Goal: Task Accomplishment & Management: Manage account settings

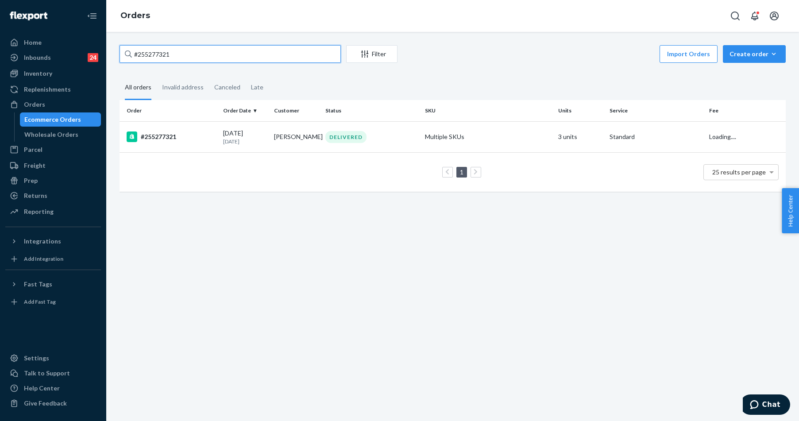
click at [199, 52] on input "#255277321" at bounding box center [230, 54] width 221 height 18
type input "255134597"
click at [162, 140] on div "#255134597" at bounding box center [171, 136] width 89 height 11
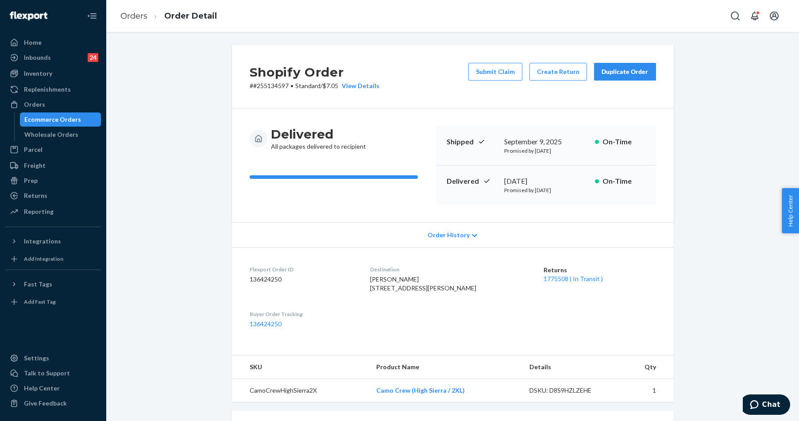
click at [191, 81] on div "Shopify Order # #255134597 • Standard / $7.05 View Details Submit Claim Create …" at bounding box center [452, 327] width 679 height 565
click at [621, 70] on div "Duplicate Order" at bounding box center [624, 71] width 47 height 9
click at [196, 89] on div "Shopify Order # #255134597 • Standard / $7.05 View Details Submit Claim Create …" at bounding box center [452, 327] width 679 height 565
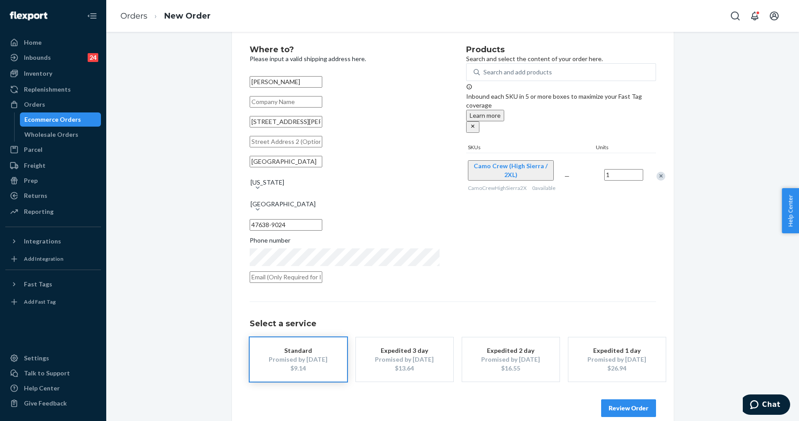
scroll to position [27, 0]
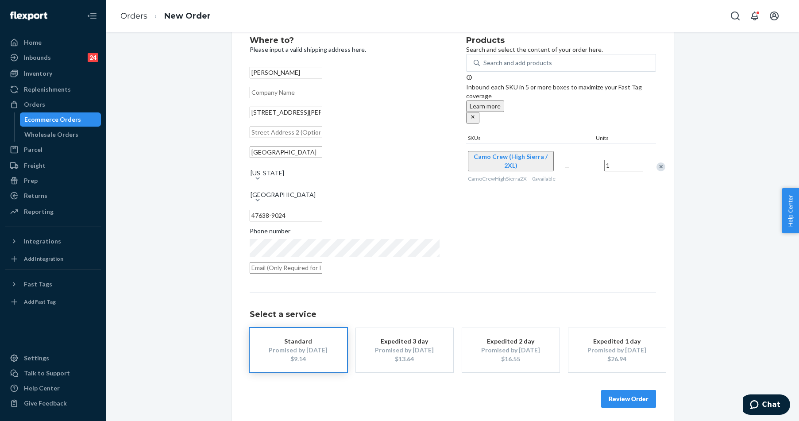
click at [624, 390] on button "Review Order" at bounding box center [628, 399] width 55 height 18
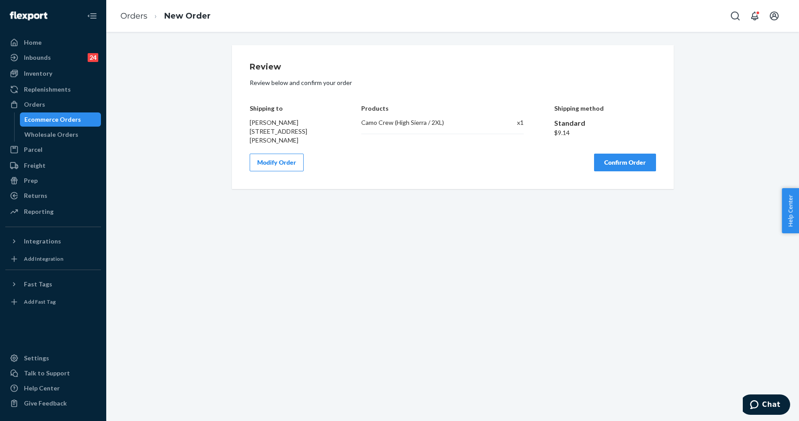
click at [631, 165] on button "Confirm Order" at bounding box center [625, 163] width 62 height 18
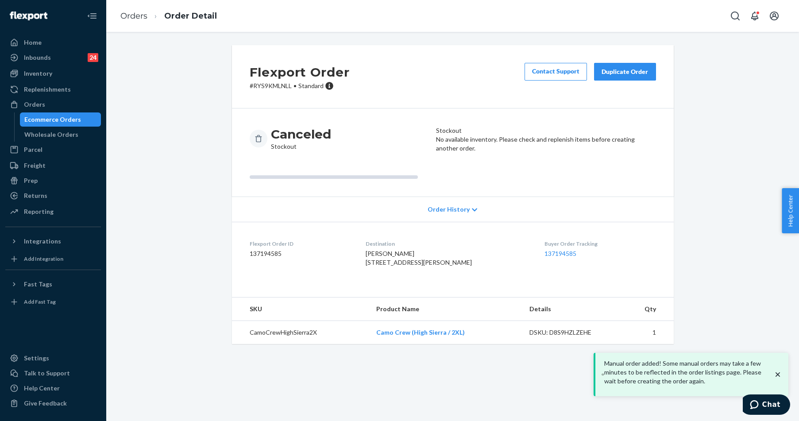
click at [779, 377] on icon "close toast" at bounding box center [777, 374] width 9 height 9
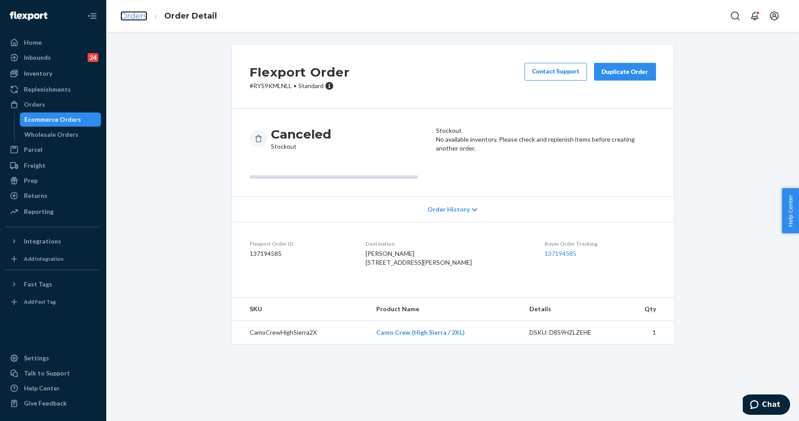
click at [134, 18] on link "Orders" at bounding box center [133, 16] width 27 height 10
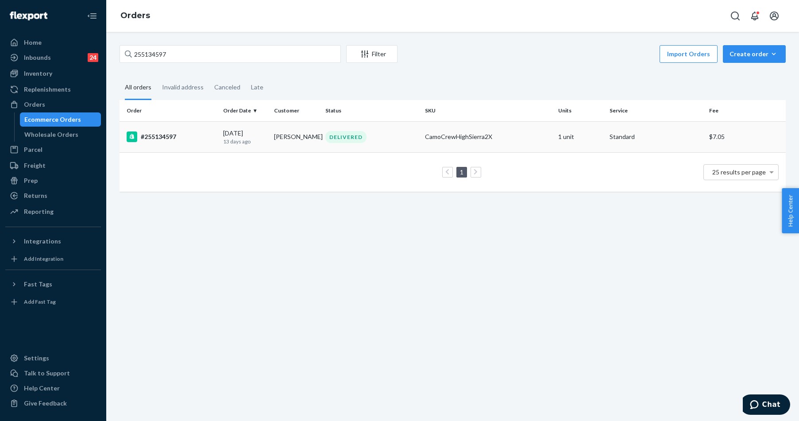
click at [158, 137] on div "#255134597" at bounding box center [171, 136] width 89 height 11
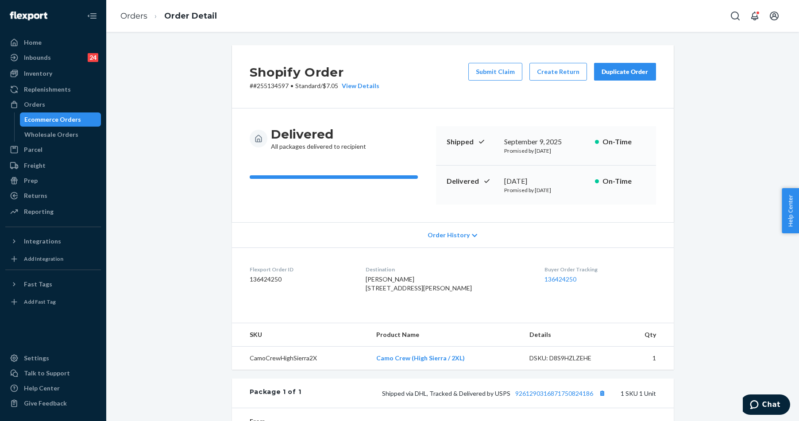
click at [215, 152] on div "Shopify Order # #255134597 • Standard / $7.05 View Details Submit Claim Create …" at bounding box center [452, 299] width 679 height 508
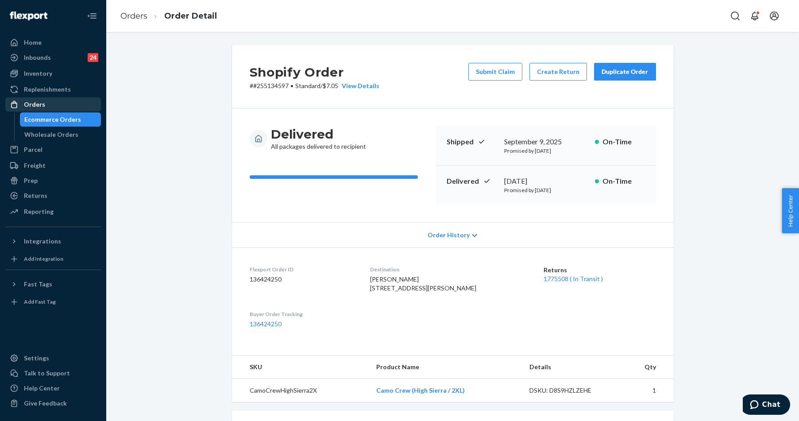
click at [56, 106] on div "Orders" at bounding box center [53, 104] width 94 height 12
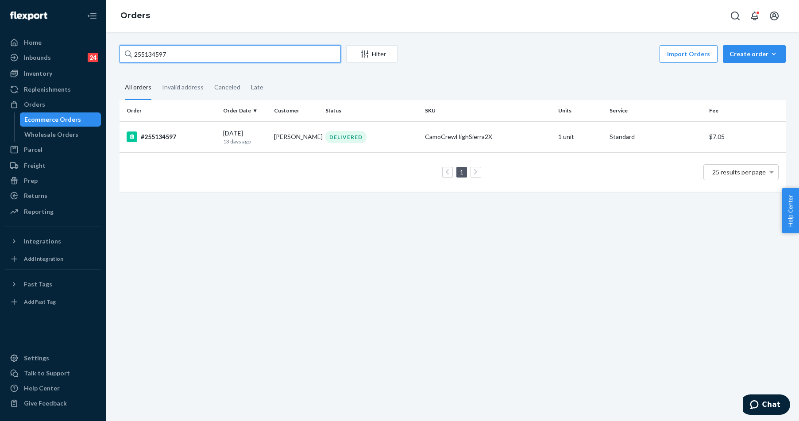
click at [156, 58] on input "255134597" at bounding box center [230, 54] width 221 height 18
paste input "Baylee Miller"
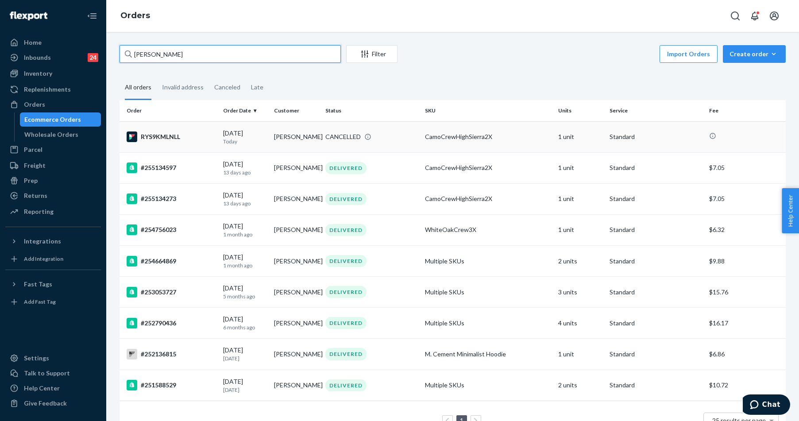
type input "Baylee Miller"
click at [195, 135] on div "RYS9KMLNLL" at bounding box center [171, 136] width 89 height 11
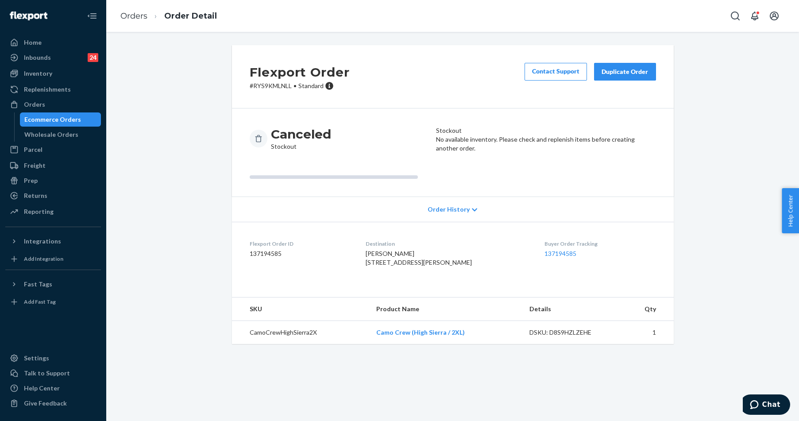
click at [216, 89] on div "Flexport Order # RYS9KMLNLL • Standard Contact Support Duplicate Order Canceled…" at bounding box center [452, 199] width 679 height 309
click at [45, 106] on div "Orders" at bounding box center [53, 104] width 94 height 12
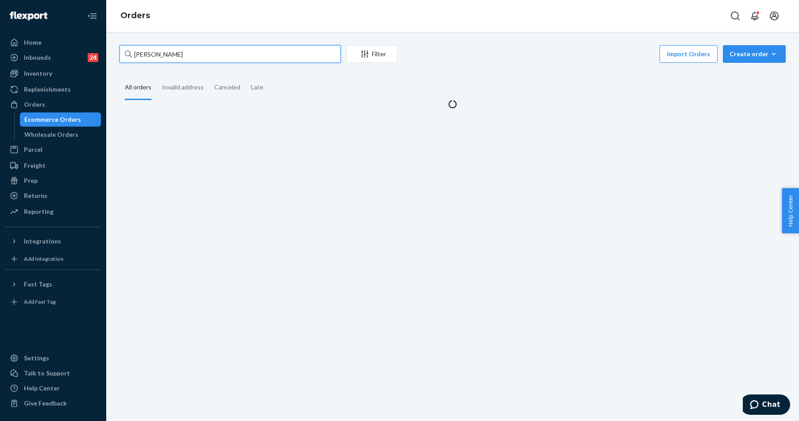
click at [227, 50] on input "Baylee Miller" at bounding box center [230, 54] width 221 height 18
paste input "255241125"
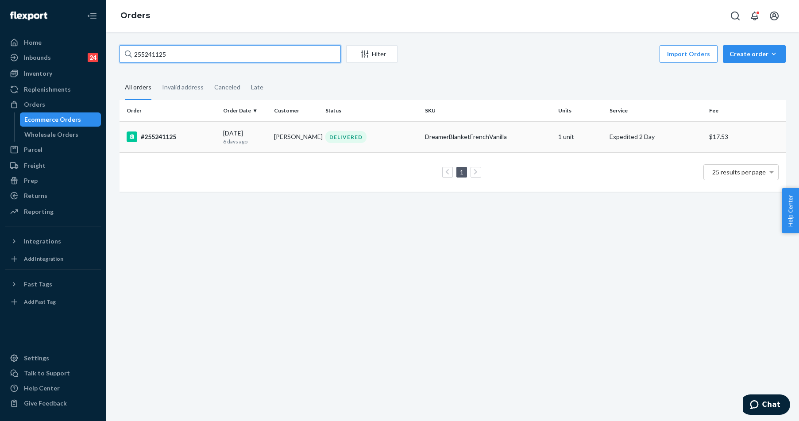
type input "255241125"
click at [180, 138] on div "#255241125" at bounding box center [171, 136] width 89 height 11
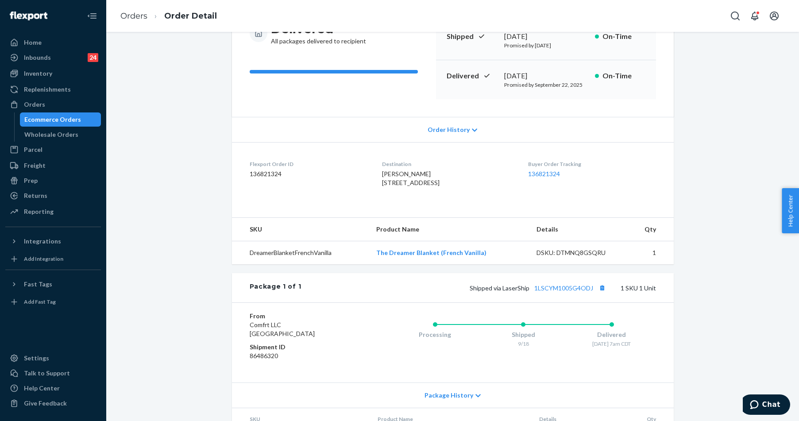
scroll to position [166, 0]
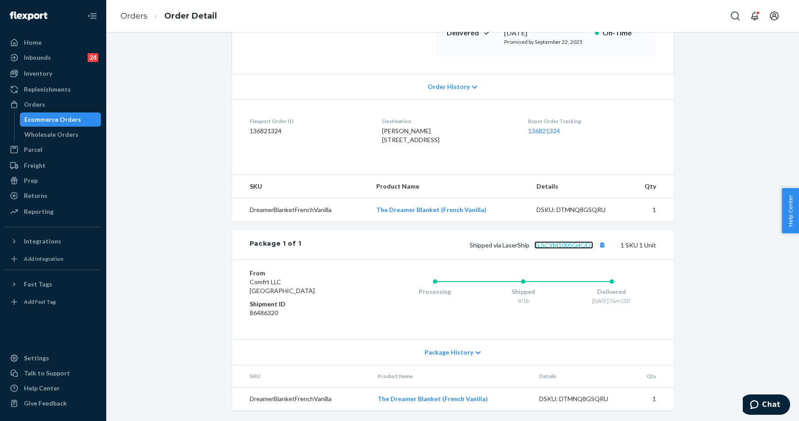
click at [554, 245] on link "1LSCYM1005G4ODJ" at bounding box center [563, 245] width 59 height 8
click at [225, 199] on div "Shopify Order # #255241125 • Expedited 2 Day / $17.53 View Details Contact Supp…" at bounding box center [452, 149] width 455 height 522
click at [44, 101] on div "Orders" at bounding box center [53, 104] width 94 height 12
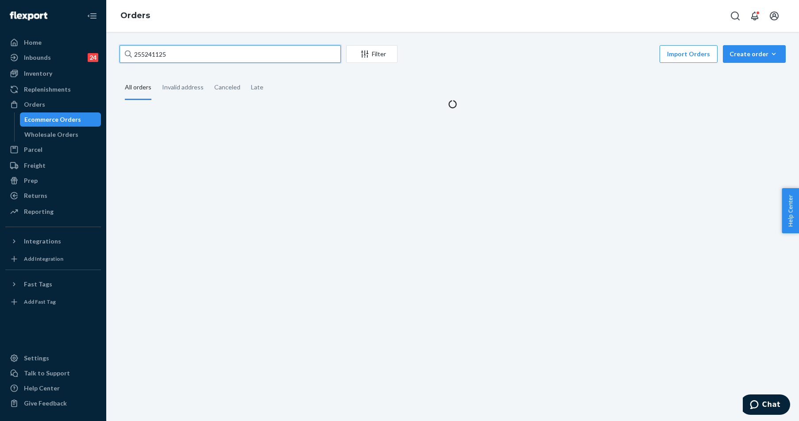
click at [204, 53] on input "255241125" at bounding box center [230, 54] width 221 height 18
paste input "3643491"
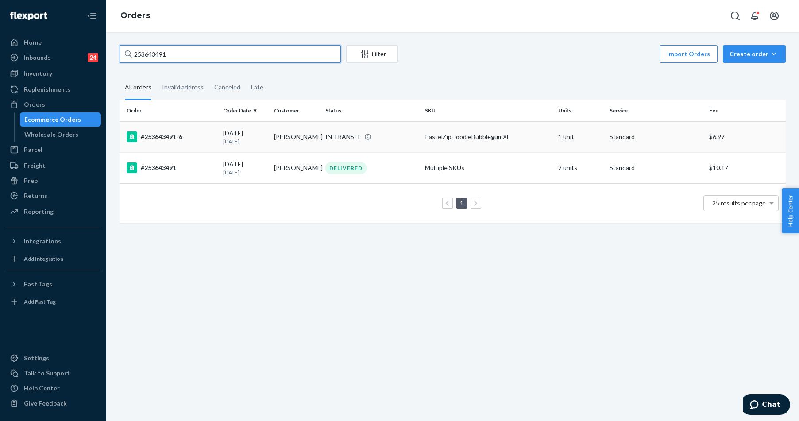
type input "253643491"
click at [194, 137] on div "#253643491-6" at bounding box center [171, 136] width 89 height 11
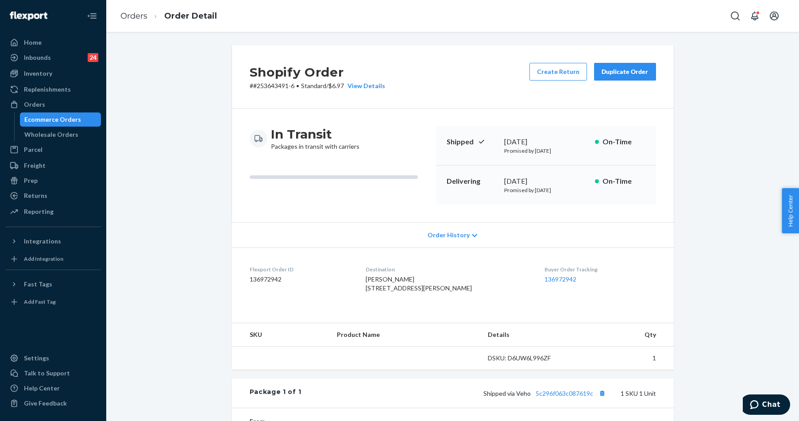
click at [190, 177] on div "Shopify Order # #253643491-6 • Standard / $6.97 View Details Create Return Dupl…" at bounding box center [452, 307] width 679 height 524
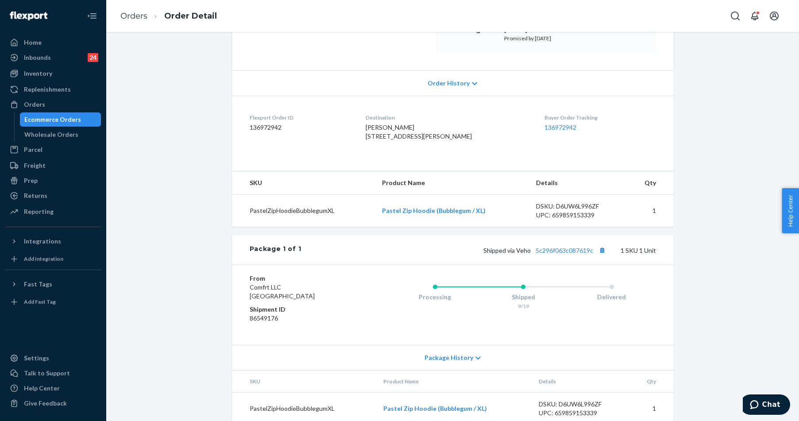
scroll to position [177, 0]
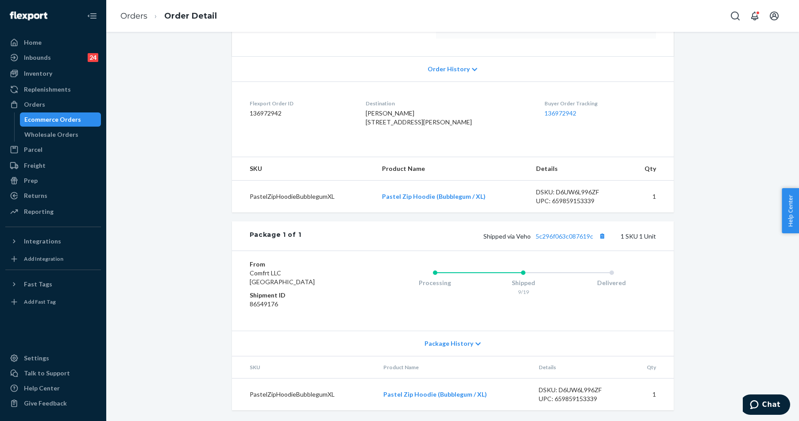
click at [549, 242] on div "Shipped via Veho 5c296f063c087619c 1 SKU 1 Unit" at bounding box center [478, 236] width 355 height 12
click at [551, 240] on link "5c296f063c087619c" at bounding box center [565, 236] width 58 height 8
click at [46, 108] on div "Orders" at bounding box center [53, 104] width 94 height 12
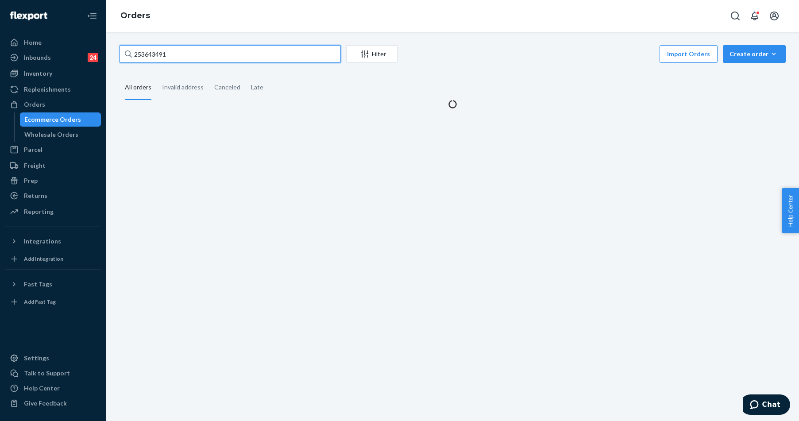
click at [169, 58] on input "253643491" at bounding box center [230, 54] width 221 height 18
paste input "4779630"
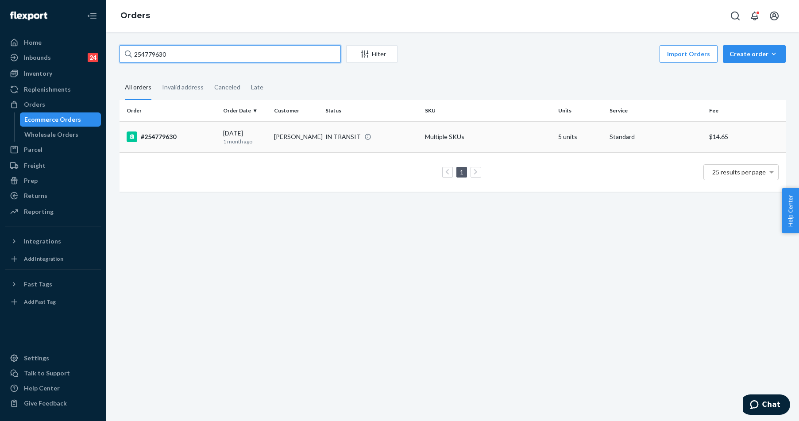
type input "254779630"
click at [189, 139] on div "#254779630" at bounding box center [171, 136] width 89 height 11
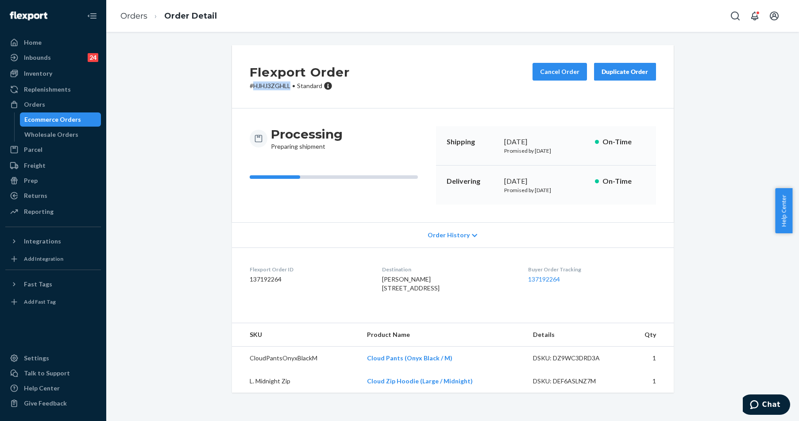
click at [37, 104] on div "Orders" at bounding box center [34, 104] width 21 height 9
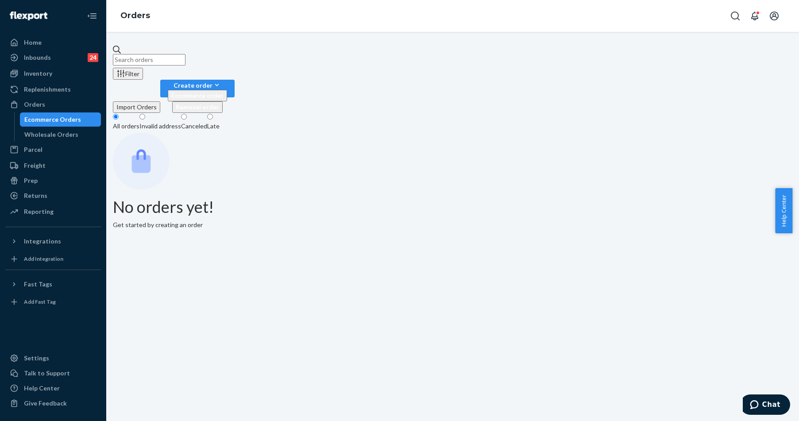
click at [185, 58] on input "text" at bounding box center [149, 60] width 73 height 12
paste input "255207122"
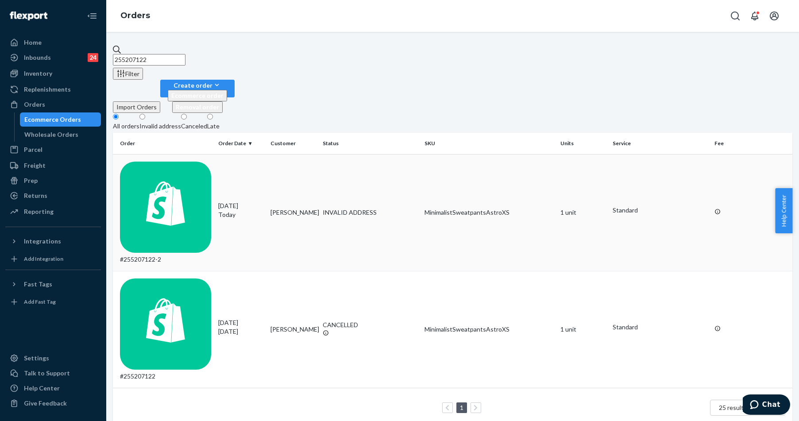
type input "255207122"
click at [184, 162] on div "#255207122-2" at bounding box center [165, 213] width 91 height 102
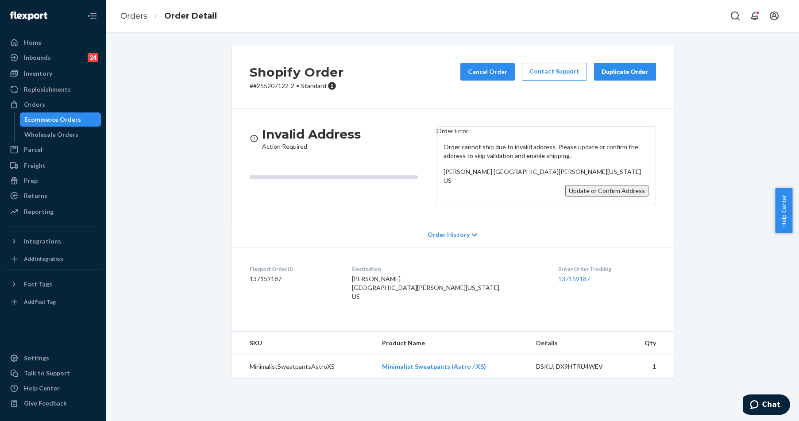
click at [591, 197] on button "Update or Confirm Address" at bounding box center [606, 191] width 83 height 12
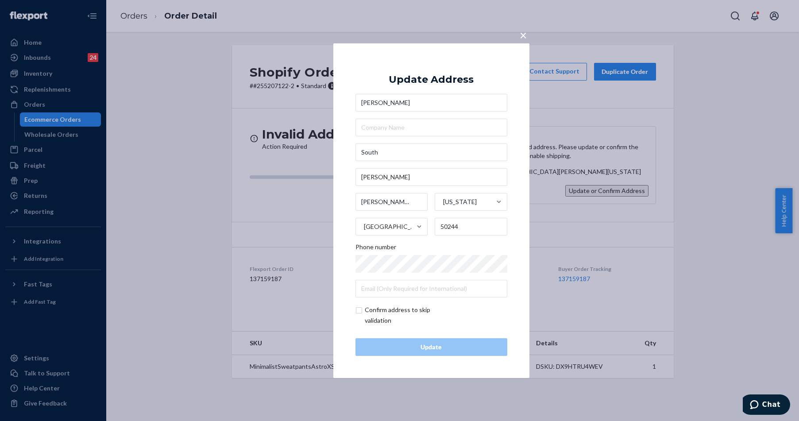
click at [528, 31] on button "×" at bounding box center [523, 32] width 12 height 15
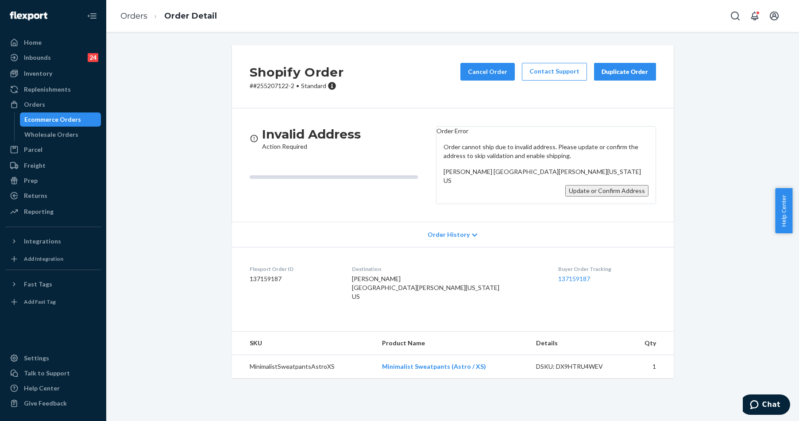
click at [589, 197] on button "Update or Confirm Address" at bounding box center [606, 191] width 83 height 12
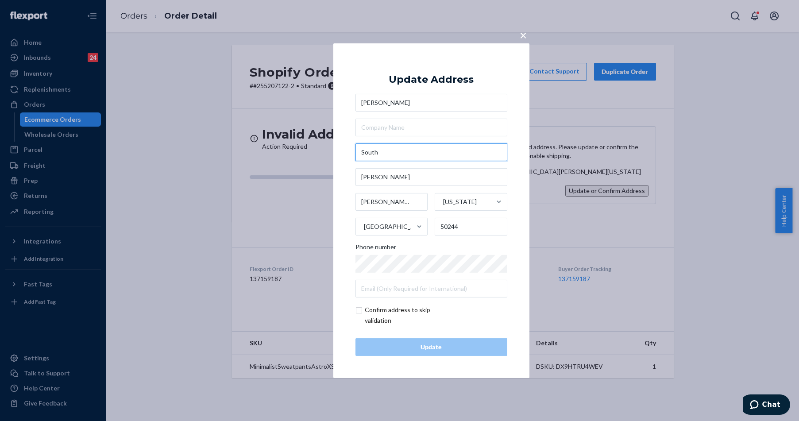
drag, startPoint x: 402, startPoint y: 156, endPoint x: 338, endPoint y: 155, distance: 64.2
click at [338, 155] on div "× Update Address [PERSON_NAME][GEOGRAPHIC_DATA][PERSON_NAME] [US_STATE][GEOGRAP…" at bounding box center [431, 210] width 196 height 335
paste input "[STREET_ADDRESS][PERSON_NAME][PERSON_NAME]"
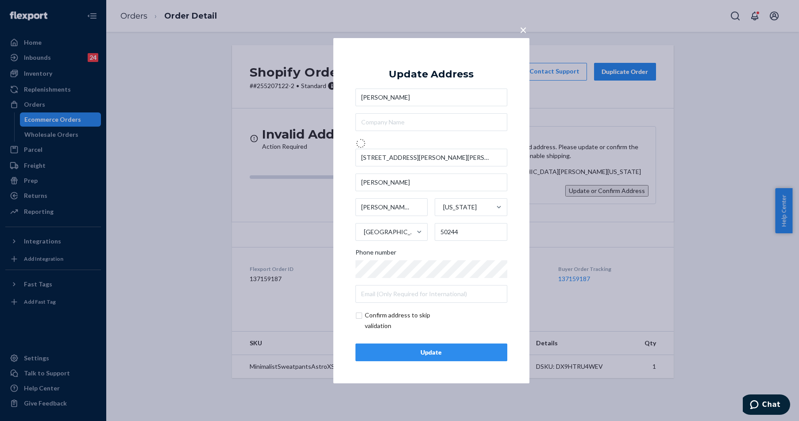
type input "[STREET_ADDRESS][PERSON_NAME]"
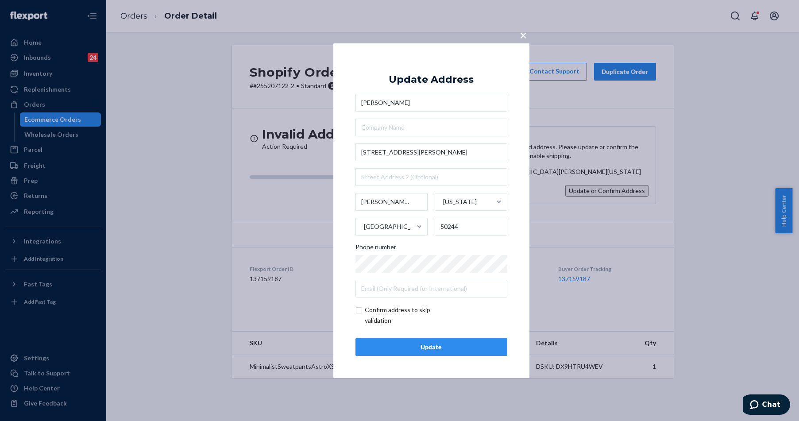
click at [437, 341] on button "Update" at bounding box center [431, 347] width 152 height 18
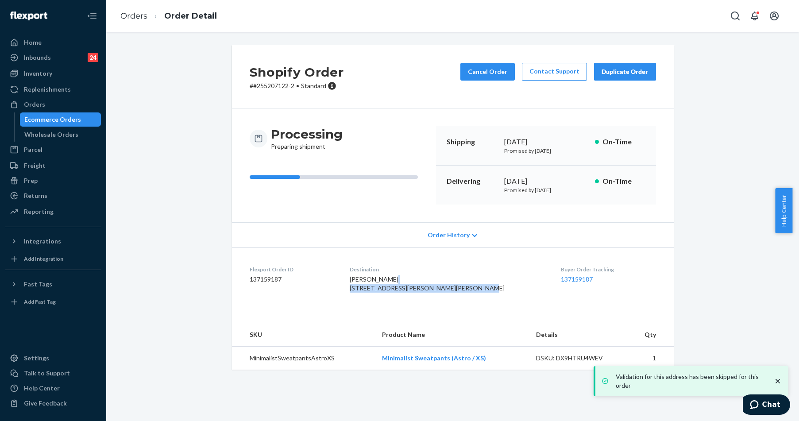
drag, startPoint x: 392, startPoint y: 308, endPoint x: 376, endPoint y: 289, distance: 25.2
click at [376, 289] on dl "Flexport Order ID 137159187 Destination Evann Buller 801 S Carroll St Slater, I…" at bounding box center [453, 280] width 442 height 66
copy span "801 S Carroll St Slater, IA 50244-9705 US"
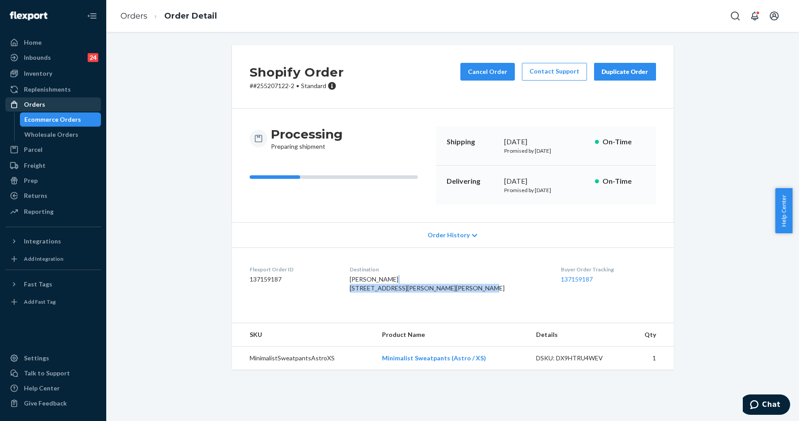
click at [25, 101] on div "Orders" at bounding box center [34, 104] width 21 height 9
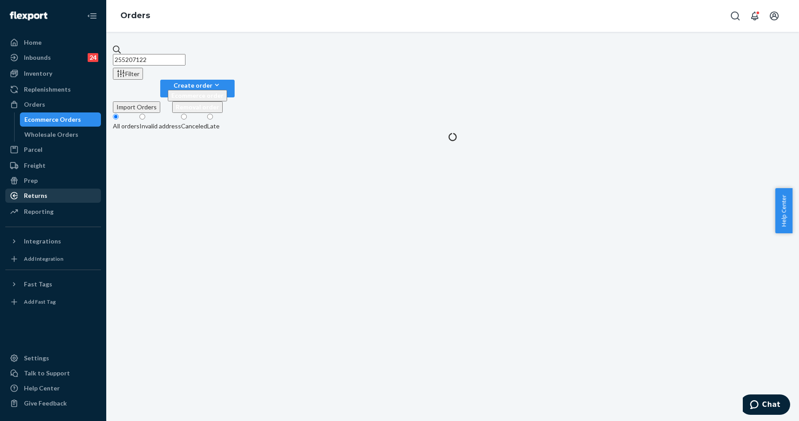
click at [35, 193] on div "Returns" at bounding box center [35, 195] width 23 height 9
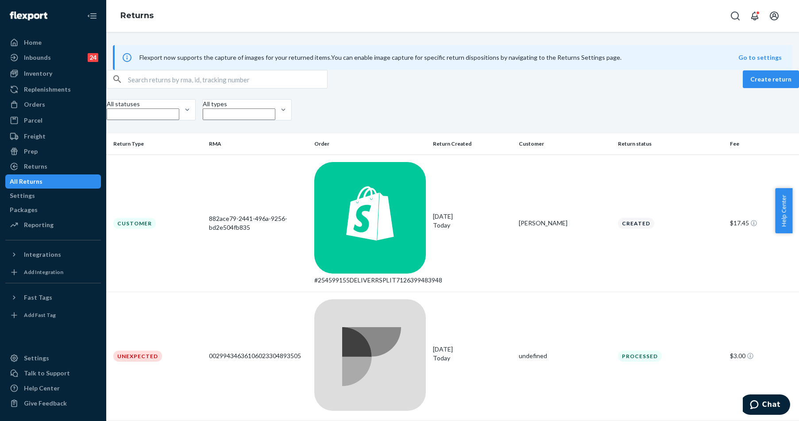
click at [171, 112] on div "Create return All statuses All types" at bounding box center [452, 96] width 693 height 53
click at [185, 88] on input "text" at bounding box center [227, 79] width 199 height 18
click at [179, 88] on input "text" at bounding box center [227, 79] width 199 height 18
paste input "Lorena Scholz"
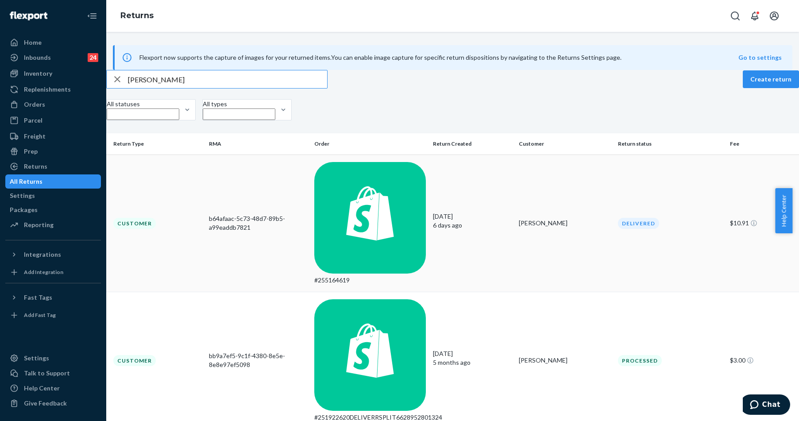
type input "Lorena Scholz"
click at [376, 190] on div "#255164619" at bounding box center [370, 223] width 112 height 123
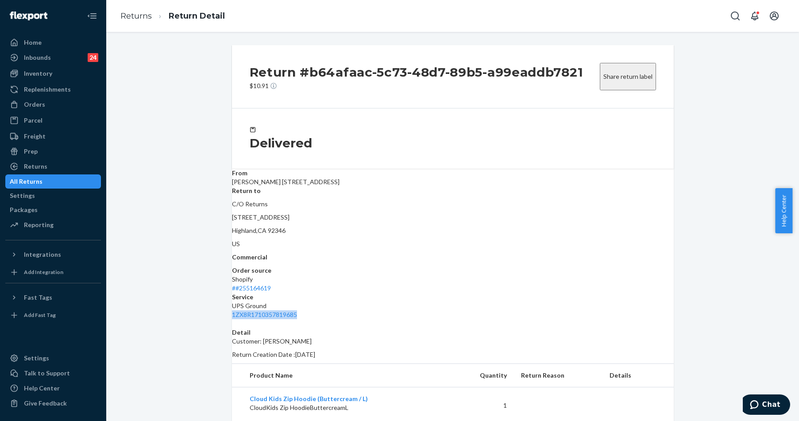
drag, startPoint x: 609, startPoint y: 214, endPoint x: 551, endPoint y: 212, distance: 58.9
click at [551, 212] on dl "From Lorena Scholz 212 Lombardy Ln Oswego, IL 60543-9700 Return to C/O Returns …" at bounding box center [453, 244] width 442 height 150
copy link "1ZX8R1710357819685"
click at [297, 311] on link "1ZX8R1710357819685" at bounding box center [264, 315] width 65 height 8
click at [625, 293] on dt "Service" at bounding box center [453, 297] width 442 height 9
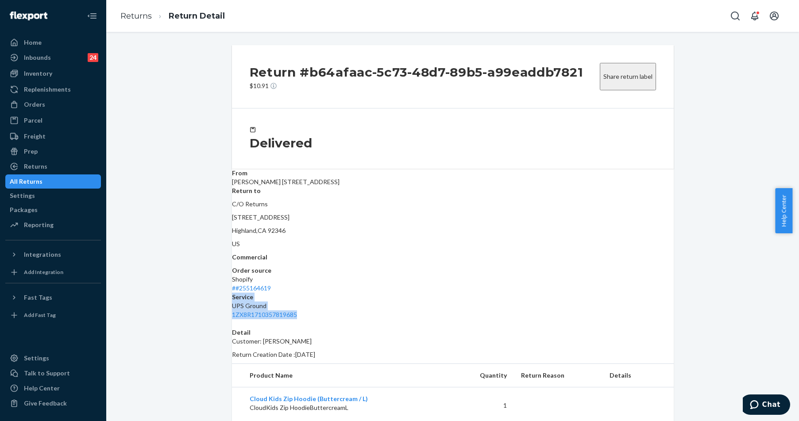
drag, startPoint x: 629, startPoint y: 211, endPoint x: 544, endPoint y: 214, distance: 84.6
click at [544, 214] on dl "From Lorena Scholz 212 Lombardy Ln Oswego, IL 60543-9700 Return to C/O Returns …" at bounding box center [453, 244] width 442 height 150
drag, startPoint x: 598, startPoint y: 212, endPoint x: 553, endPoint y: 212, distance: 44.7
click at [553, 310] on div "1ZX8R1710357819685" at bounding box center [453, 314] width 442 height 9
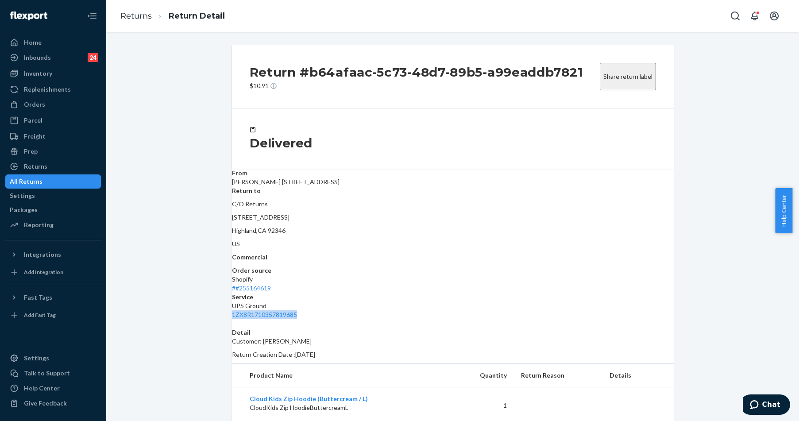
copy link "1ZX8R1710357819685"
click at [39, 107] on div "Orders" at bounding box center [34, 104] width 21 height 9
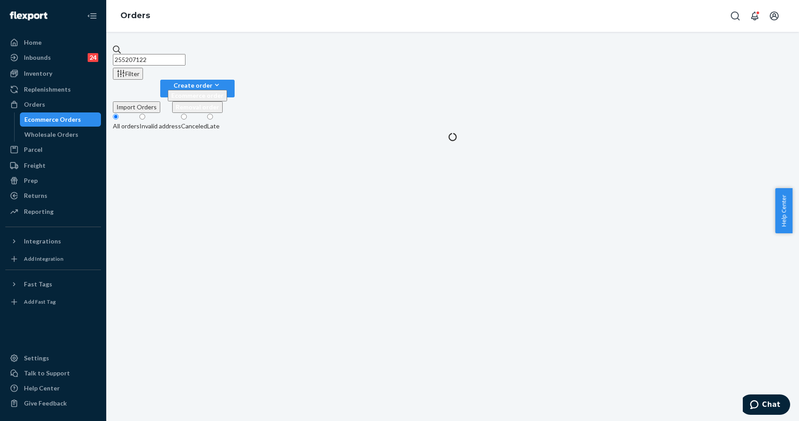
click at [181, 61] on input "255207122" at bounding box center [149, 60] width 73 height 12
click at [179, 60] on input "255207122" at bounding box center [149, 60] width 73 height 12
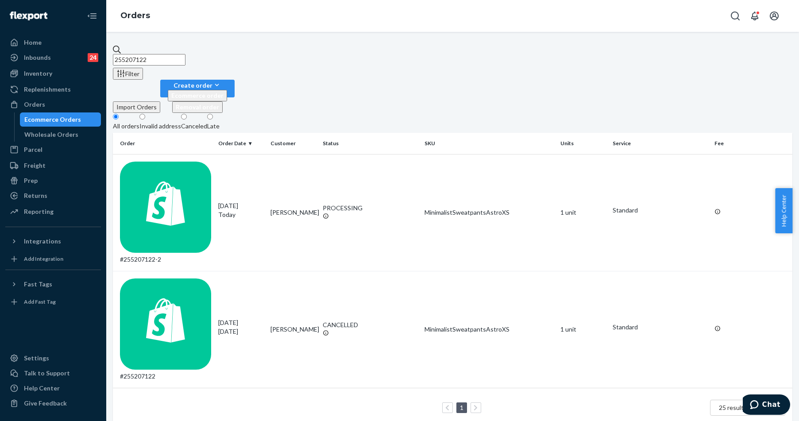
click at [183, 54] on input "255207122" at bounding box center [149, 60] width 73 height 12
paste input "52225"
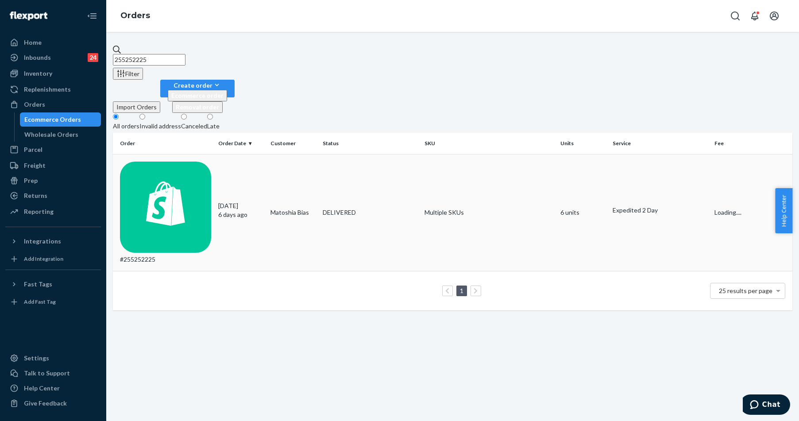
type input "255252225"
click at [162, 162] on div "#255252225" at bounding box center [165, 213] width 91 height 102
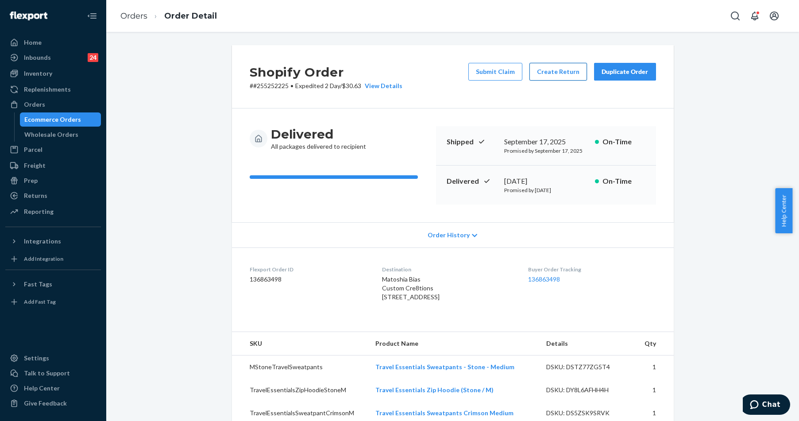
click at [556, 67] on button "Create Return" at bounding box center [558, 72] width 58 height 18
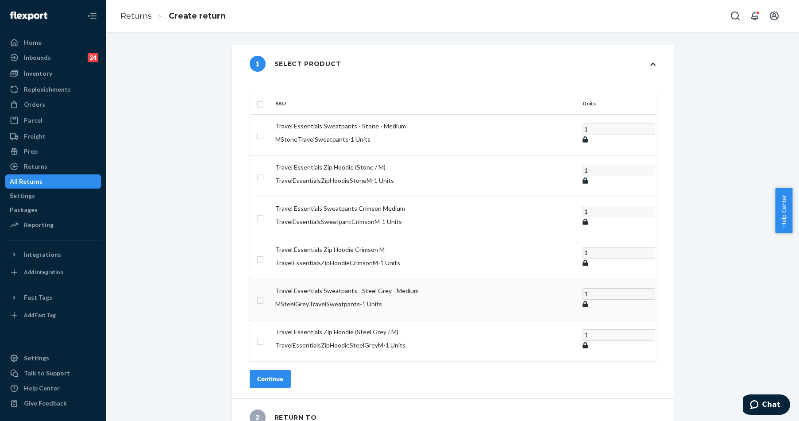
click at [264, 295] on input "checkbox" at bounding box center [260, 299] width 7 height 9
checkbox input "true"
click at [291, 338] on div "SKU Units Travel Essentials Sweatpants - Stone - Medium MStoneTravelSweatpants …" at bounding box center [453, 240] width 442 height 316
click at [283, 374] on div "Continue" at bounding box center [270, 378] width 26 height 9
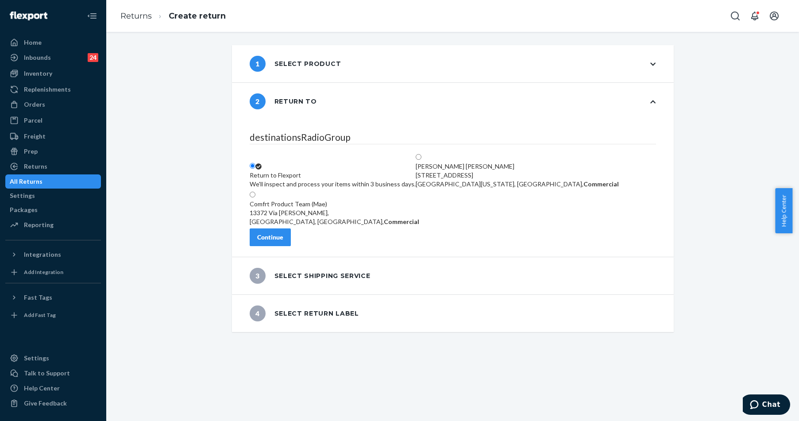
click at [283, 242] on div "Continue" at bounding box center [270, 237] width 26 height 9
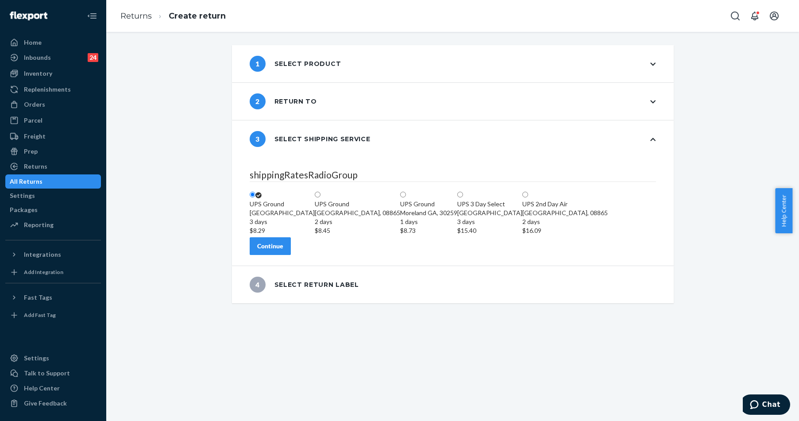
click at [283, 251] on div "Continue" at bounding box center [270, 246] width 26 height 9
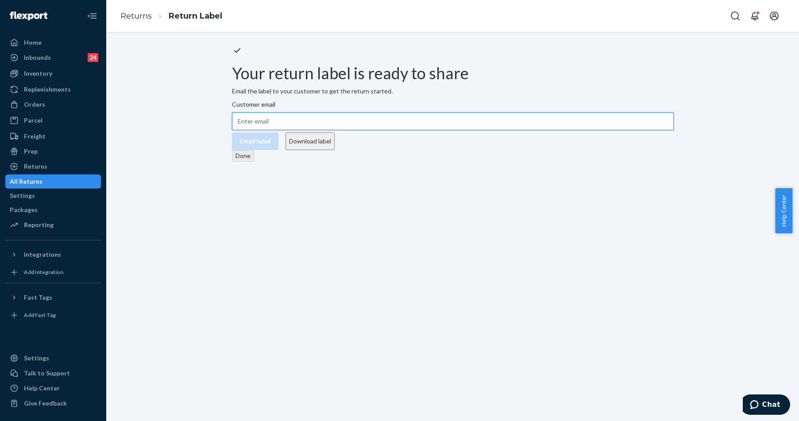
click at [412, 130] on input "Customer email" at bounding box center [453, 121] width 442 height 18
paste input "cre8tionz@letsgreaux.com"
type input "cre8tionz@letsgreaux.com"
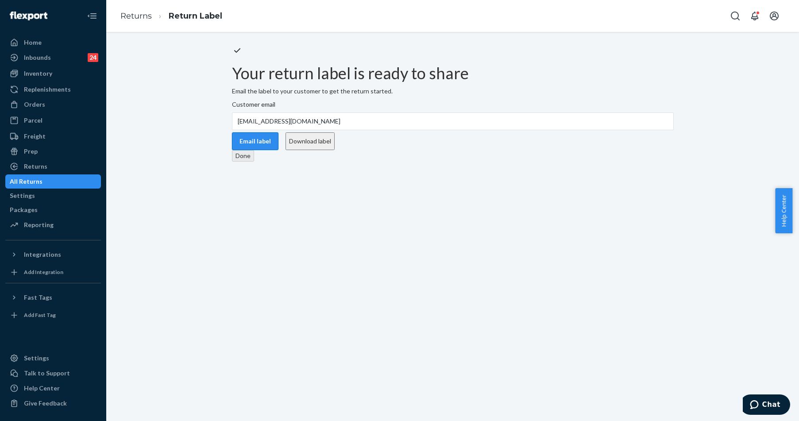
click at [278, 150] on button "Email label" at bounding box center [255, 141] width 46 height 18
click at [335, 150] on button "Download label" at bounding box center [309, 141] width 49 height 18
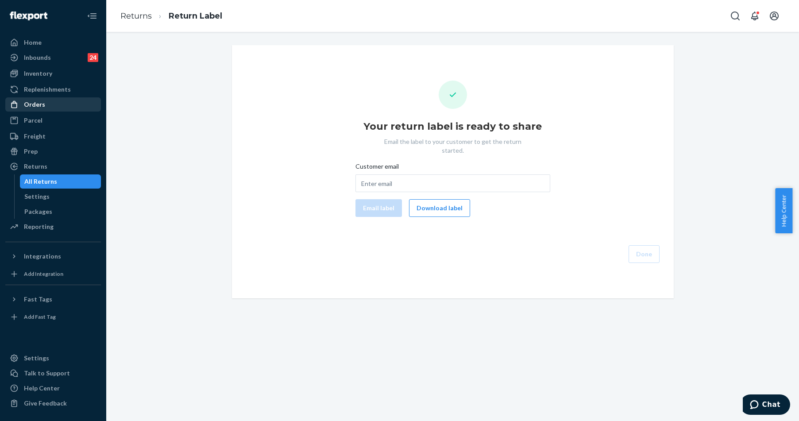
click at [39, 107] on div "Orders" at bounding box center [34, 104] width 21 height 9
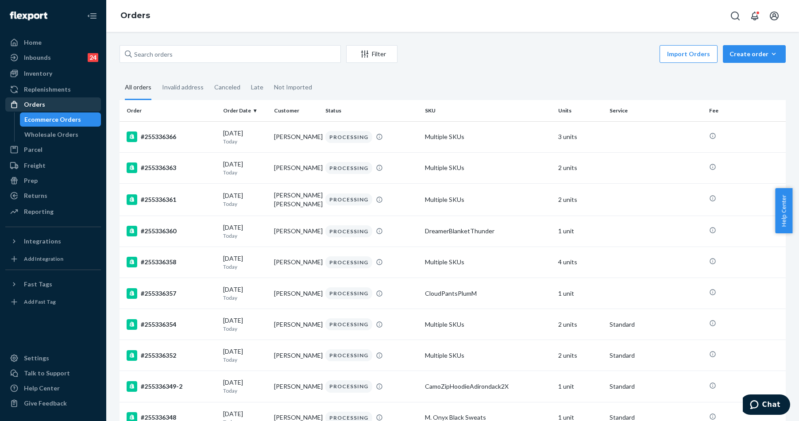
click at [47, 103] on div "Orders" at bounding box center [53, 104] width 94 height 12
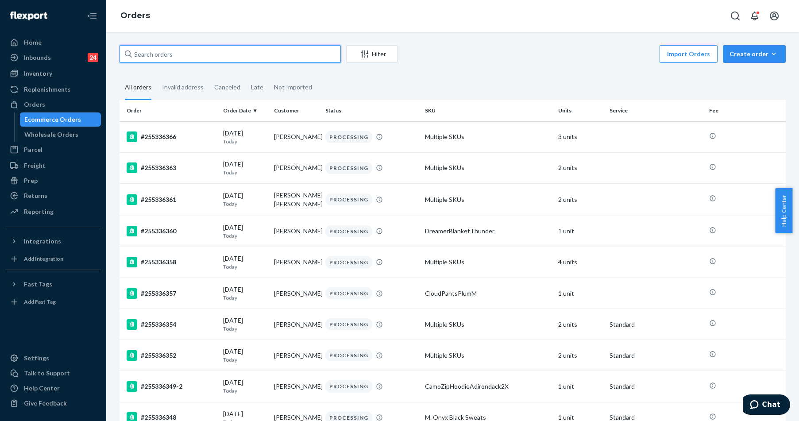
click at [147, 57] on input "text" at bounding box center [230, 54] width 221 height 18
paste input "255273285"
type input "255273285"
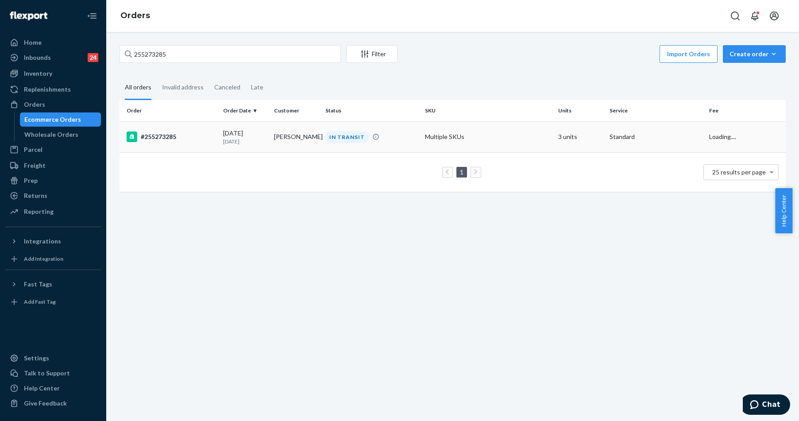
click at [167, 142] on div "#255273285" at bounding box center [171, 136] width 89 height 11
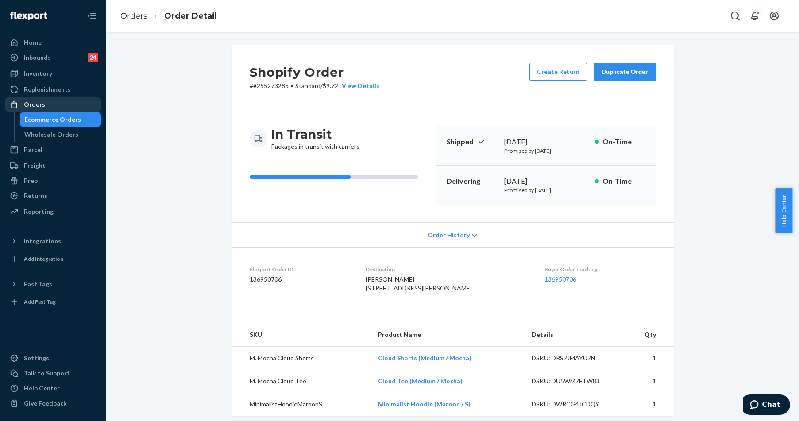
click at [46, 104] on div "Orders" at bounding box center [53, 104] width 94 height 12
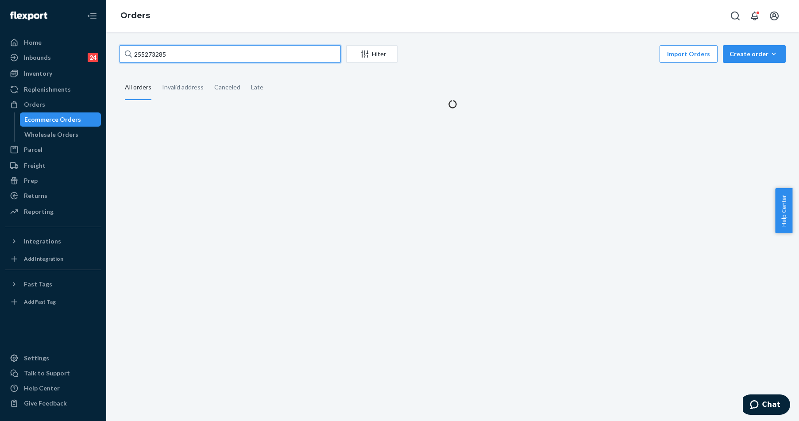
click at [144, 54] on input "255273285" at bounding box center [230, 54] width 221 height 18
paste input "04351"
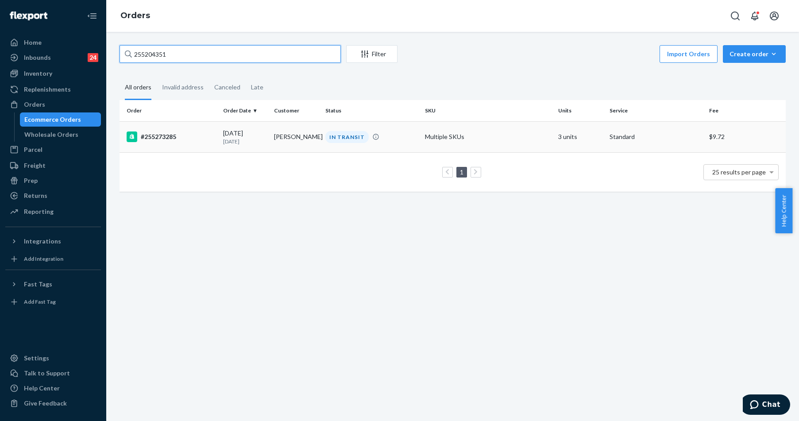
type input "255204351"
click at [178, 136] on div "#255273285" at bounding box center [171, 136] width 89 height 11
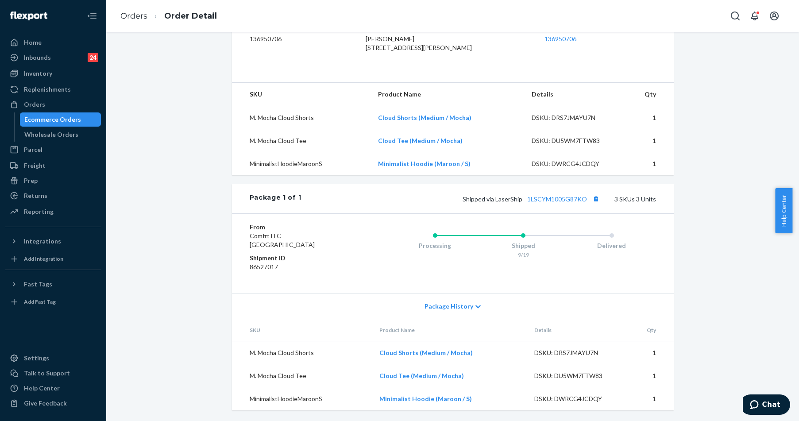
scroll to position [46, 0]
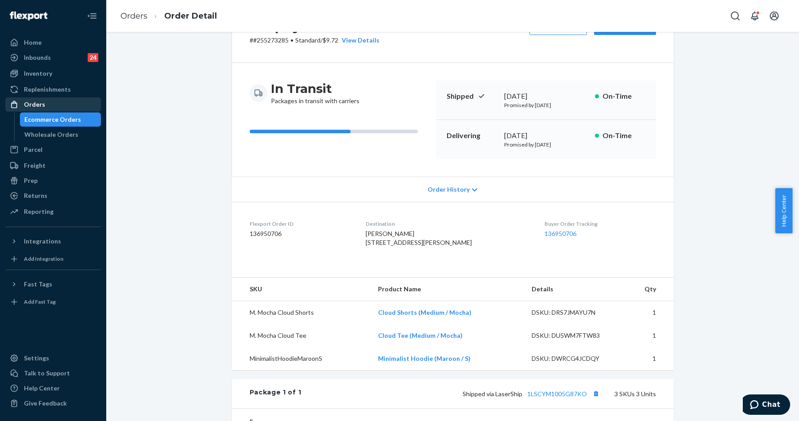
click at [42, 104] on div "Orders" at bounding box center [34, 104] width 21 height 9
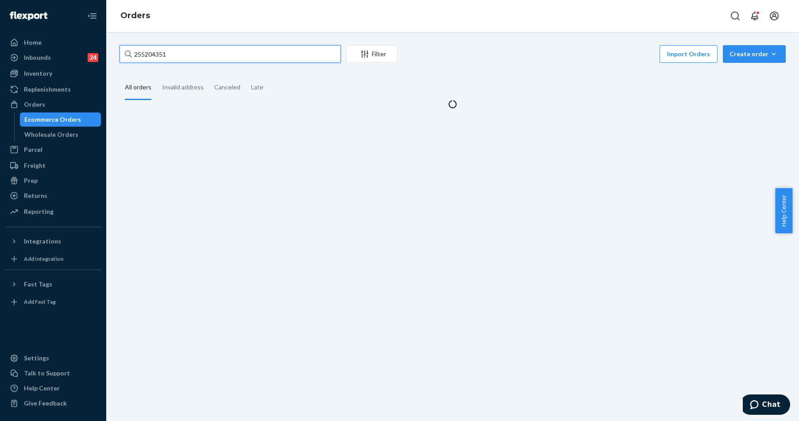
click at [189, 55] on input "255204351" at bounding box center [230, 54] width 221 height 18
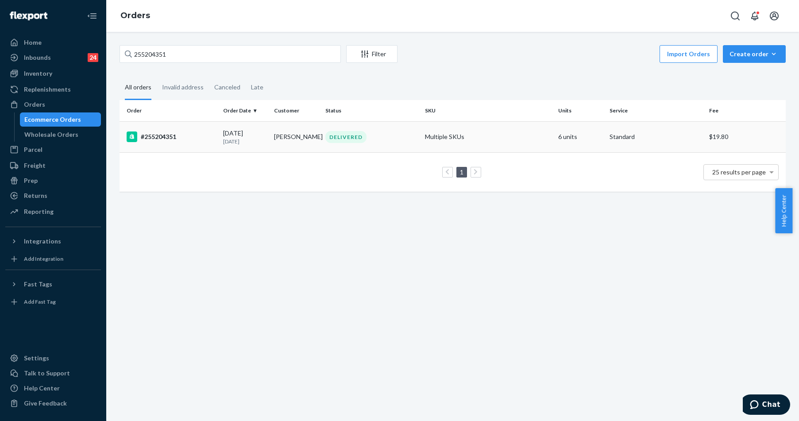
click at [160, 138] on div "#255204351" at bounding box center [171, 136] width 89 height 11
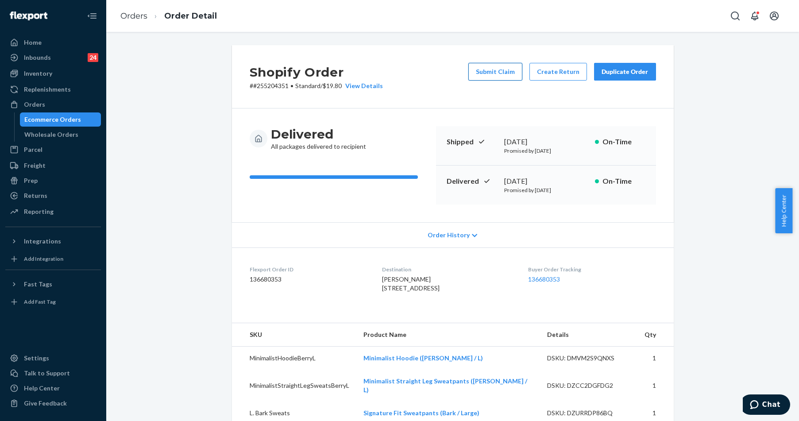
click at [515, 76] on button "Submit Claim" at bounding box center [495, 72] width 54 height 18
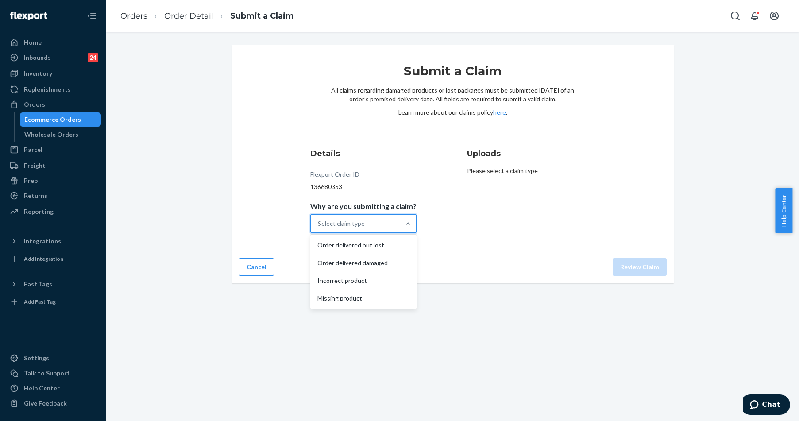
click at [381, 225] on div "Select claim type" at bounding box center [355, 224] width 89 height 18
click at [319, 225] on input "Why are you submitting a claim? option Order delivered but lost focused, 1 of 4…" at bounding box center [318, 223] width 1 height 9
click at [373, 262] on div "Order delivered damaged" at bounding box center [363, 263] width 103 height 18
click at [319, 228] on input "Why are you submitting a claim? option Order delivered damaged focused, 0 of 4.…" at bounding box center [318, 223] width 1 height 9
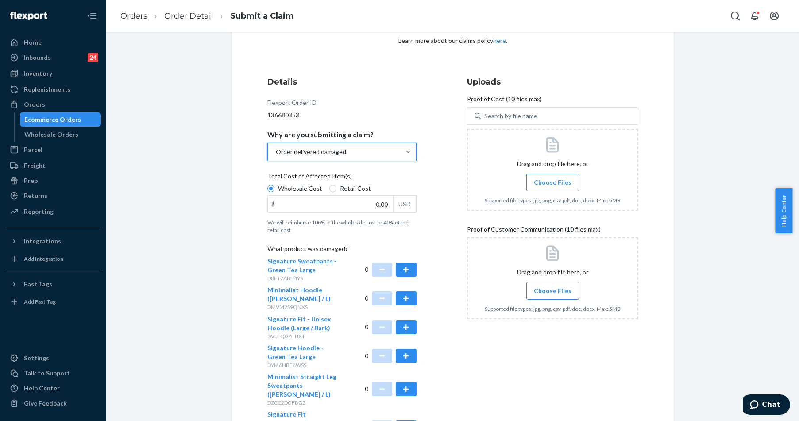
scroll to position [139, 0]
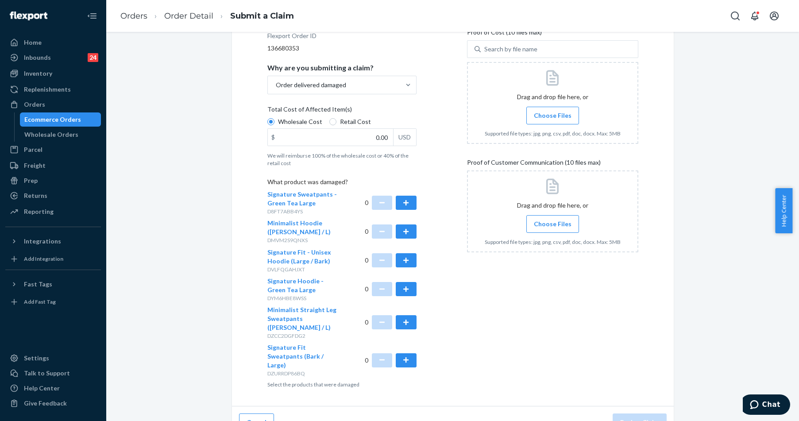
click at [559, 212] on div at bounding box center [552, 211] width 171 height 82
click at [547, 222] on span "Choose Files" at bounding box center [553, 224] width 38 height 9
click at [552, 222] on input "Choose Files" at bounding box center [552, 224] width 0 height 10
click at [537, 219] on label "Choose Files" at bounding box center [552, 224] width 53 height 18
click at [552, 219] on input "Choose Files" at bounding box center [552, 224] width 0 height 10
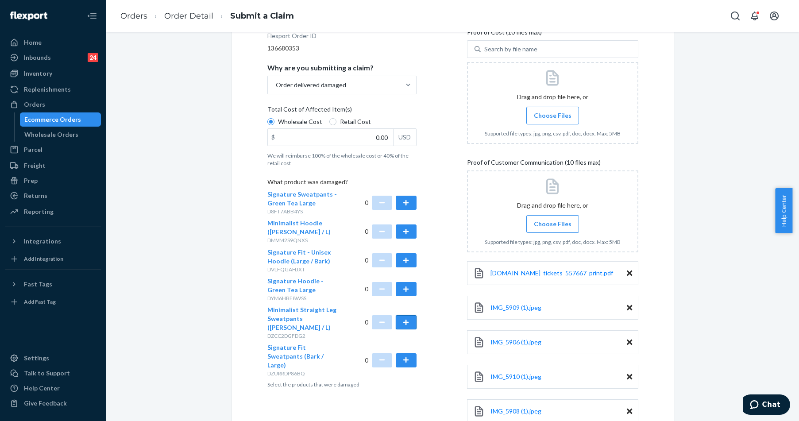
click at [401, 317] on button "button" at bounding box center [406, 322] width 20 height 14
click at [405, 202] on button "button" at bounding box center [406, 203] width 20 height 14
click at [552, 118] on span "Choose Files" at bounding box center [553, 115] width 38 height 9
click at [552, 118] on input "Choose Files" at bounding box center [552, 116] width 0 height 10
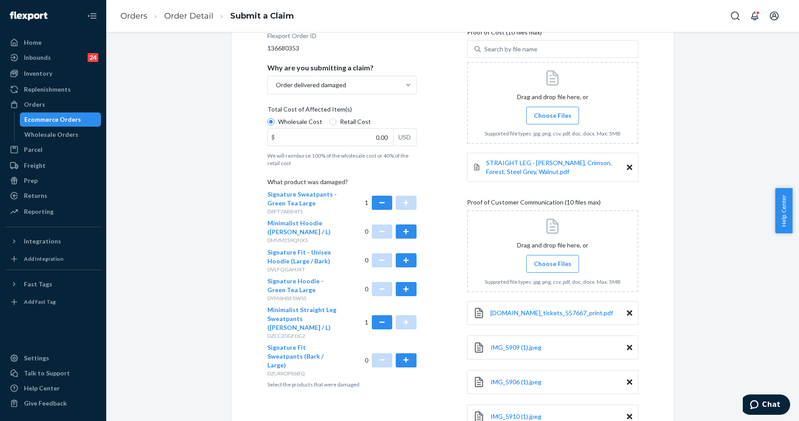
click at [552, 119] on input "Choose Files" at bounding box center [552, 116] width 0 height 10
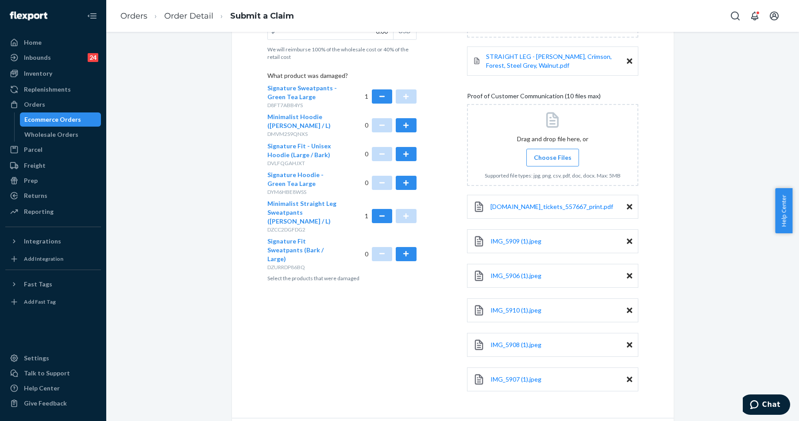
scroll to position [230, 0]
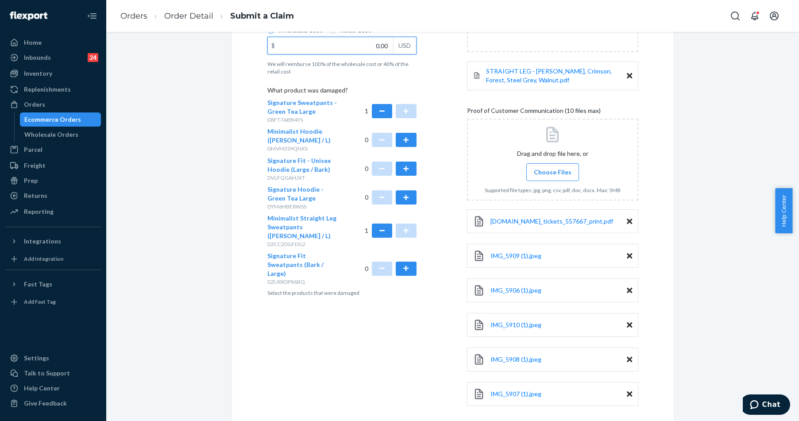
drag, startPoint x: 364, startPoint y: 41, endPoint x: 420, endPoint y: 45, distance: 56.3
click at [420, 45] on div "Details Flexport Order ID 136680353 Why are you submitting a claim? Order deliv…" at bounding box center [352, 166] width 171 height 508
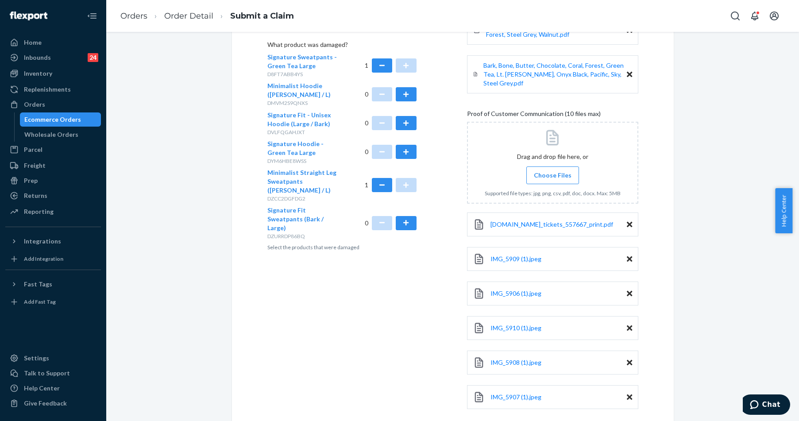
scroll to position [323, 0]
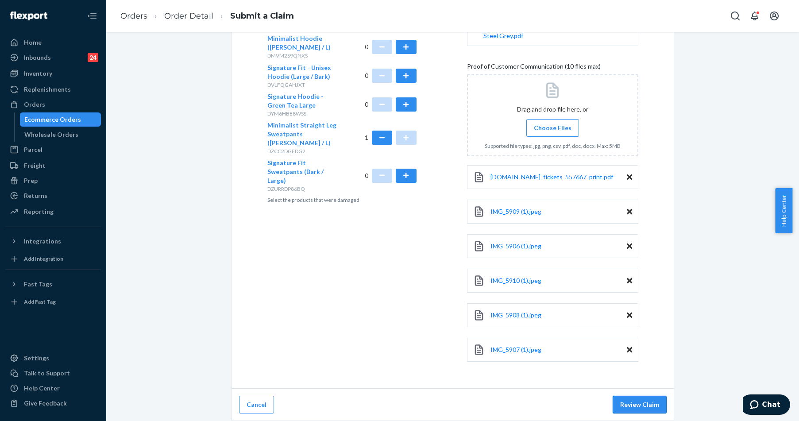
type input "64.00"
click at [626, 404] on button "Review Claim" at bounding box center [640, 405] width 54 height 18
click at [637, 405] on button "Review Claim" at bounding box center [640, 405] width 54 height 18
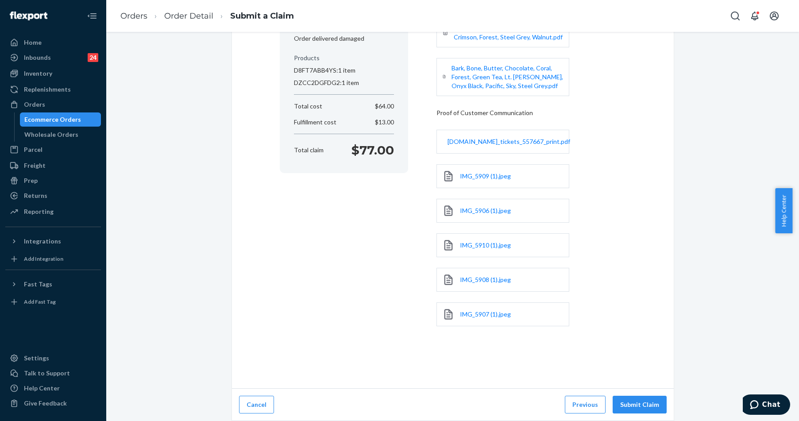
scroll to position [138, 0]
click at [632, 407] on button "Submit Claim" at bounding box center [640, 405] width 54 height 18
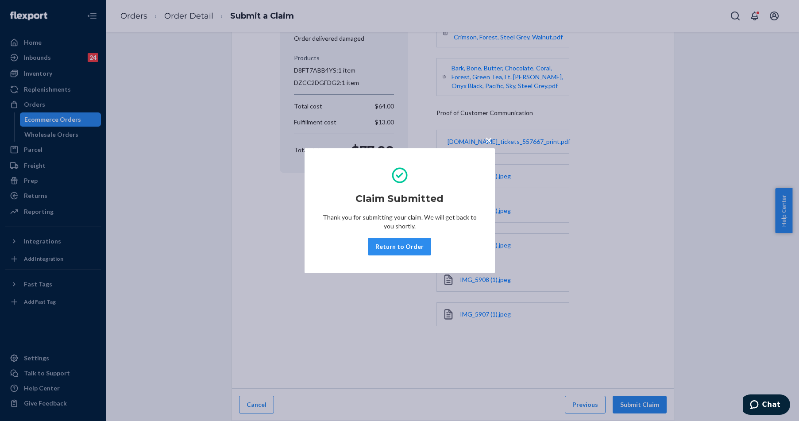
drag, startPoint x: 391, startPoint y: 246, endPoint x: 413, endPoint y: 209, distance: 42.7
click at [391, 246] on button "Return to Order" at bounding box center [399, 247] width 63 height 18
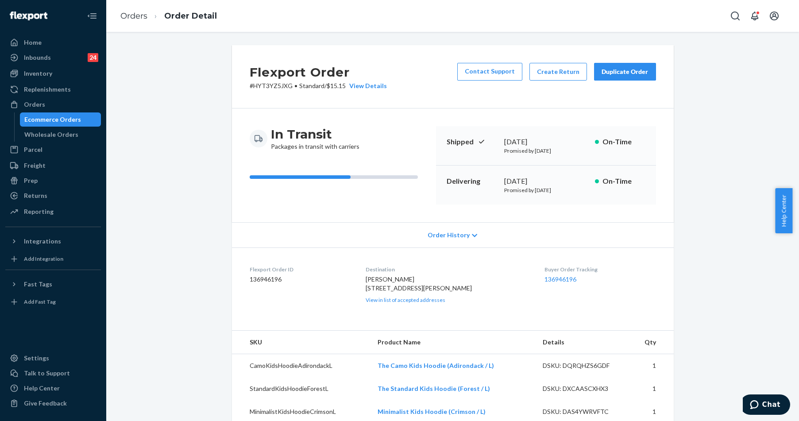
scroll to position [221, 0]
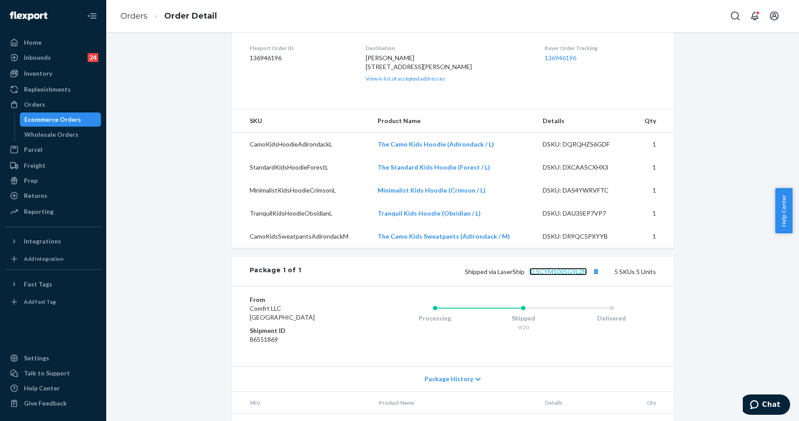
click at [543, 275] on link "1LSCYM1005G9L2N" at bounding box center [558, 272] width 58 height 8
click at [44, 100] on div "Orders" at bounding box center [53, 104] width 94 height 12
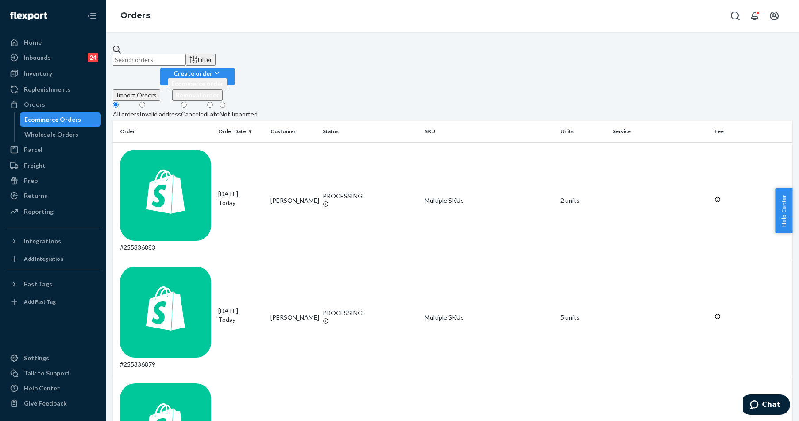
click at [185, 54] on input "text" at bounding box center [149, 60] width 73 height 12
paste input "255203983"
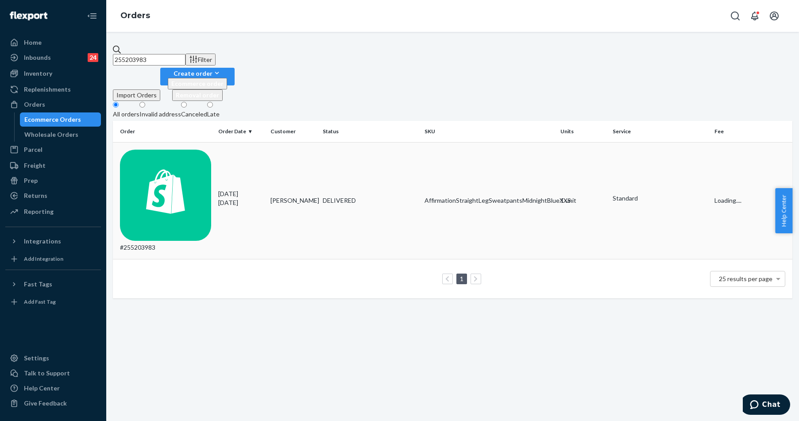
type input "255203983"
click at [165, 150] on div "#255203983" at bounding box center [165, 201] width 91 height 102
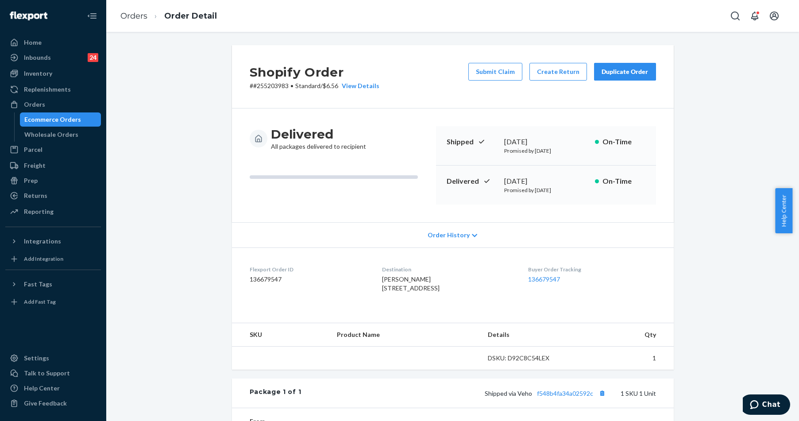
drag, startPoint x: 166, startPoint y: 160, endPoint x: 214, endPoint y: 181, distance: 52.0
click at [166, 160] on div "Shopify Order # #255203983 • Standard / $6.56 View Details Submit Claim Create …" at bounding box center [452, 311] width 679 height 533
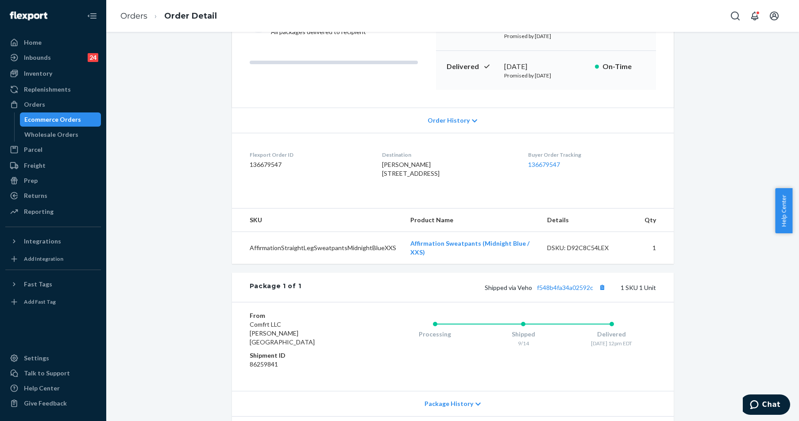
scroll to position [166, 0]
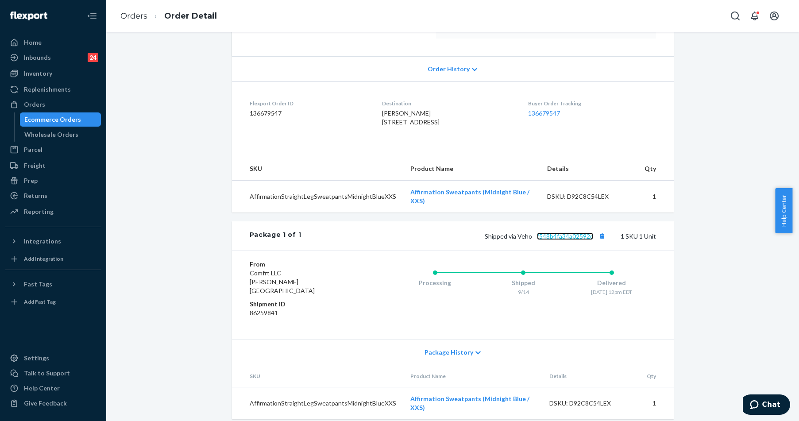
click at [569, 240] on link "f548b4fa34a02592c" at bounding box center [565, 236] width 56 height 8
click at [43, 107] on div "Orders" at bounding box center [34, 104] width 21 height 9
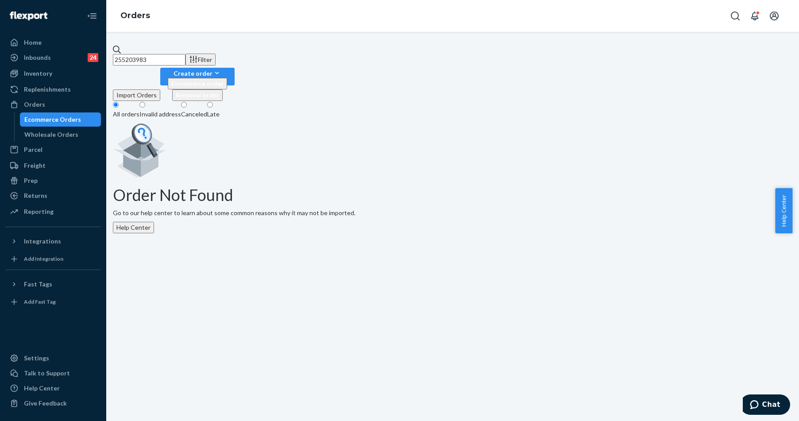
click at [185, 54] on input "255203983" at bounding box center [149, 60] width 73 height 12
paste input "56830"
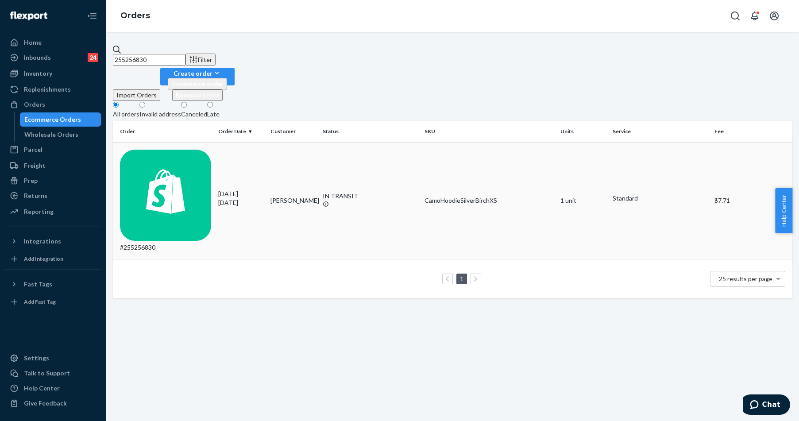
type input "255256830"
click at [170, 150] on div "#255256830" at bounding box center [165, 201] width 91 height 102
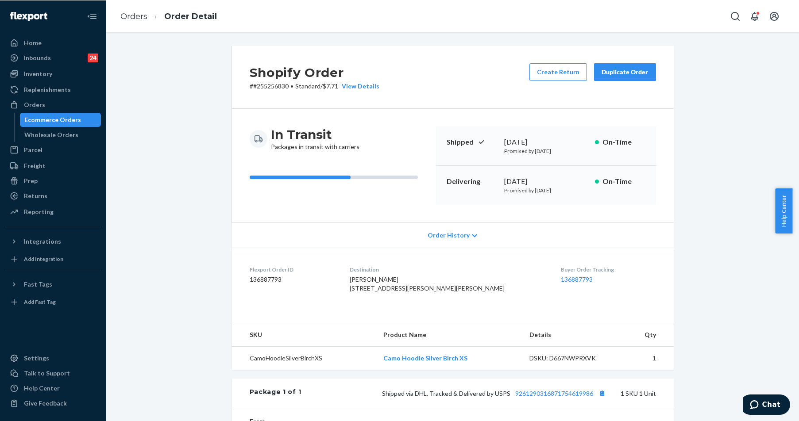
scroll to position [166, 0]
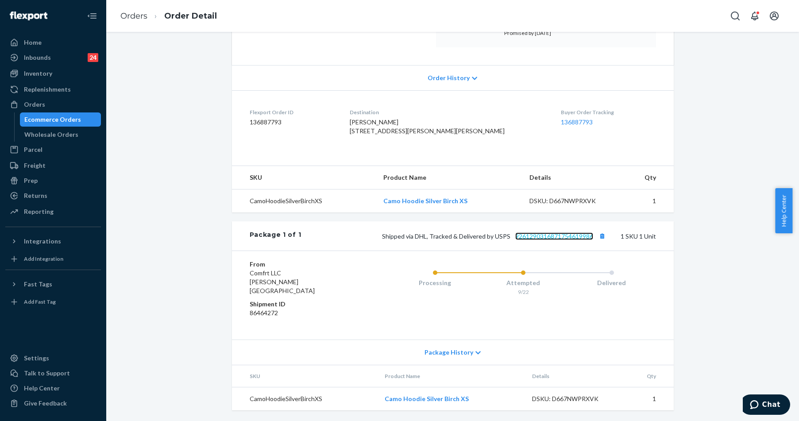
click at [544, 240] on link "9261290316871754619986" at bounding box center [554, 236] width 78 height 8
click at [23, 104] on div at bounding box center [17, 104] width 14 height 9
drag, startPoint x: 23, startPoint y: 104, endPoint x: 30, endPoint y: 101, distance: 8.3
click at [23, 104] on div at bounding box center [17, 104] width 14 height 9
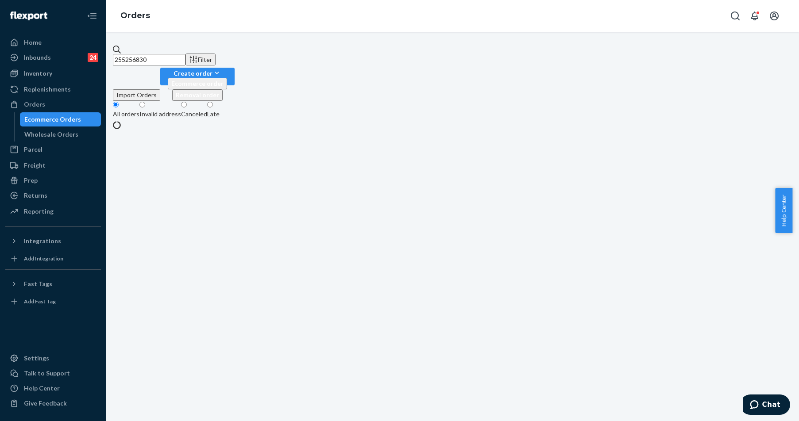
click at [166, 54] on input "255256830" at bounding box center [149, 60] width 73 height 12
paste input "#255330552"
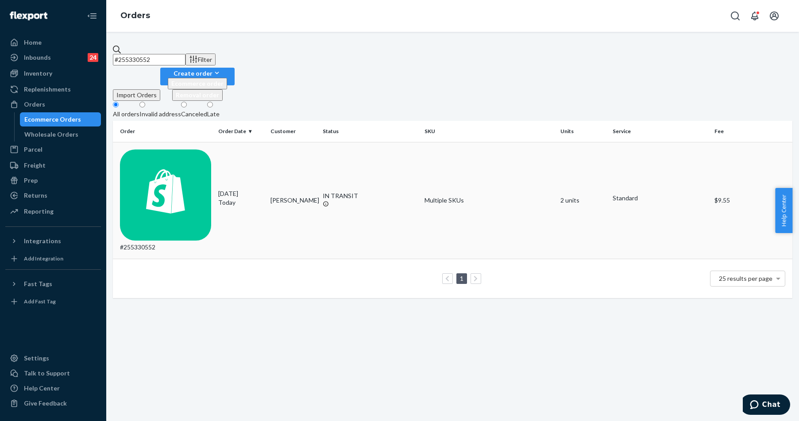
type input "#255330552"
click at [170, 150] on div "#255330552" at bounding box center [165, 201] width 91 height 102
click at [170, 131] on div "#255330552 Filter Import Orders Create order Ecommerce order Removal order All …" at bounding box center [452, 226] width 693 height 389
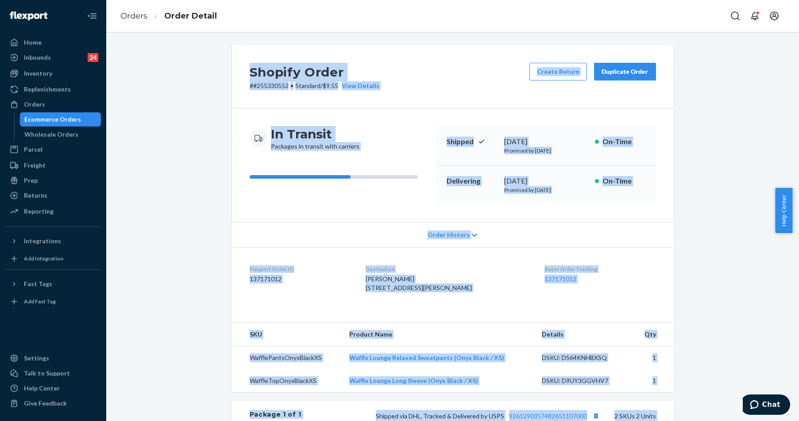
click at [405, 125] on div "In Transit Packages in transit with carriers Shipped September 23, 2025 Promise…" at bounding box center [453, 165] width 442 height 114
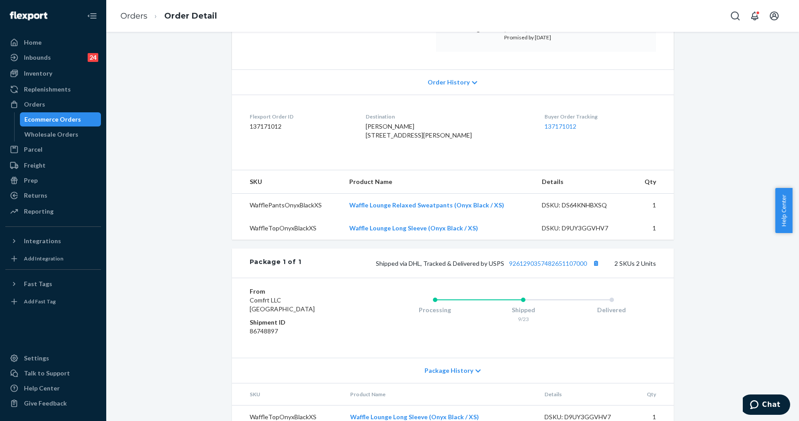
scroll to position [212, 0]
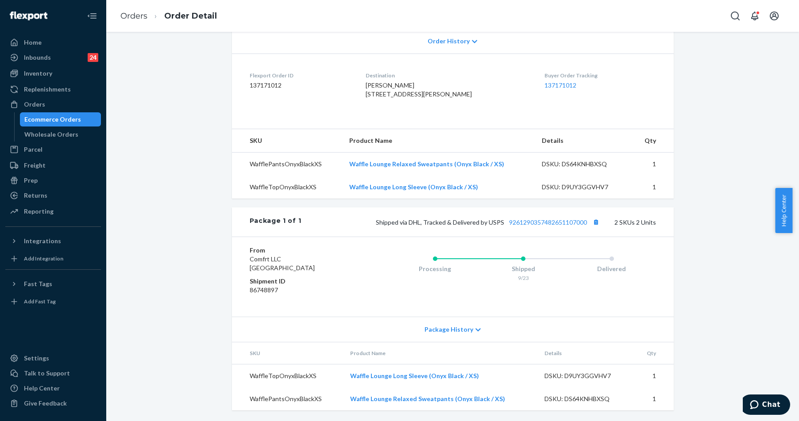
click at [568, 227] on div "Shipped via DHL, Tracked & Delivered by USPS 9261290357482651107000 2 SKUs 2 Un…" at bounding box center [478, 222] width 355 height 12
click at [570, 227] on div "Shipped via DHL, Tracked & Delivered by USPS 9261290357482651107000 2 SKUs 2 Un…" at bounding box center [478, 222] width 355 height 12
click at [569, 223] on link "9261290357482651107000" at bounding box center [548, 223] width 78 height 8
click at [54, 103] on div "Orders" at bounding box center [53, 104] width 94 height 12
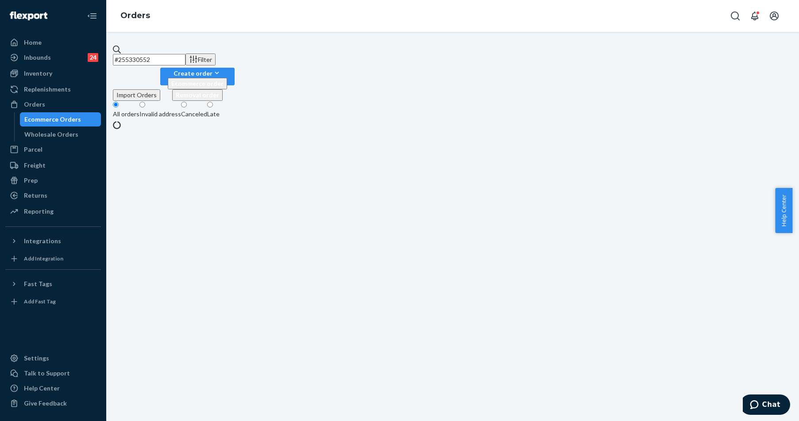
click at [185, 54] on input "#255330552" at bounding box center [149, 60] width 73 height 12
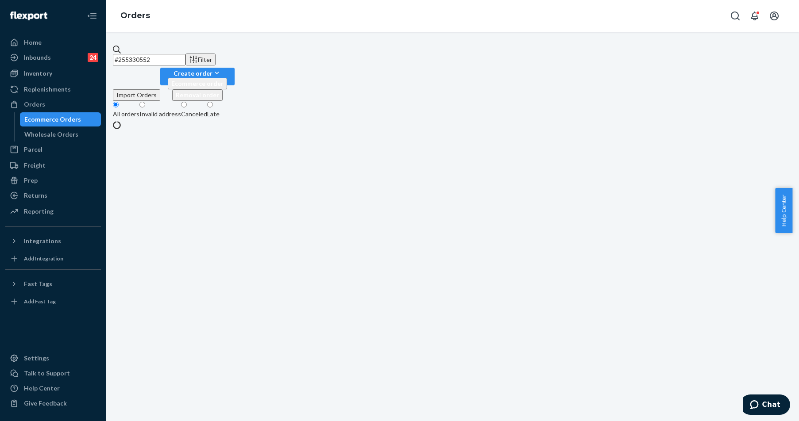
click at [185, 54] on input "#255330552" at bounding box center [149, 60] width 73 height 12
paste input "255220125"
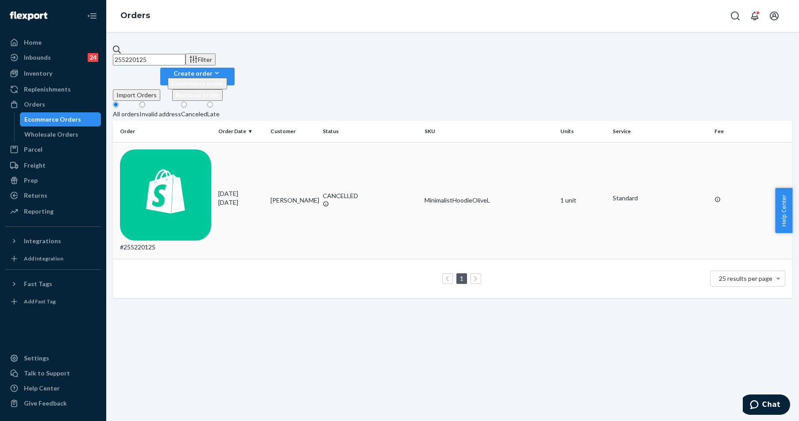
type input "255220125"
click at [166, 150] on div "#255220125" at bounding box center [165, 201] width 91 height 102
click at [166, 139] on div "255220125 Filter Import Orders Create order Ecommerce order Removal order All o…" at bounding box center [452, 226] width 693 height 389
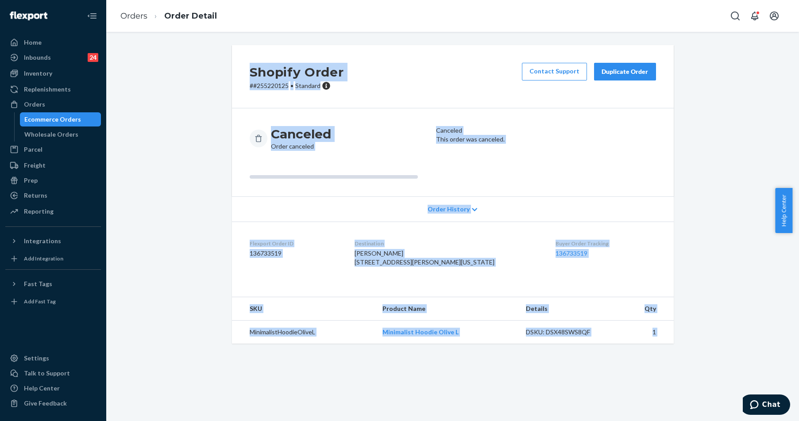
click at [741, 228] on div "Shopify Order # #255220125 • Standard Contact Support Duplicate Order Canceled …" at bounding box center [452, 199] width 679 height 309
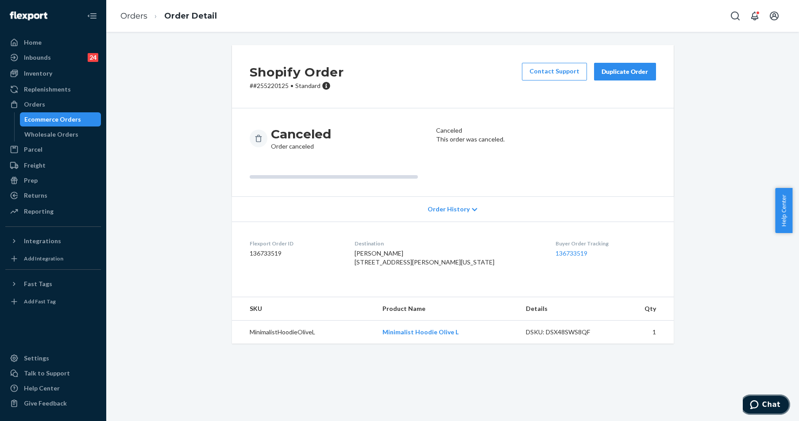
click at [762, 408] on span "Chat" at bounding box center [756, 405] width 12 height 9
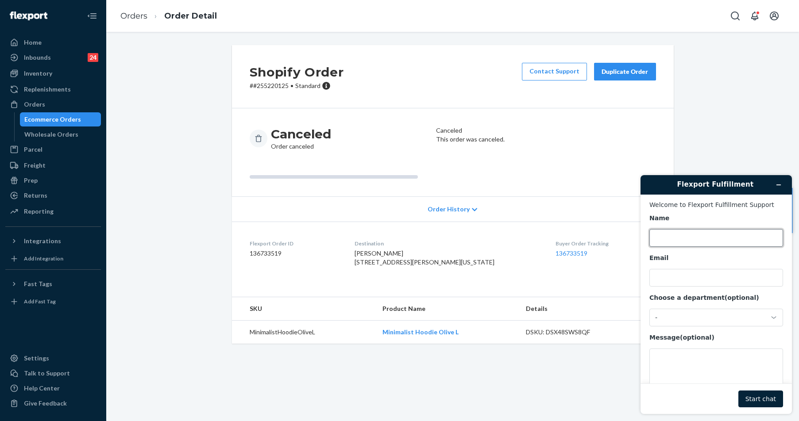
click at [694, 235] on input "Name" at bounding box center [716, 238] width 134 height 18
drag, startPoint x: 712, startPoint y: 240, endPoint x: 589, endPoint y: 227, distance: 124.2
click at [633, 227] on html "Flexport Fulfillment Welcome to Flexport Fulfillment Support Name roseanne Emai…" at bounding box center [716, 294] width 166 height 253
type input "Rose"
click at [677, 364] on textarea "Message (optional)" at bounding box center [716, 374] width 134 height 50
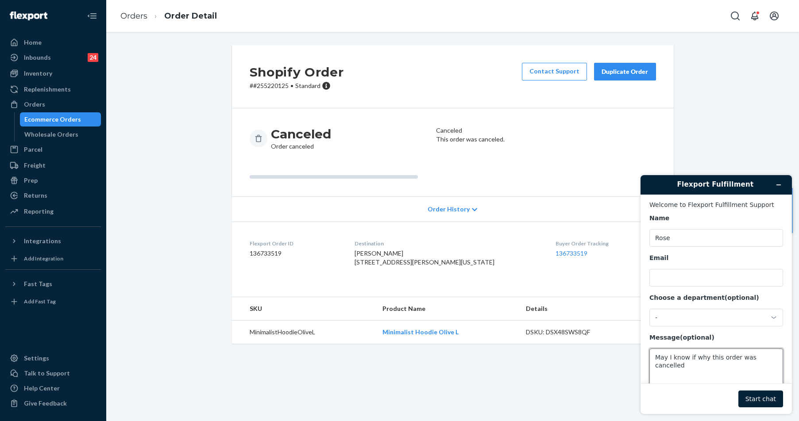
paste textarea "255220125"
type textarea "May I know if why this order was cancelled 255220125"
click at [706, 315] on div "-" at bounding box center [716, 318] width 134 height 18
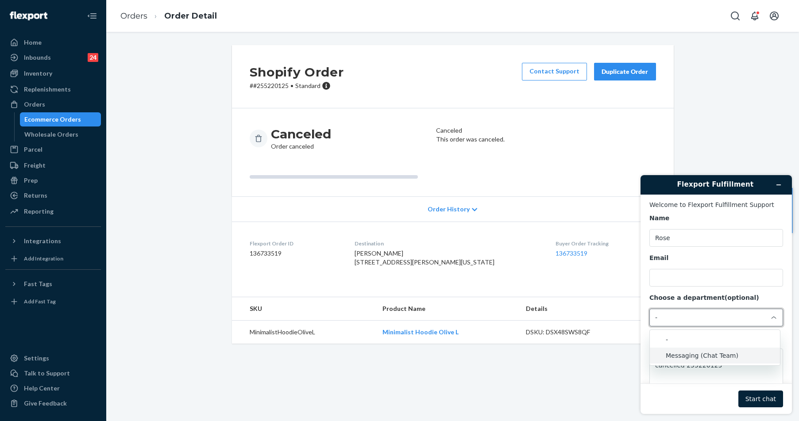
click at [695, 356] on li "Messaging (Chat Team)" at bounding box center [715, 356] width 130 height 16
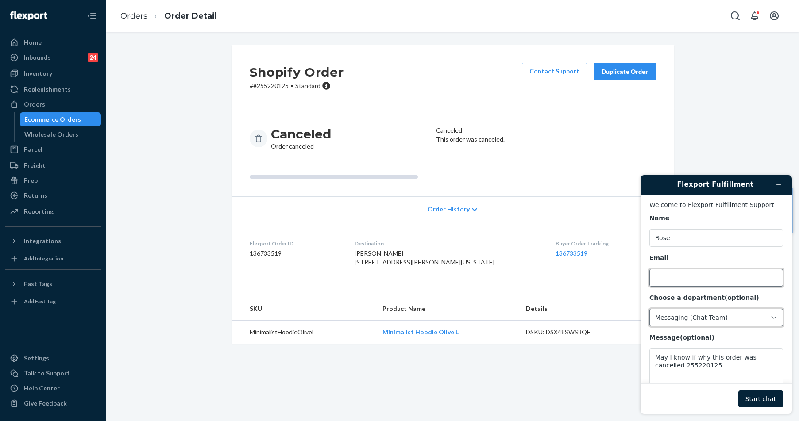
click at [682, 283] on input "Email" at bounding box center [716, 278] width 134 height 18
type input "roseanne.jarantilla@gmail.com"
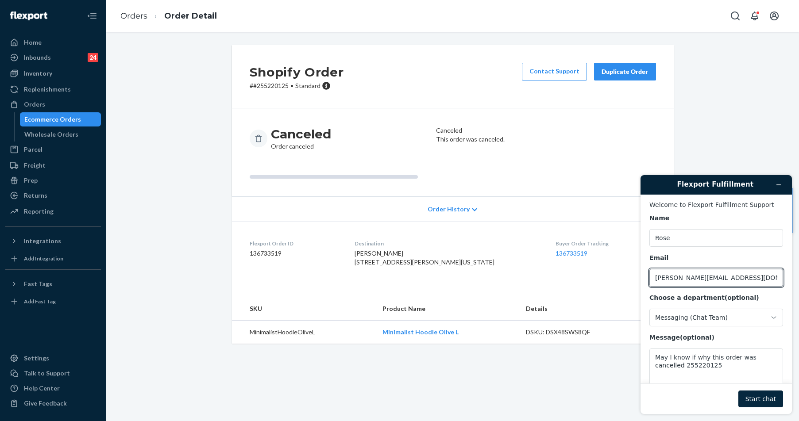
click at [766, 399] on button "Start chat" at bounding box center [760, 399] width 45 height 17
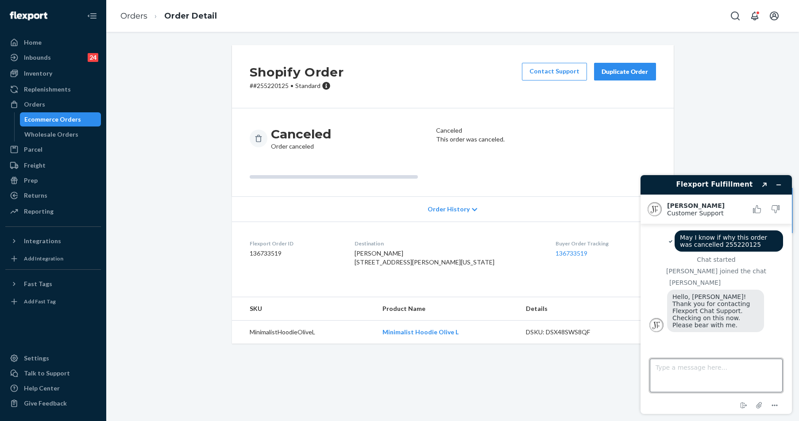
click at [715, 377] on textarea "Type a message here..." at bounding box center [716, 376] width 133 height 34
type textarea "Thank you!"
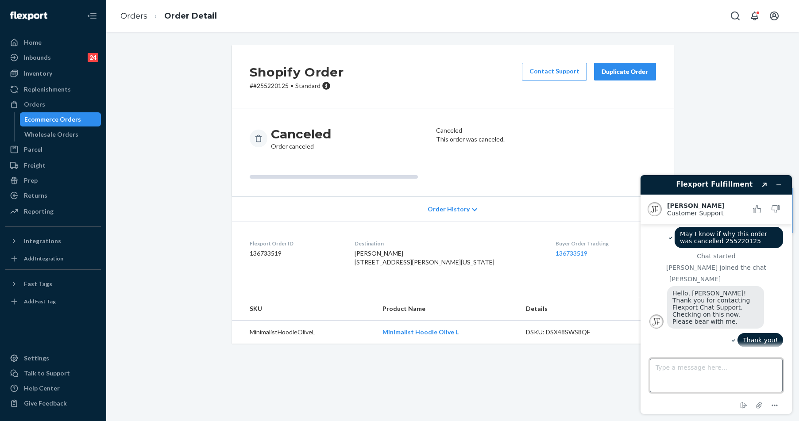
scroll to position [95, 0]
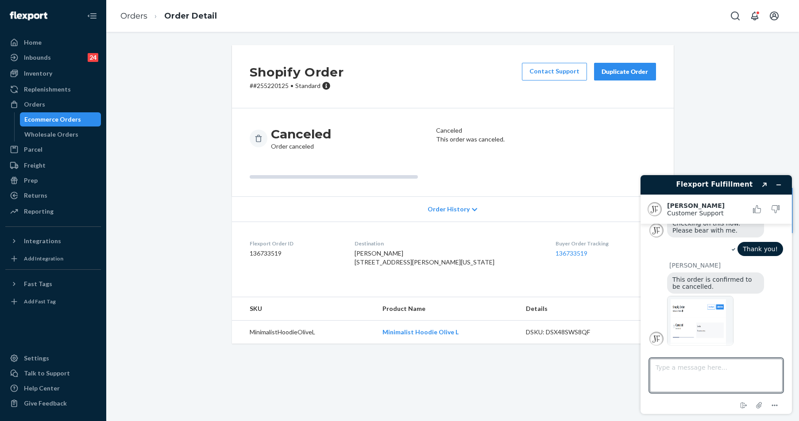
click at [700, 321] on img at bounding box center [700, 321] width 66 height 50
click at [701, 378] on textarea "Type a message here..." at bounding box center [716, 376] width 133 height 34
type textarea "is it OOS?"
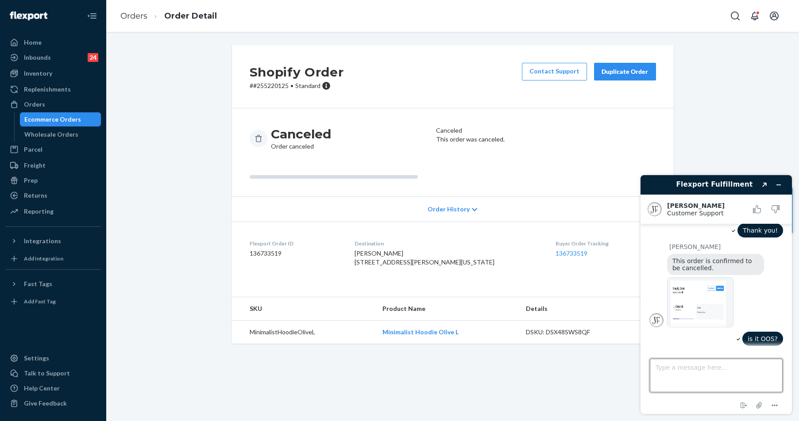
scroll to position [166, 0]
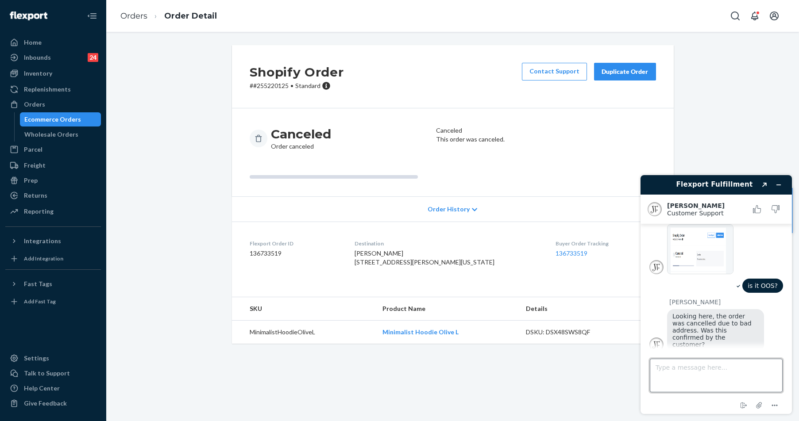
click at [714, 375] on textarea "Type a message here..." at bounding box center [716, 376] width 133 height 34
type textarea "Let me just confirm with the customer and will get back once she confirms the a…"
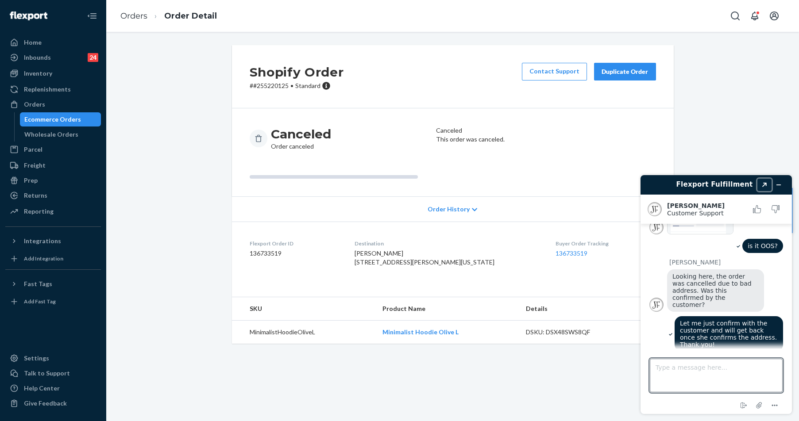
click at [767, 190] on button "Created with Sketch." at bounding box center [764, 185] width 14 height 12
drag, startPoint x: 133, startPoint y: 22, endPoint x: 767, endPoint y: 190, distance: 655.3
click at [767, 190] on div "Shopify Order # #255220125 • Standard Contact Support Duplicate Order Canceled …" at bounding box center [452, 199] width 679 height 309
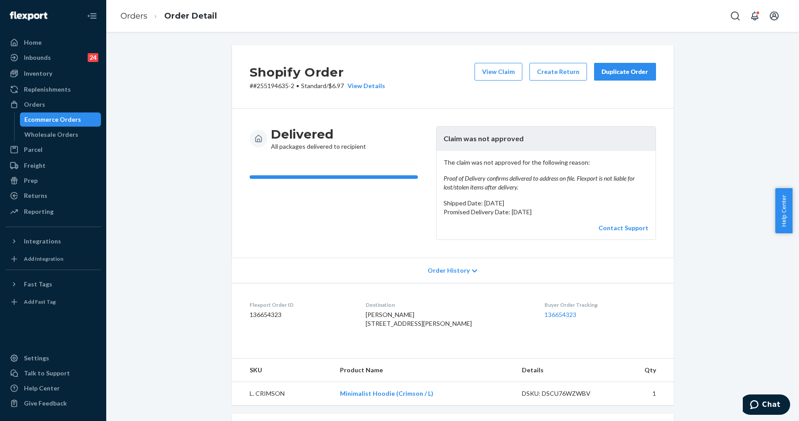
click at [621, 74] on div "Duplicate Order" at bounding box center [624, 71] width 47 height 9
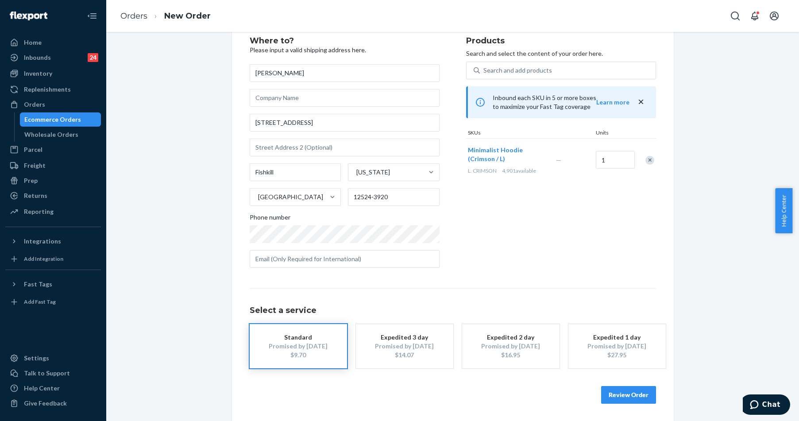
scroll to position [27, 0]
drag, startPoint x: 617, startPoint y: 397, endPoint x: 613, endPoint y: 383, distance: 14.8
click at [617, 397] on button "Review Order" at bounding box center [628, 395] width 55 height 18
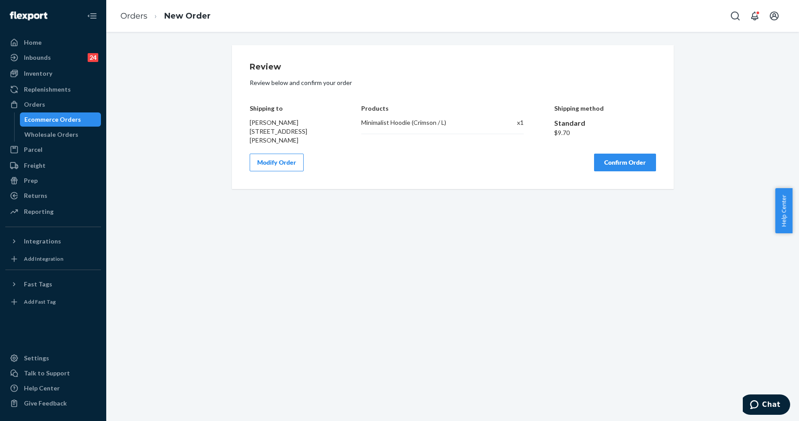
drag, startPoint x: 618, startPoint y: 164, endPoint x: 618, endPoint y: 147, distance: 16.8
click at [618, 165] on button "Confirm Order" at bounding box center [625, 163] width 62 height 18
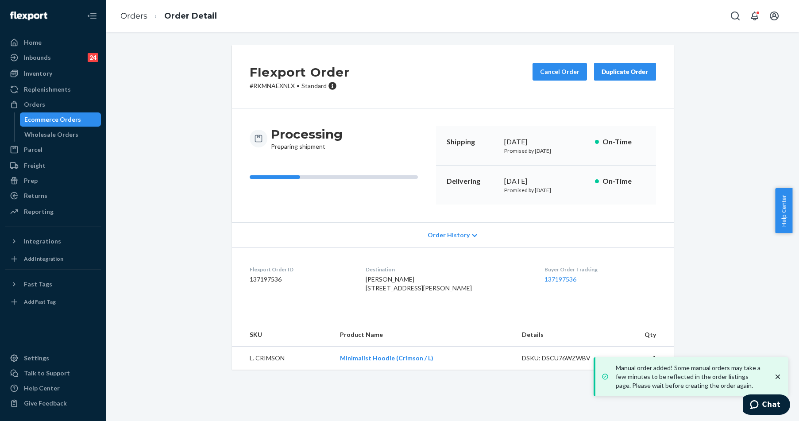
click at [277, 84] on p "# RKMNAEXNLX • Standard" at bounding box center [300, 85] width 100 height 9
click at [270, 85] on p "# RKMNAEXNLX • Standard" at bounding box center [300, 85] width 100 height 9
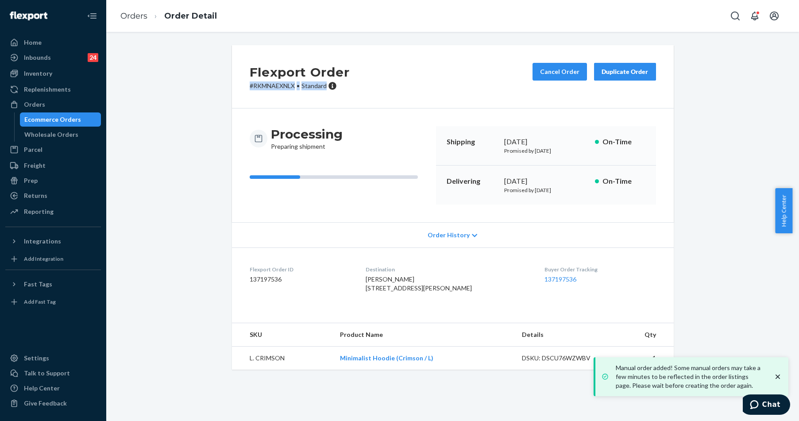
click at [270, 85] on p "# RKMNAEXNLX • Standard" at bounding box center [300, 85] width 100 height 9
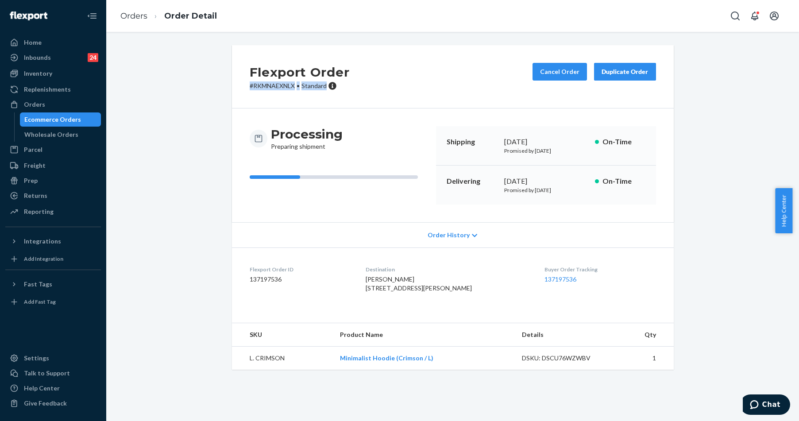
click at [307, 85] on span "Standard" at bounding box center [313, 86] width 25 height 8
drag, startPoint x: 291, startPoint y: 85, endPoint x: 249, endPoint y: 87, distance: 42.5
click at [250, 87] on p "# RKMNAEXNLX • Standard" at bounding box center [300, 85] width 100 height 9
copy p "RKMNAEXNLX"
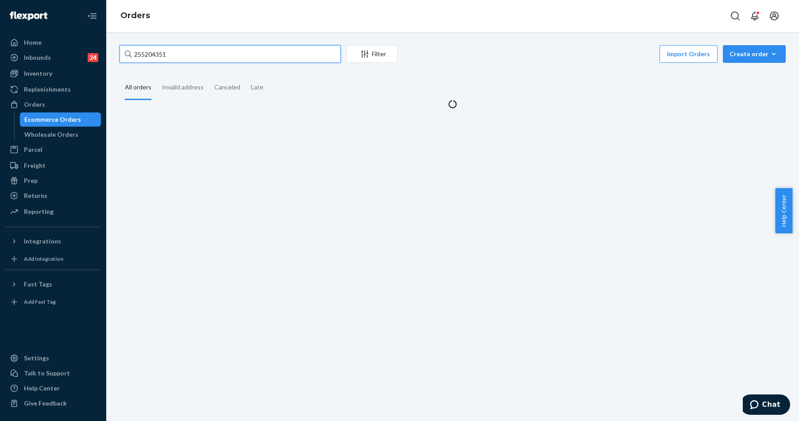
click at [212, 54] on input "255204351" at bounding box center [230, 54] width 221 height 18
drag, startPoint x: 0, startPoint y: 0, endPoint x: 212, endPoint y: 54, distance: 218.3
click at [212, 54] on input "255204351" at bounding box center [230, 54] width 221 height 18
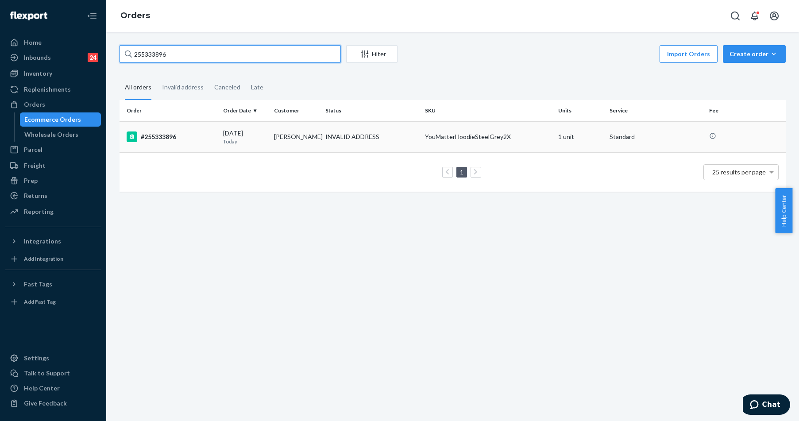
type input "255333896"
click at [180, 141] on div "#255333896" at bounding box center [171, 136] width 89 height 11
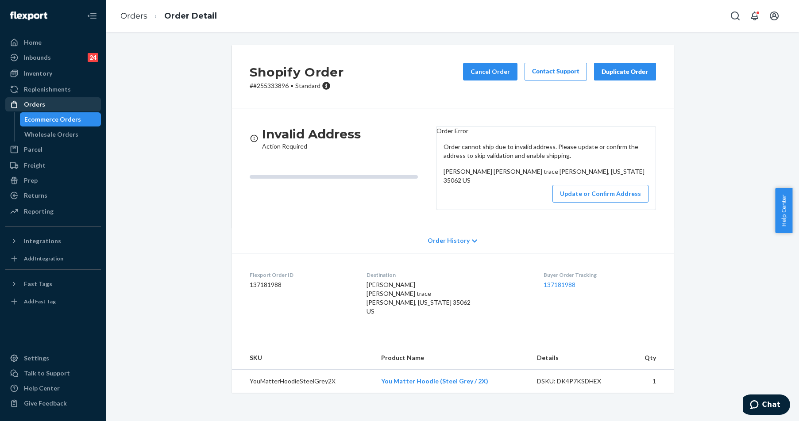
click at [21, 106] on div at bounding box center [17, 104] width 14 height 9
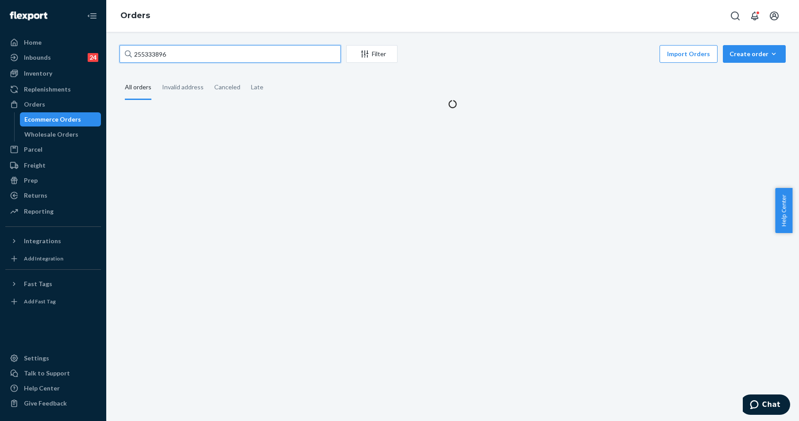
click at [170, 57] on input "255333896" at bounding box center [230, 54] width 221 height 18
paste input "275727"
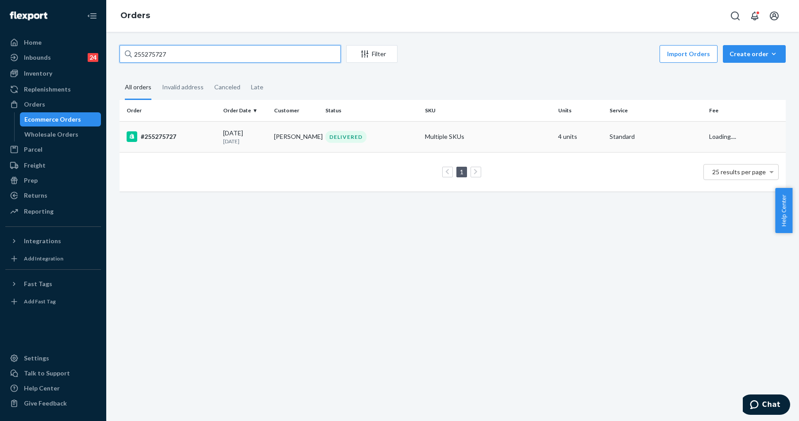
type input "255275727"
click at [179, 137] on div "#255275727" at bounding box center [171, 136] width 89 height 11
click at [179, 137] on div "255275727 Filter Import Orders Create order Ecommerce order Removal order All o…" at bounding box center [452, 226] width 693 height 389
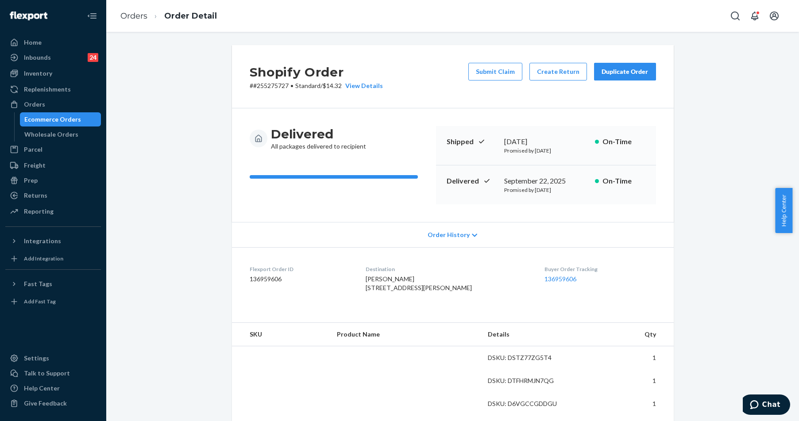
click at [515, 109] on div "Delivered All packages delivered to recipient Shipped September 19, 2025 Promis…" at bounding box center [453, 165] width 442 height 114
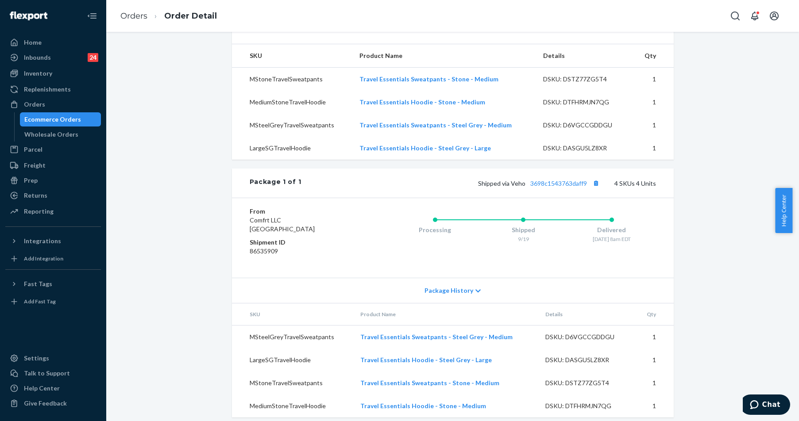
scroll to position [304, 0]
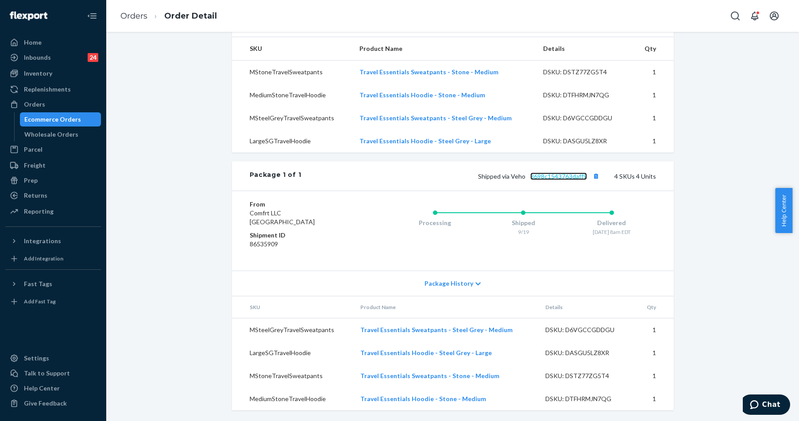
click at [568, 176] on link "3698c1543763daff9" at bounding box center [558, 177] width 57 height 8
click at [30, 107] on div "Orders" at bounding box center [34, 104] width 21 height 9
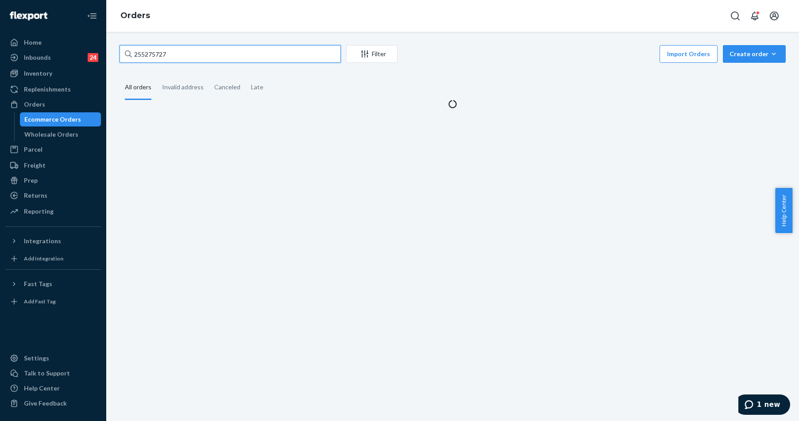
click at [180, 57] on input "255275727" at bounding box center [230, 54] width 221 height 18
paste input "#255181851"
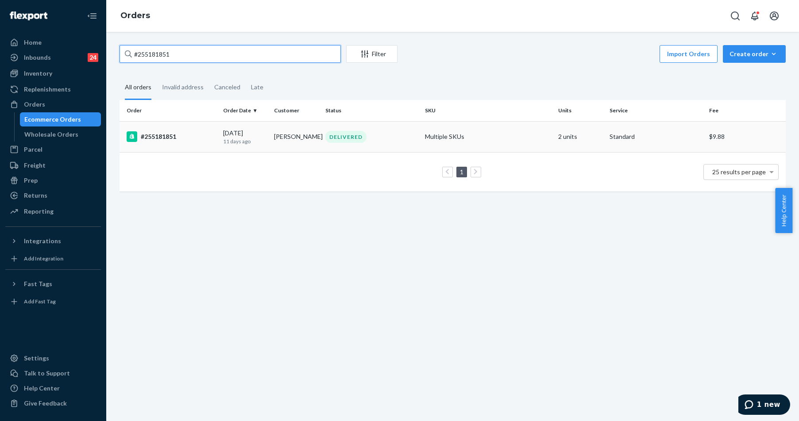
type input "#255181851"
click at [172, 135] on div "#255181851" at bounding box center [171, 136] width 89 height 11
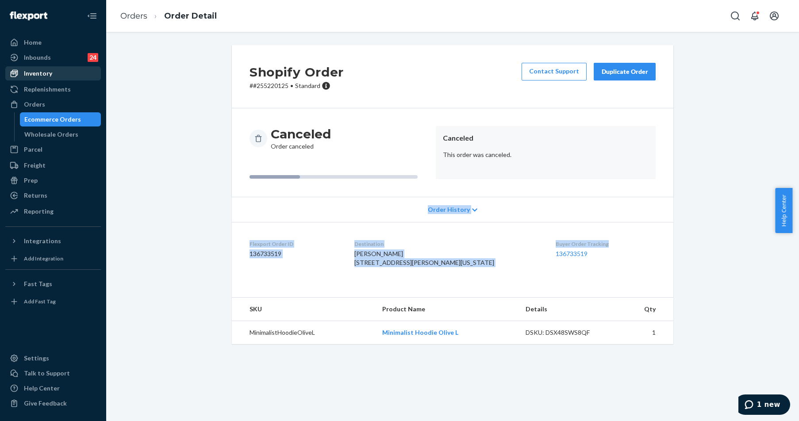
click at [49, 104] on div "Orders" at bounding box center [53, 104] width 94 height 12
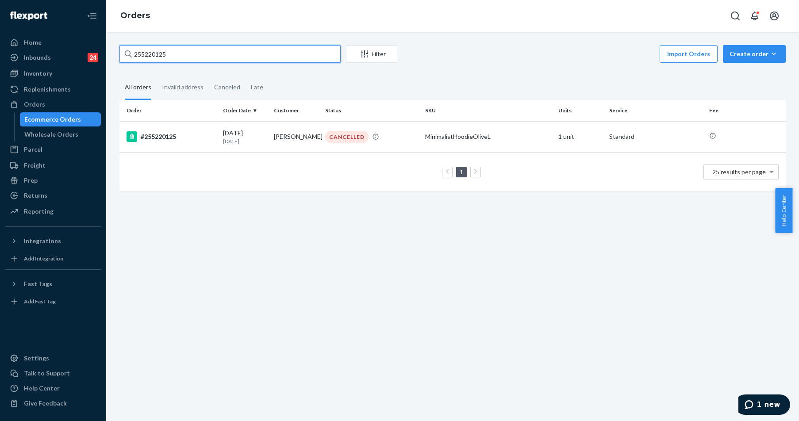
click at [166, 55] on input "255220125" at bounding box center [230, 54] width 221 height 18
paste input "334150"
type input "255334150"
click at [155, 138] on div "#255334150" at bounding box center [171, 136] width 89 height 11
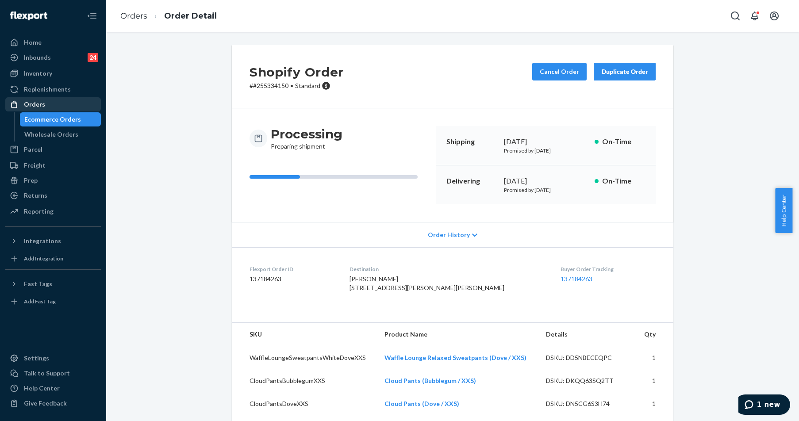
click at [38, 104] on div "Orders" at bounding box center [34, 104] width 21 height 9
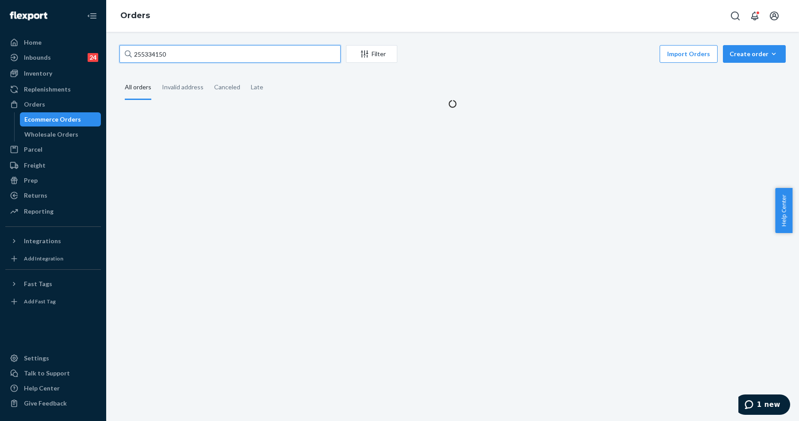
click at [190, 47] on input "255334150" at bounding box center [230, 54] width 221 height 18
paste input "154086"
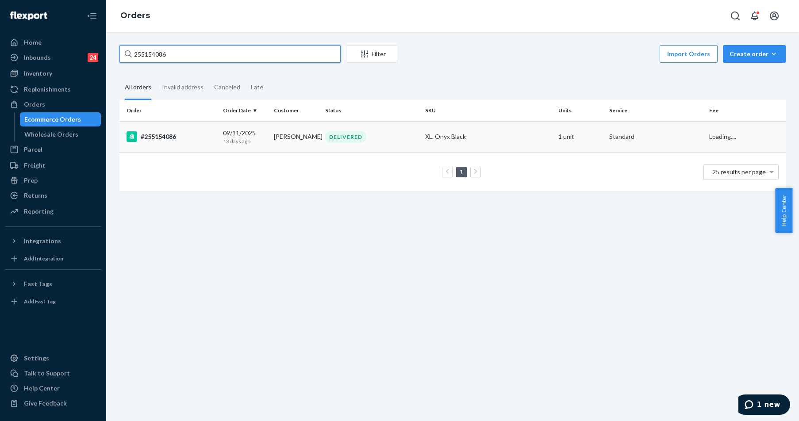
type input "255154086"
click at [177, 128] on td "#255154086" at bounding box center [170, 136] width 100 height 31
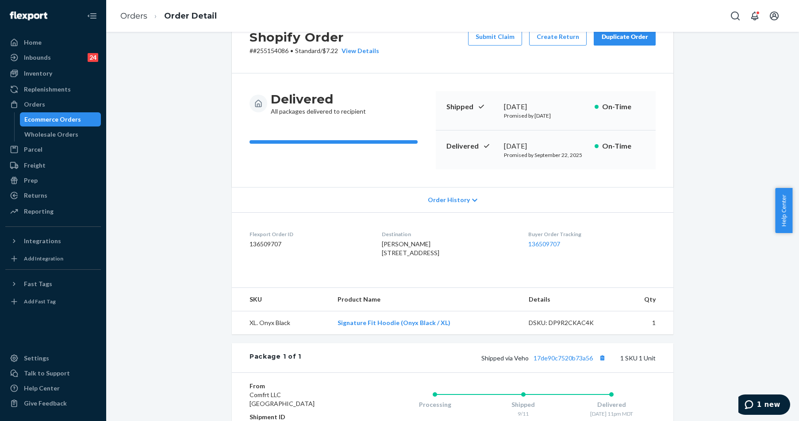
scroll to position [166, 0]
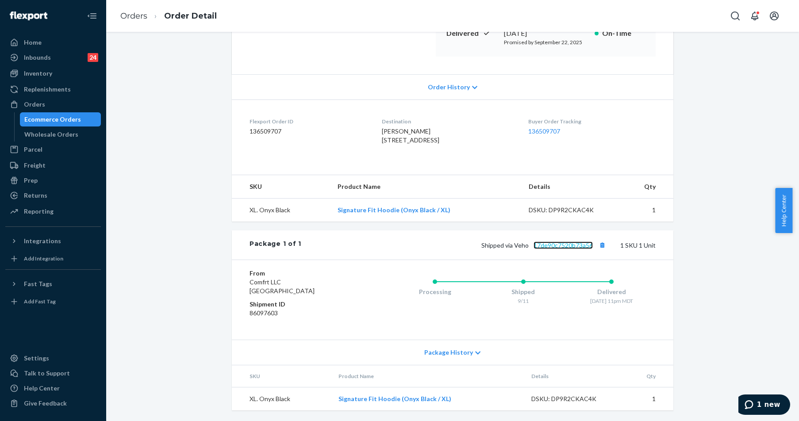
click at [577, 245] on link "17de90c7520b73a56" at bounding box center [563, 246] width 59 height 8
click at [41, 104] on div "Orders" at bounding box center [34, 104] width 21 height 9
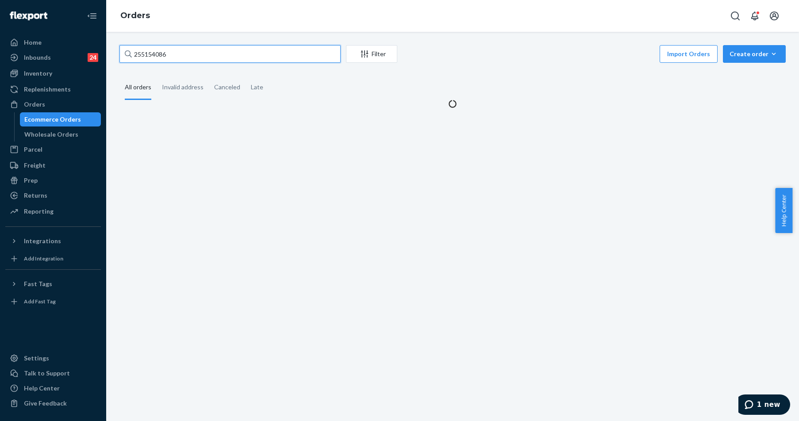
click at [168, 58] on input "255154086" at bounding box center [230, 54] width 221 height 18
paste input "334533"
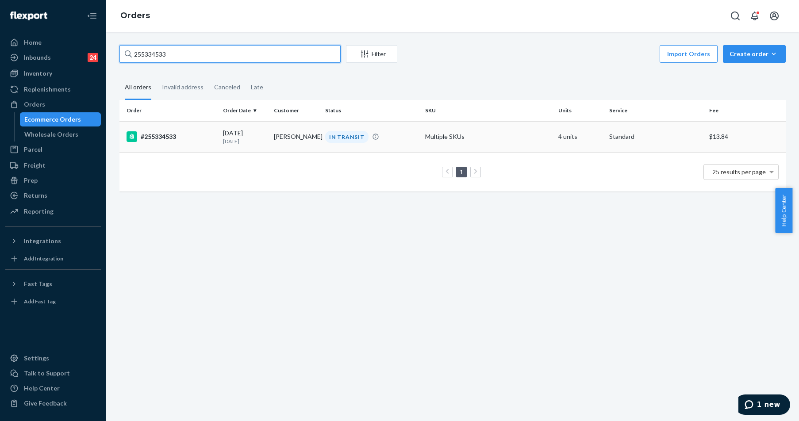
type input "255334533"
click at [175, 132] on div "#255334533" at bounding box center [171, 136] width 89 height 11
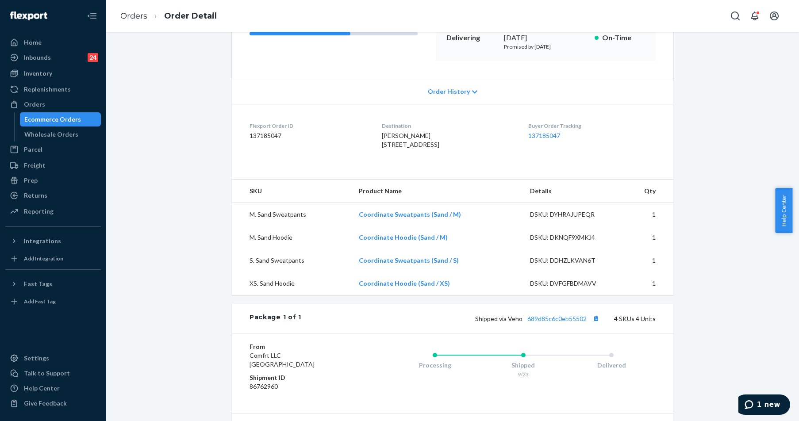
scroll to position [221, 0]
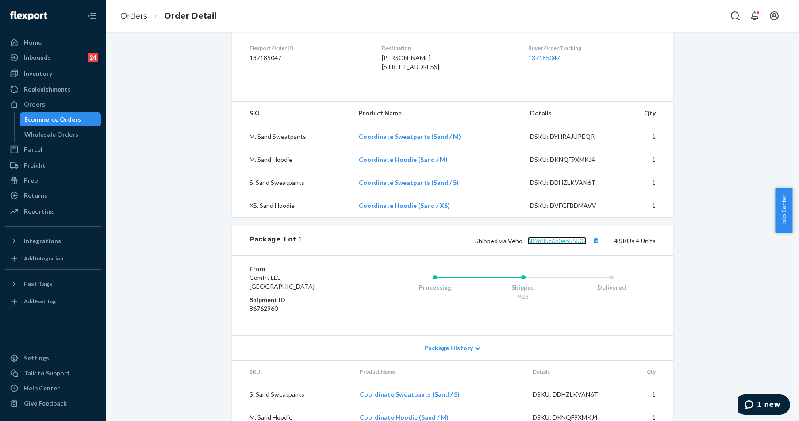
click at [547, 245] on link "689d85c6c0eb55502" at bounding box center [557, 241] width 59 height 8
click at [45, 104] on div "Orders" at bounding box center [53, 104] width 94 height 12
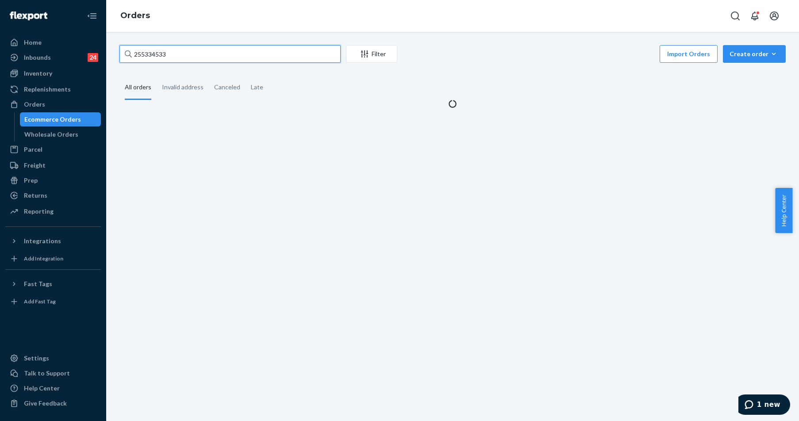
click at [181, 58] on input "255334533" at bounding box center [230, 54] width 221 height 18
paste input "0148"
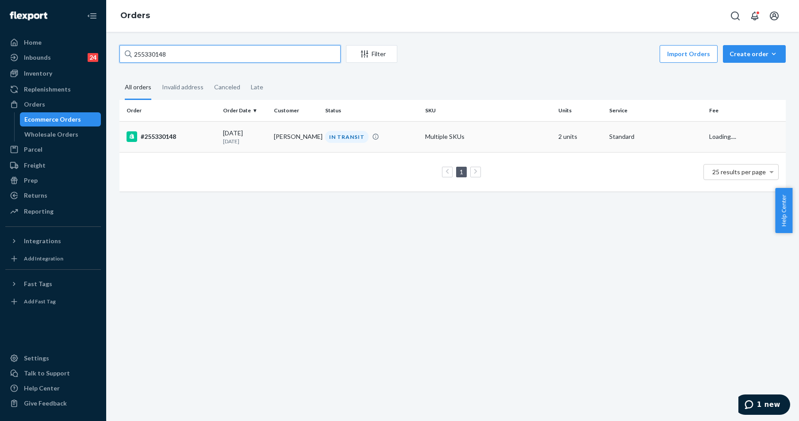
type input "255330148"
click at [173, 137] on div "#255330148" at bounding box center [171, 136] width 89 height 11
click at [173, 137] on div "255330148 Filter Import Orders Create order Ecommerce order Removal order All o…" at bounding box center [452, 226] width 693 height 389
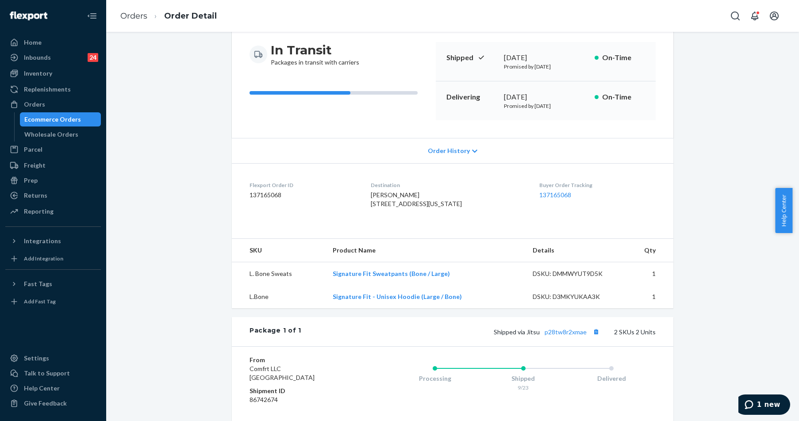
scroll to position [133, 0]
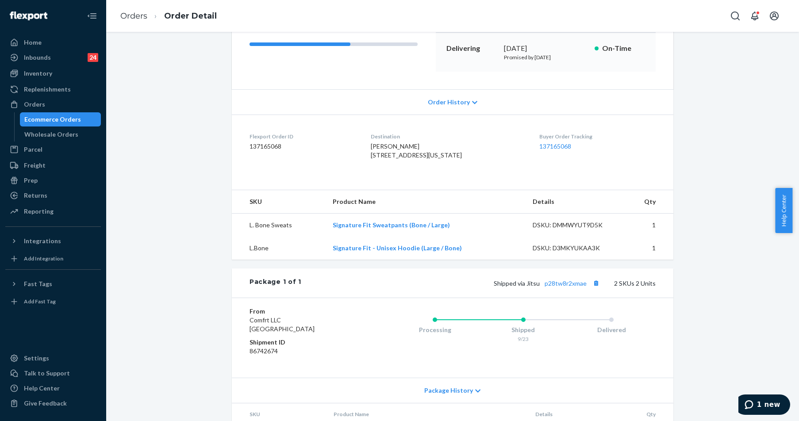
click at [487, 237] on td "Signature Fit Sweatpants (Bone / Large)" at bounding box center [426, 225] width 200 height 23
click at [566, 287] on link "p28tw8r2xmae" at bounding box center [566, 284] width 42 height 8
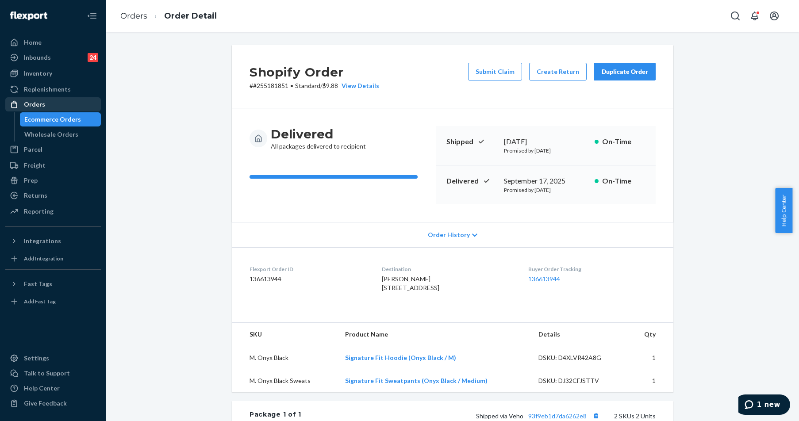
click at [28, 107] on div "Orders" at bounding box center [34, 104] width 21 height 9
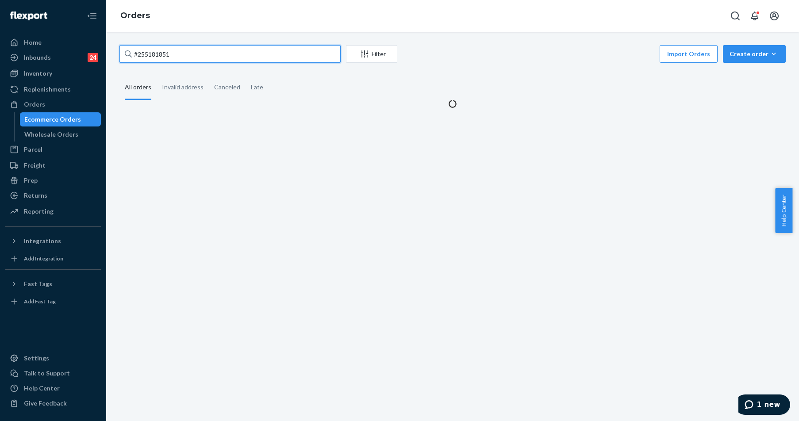
click at [192, 57] on input "#255181851" at bounding box center [230, 54] width 221 height 18
paste input "255334538"
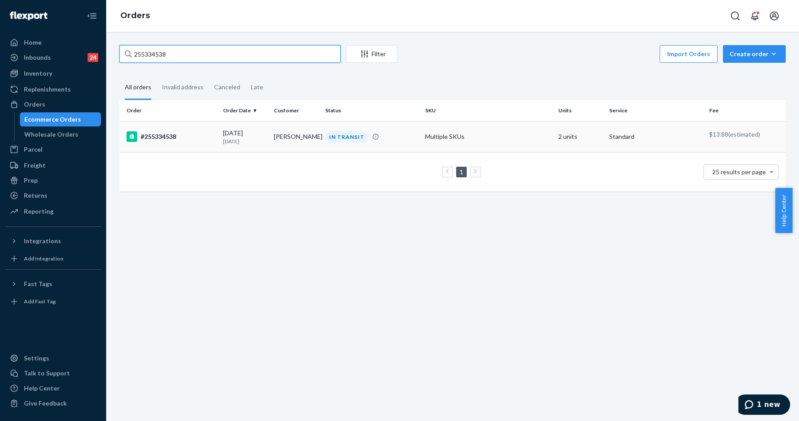
type input "255334538"
click at [167, 141] on div "#255334538" at bounding box center [171, 136] width 89 height 11
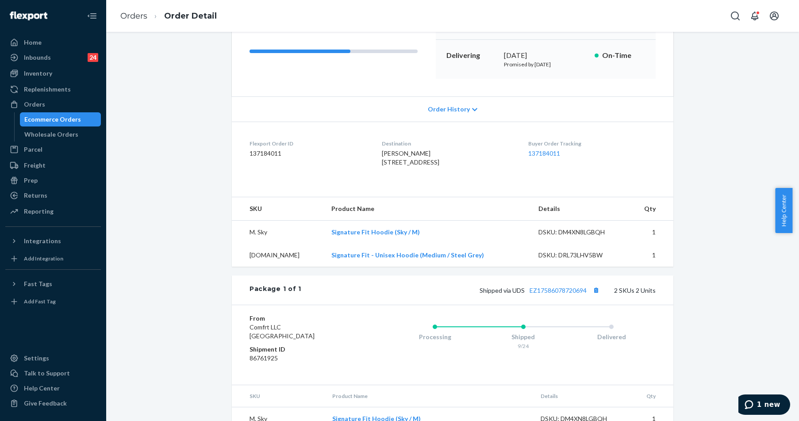
scroll to position [177, 0]
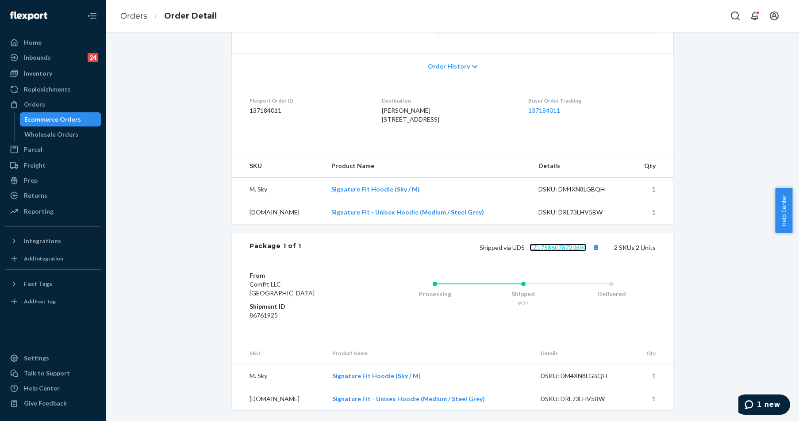
click at [556, 251] on link "EZ17586078720694" at bounding box center [558, 248] width 57 height 8
click at [38, 104] on div "Orders" at bounding box center [34, 104] width 21 height 9
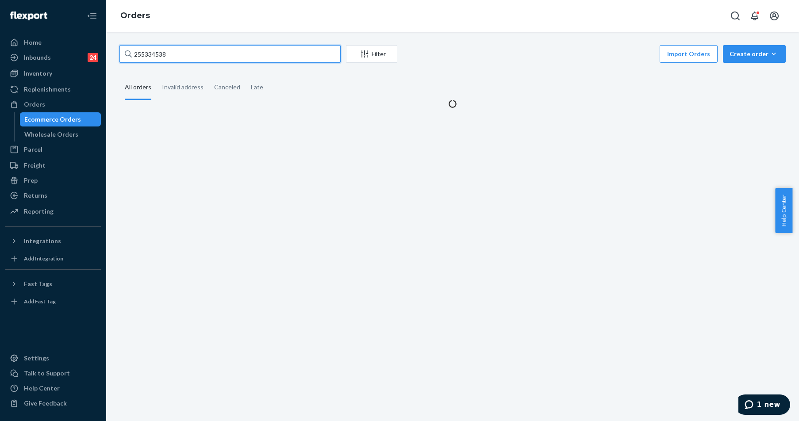
click at [215, 53] on input "255334538" at bounding box center [230, 54] width 221 height 18
paste input "036099"
type input "255036099"
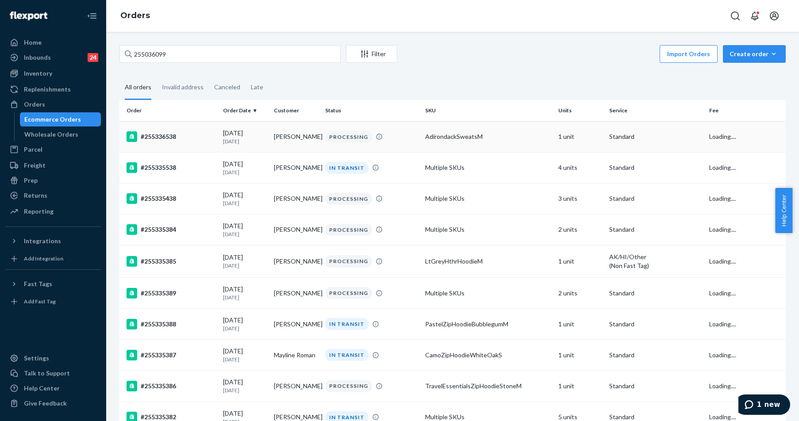
click at [204, 134] on div "#255336538" at bounding box center [171, 136] width 89 height 11
click at [204, 134] on div "255036099 Filter Import Orders Create order Ecommerce order Removal order All o…" at bounding box center [452, 226] width 693 height 389
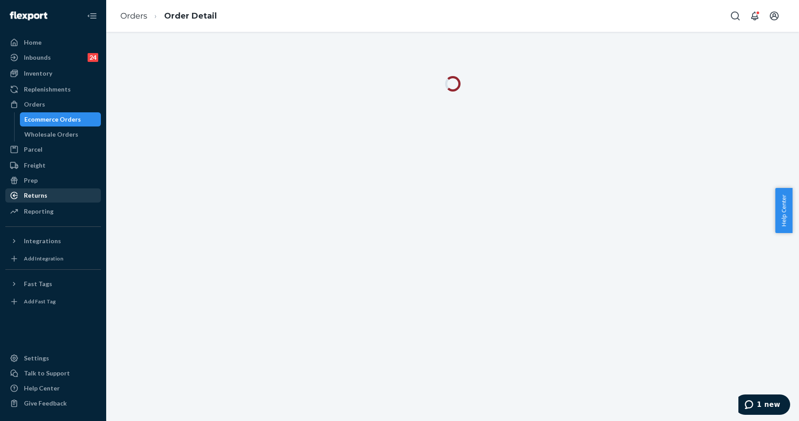
click at [42, 193] on div "Returns" at bounding box center [35, 195] width 23 height 9
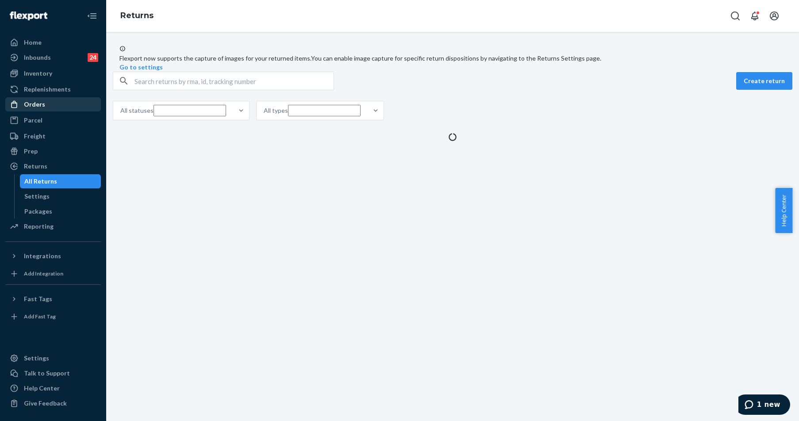
click at [35, 101] on div "Orders" at bounding box center [34, 104] width 21 height 9
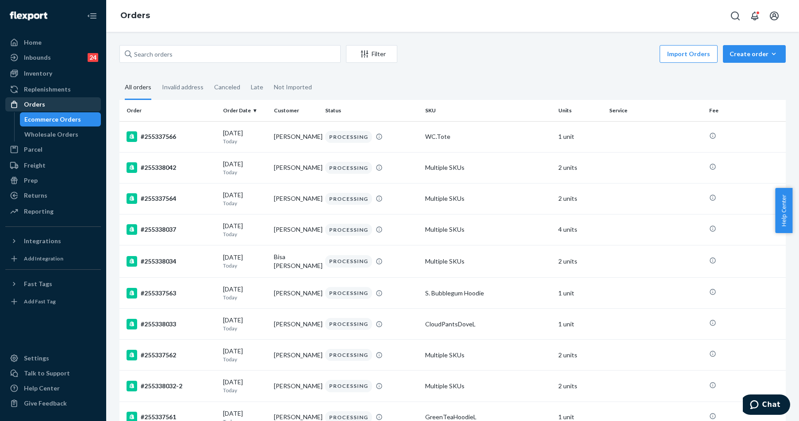
click at [32, 108] on div "Orders" at bounding box center [34, 104] width 21 height 9
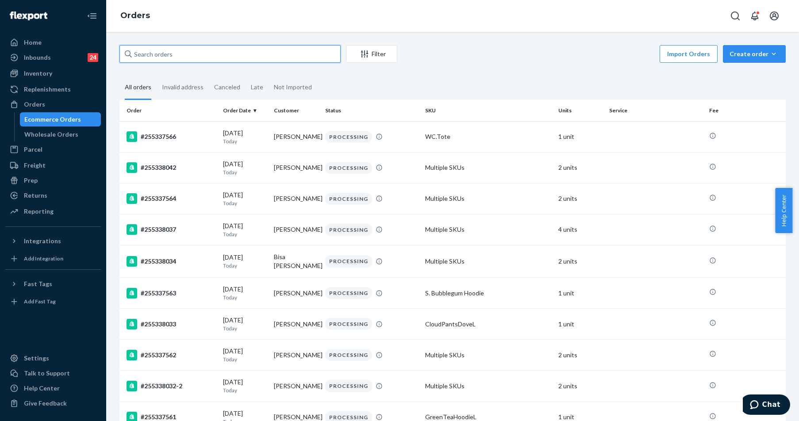
click at [155, 55] on input "text" at bounding box center [230, 54] width 221 height 18
paste input "255252392"
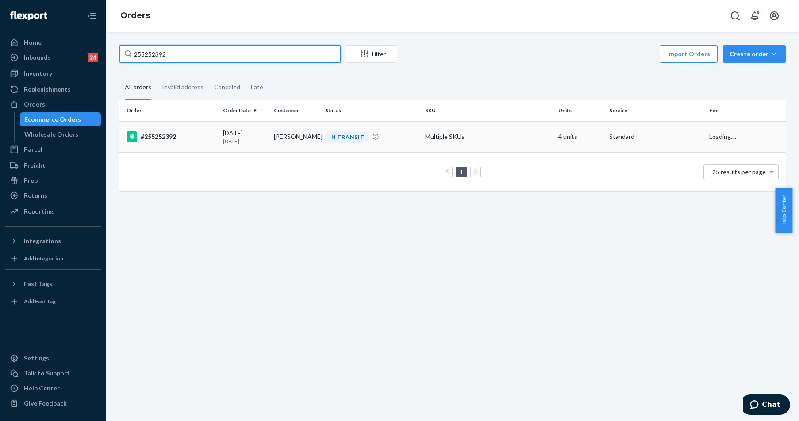
type input "255252392"
click at [183, 133] on div "#255252392" at bounding box center [171, 136] width 89 height 11
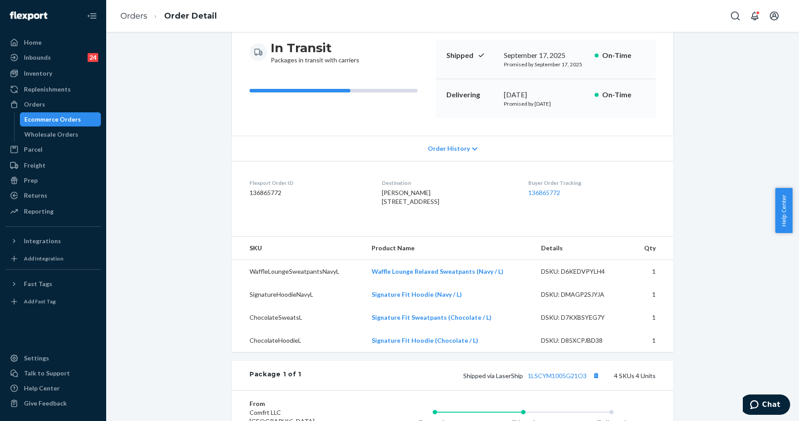
scroll to position [177, 0]
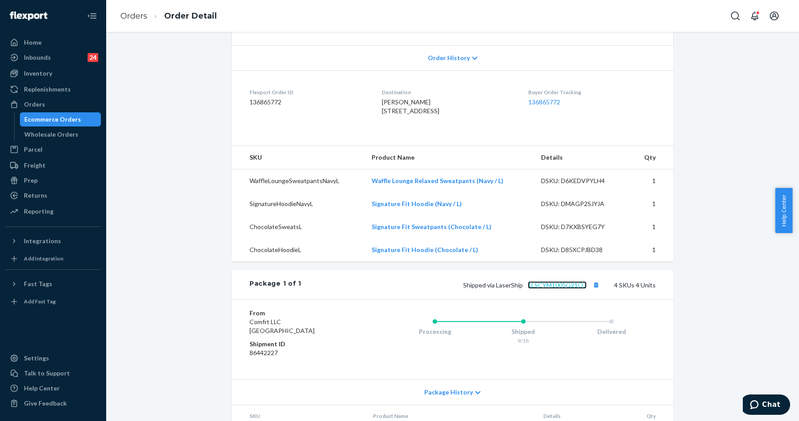
click at [548, 289] on link "1LSCYM1005G21O3" at bounding box center [557, 285] width 59 height 8
click at [21, 108] on div at bounding box center [17, 104] width 14 height 9
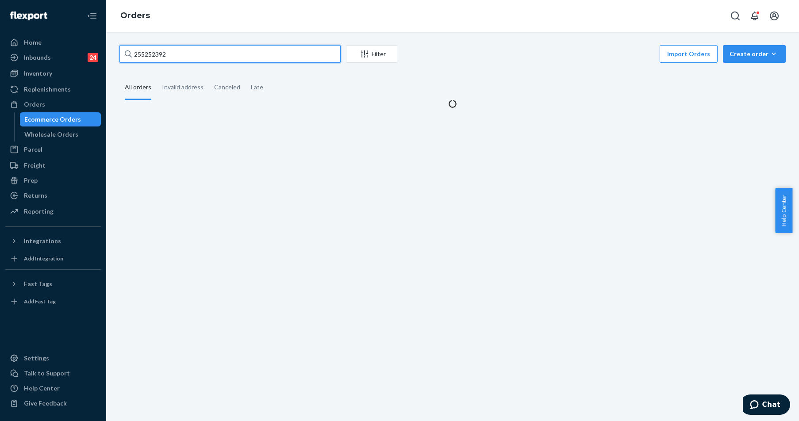
click at [188, 59] on input "255252392" at bounding box center [230, 54] width 221 height 18
paste input "160120"
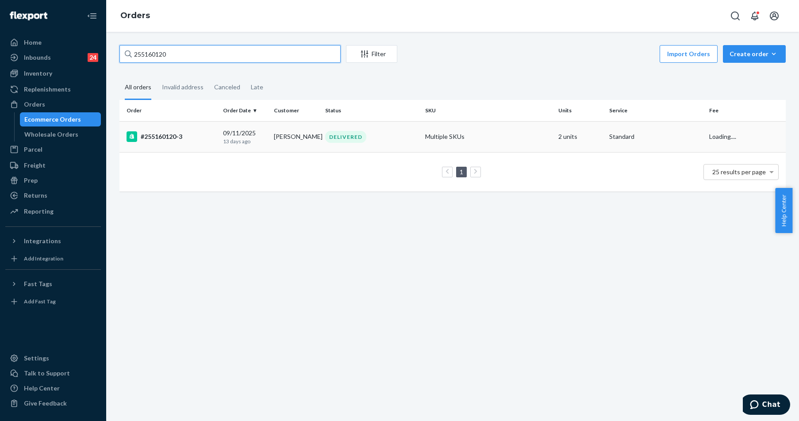
type input "255160120"
click at [178, 139] on div "#255160120-3" at bounding box center [171, 136] width 89 height 11
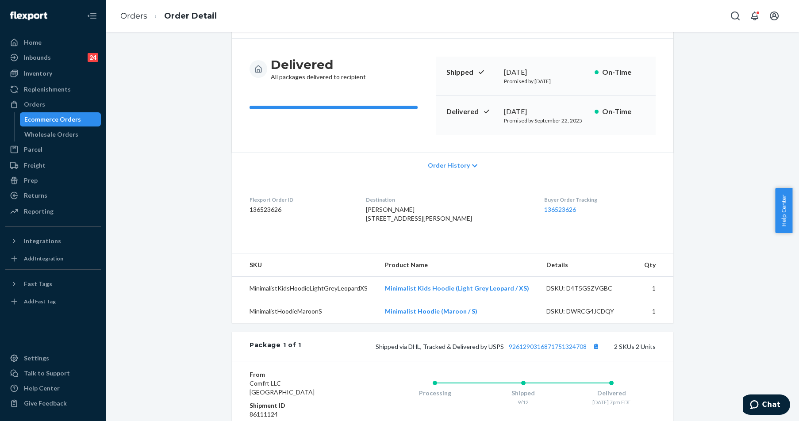
scroll to position [35, 0]
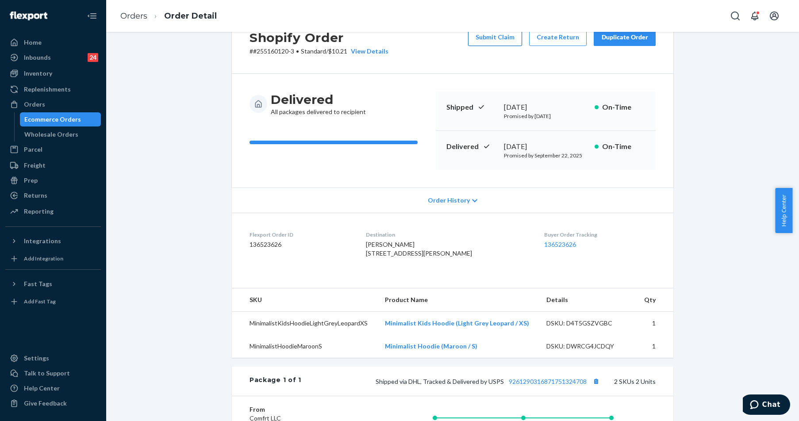
click at [505, 41] on button "Submit Claim" at bounding box center [495, 37] width 54 height 18
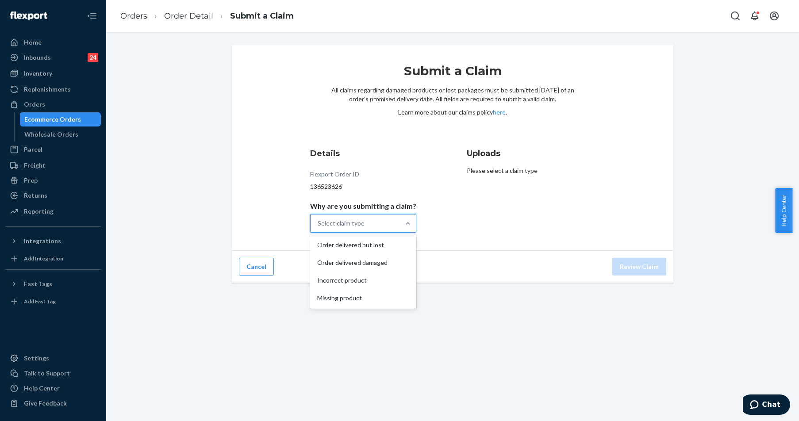
click at [382, 223] on div "Select claim type" at bounding box center [355, 224] width 89 height 18
click at [319, 223] on input "Why are you submitting a claim? option Order delivered but lost focused, 1 of 4…" at bounding box center [318, 223] width 1 height 9
click at [382, 251] on div "Order delivered but lost" at bounding box center [363, 245] width 103 height 18
click at [319, 228] on input "Why are you submitting a claim? option Order delivered but lost focused, 1 of 4…" at bounding box center [318, 223] width 1 height 9
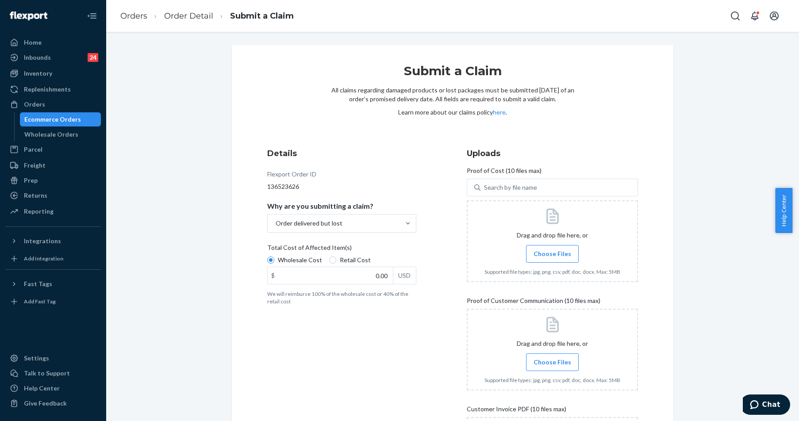
click at [546, 364] on span "Choose Files" at bounding box center [553, 362] width 38 height 9
click at [552, 364] on input "Choose Files" at bounding box center [552, 363] width 0 height 10
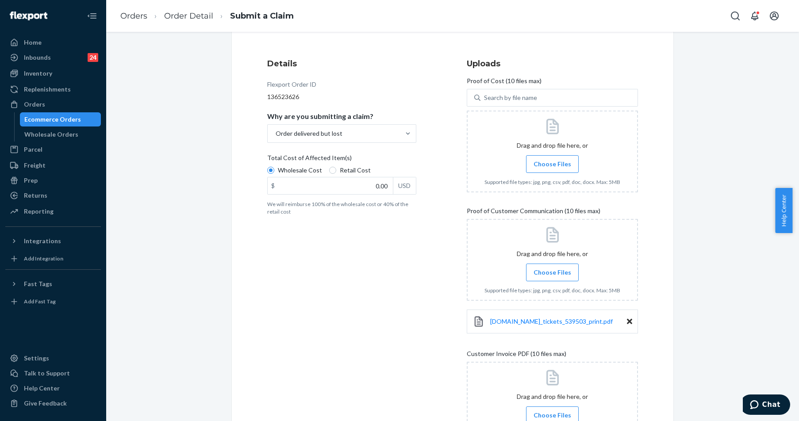
scroll to position [181, 0]
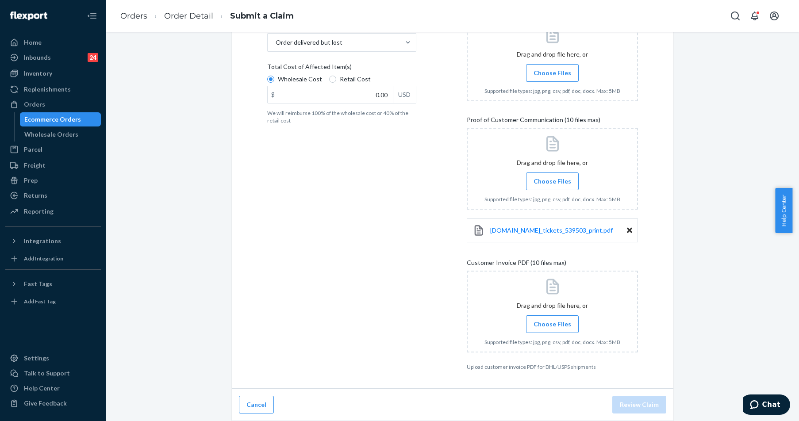
click at [545, 317] on label "Choose Files" at bounding box center [552, 325] width 53 height 18
click at [552, 320] on input "Choose Files" at bounding box center [552, 325] width 0 height 10
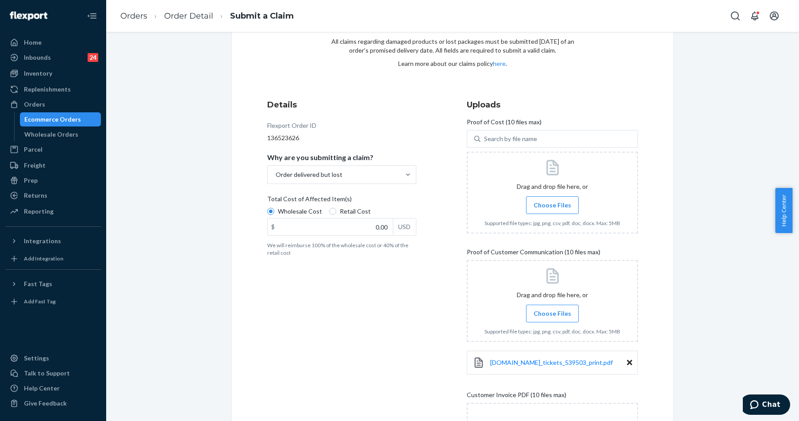
scroll to position [48, 0]
click at [539, 197] on label "Choose Files" at bounding box center [552, 206] width 53 height 18
click at [552, 201] on input "Choose Files" at bounding box center [552, 206] width 0 height 10
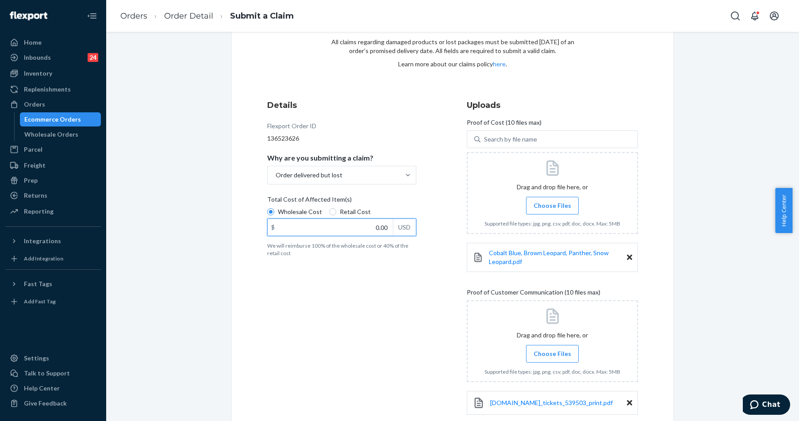
drag, startPoint x: 372, startPoint y: 224, endPoint x: 415, endPoint y: 222, distance: 43.0
click at [413, 223] on div "Details Flexport Order ID 136523626 Why are you submitting a claim? Order deliv…" at bounding box center [352, 338] width 171 height 489
type input "92.00"
click at [544, 205] on span "Choose Files" at bounding box center [553, 205] width 38 height 9
click at [552, 205] on input "Choose Files" at bounding box center [552, 206] width 0 height 10
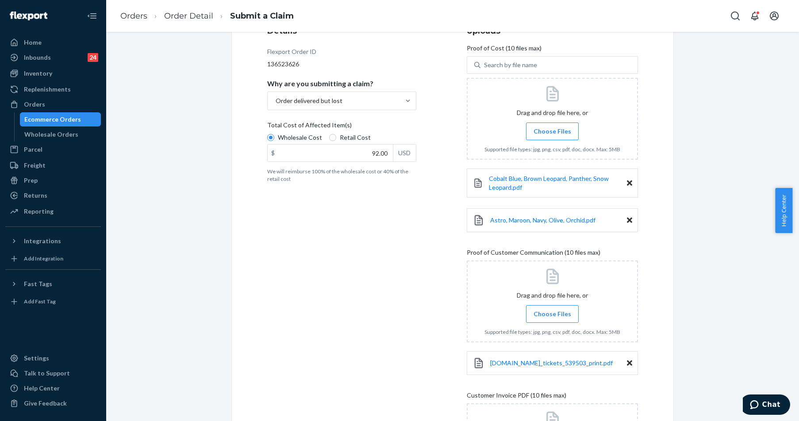
scroll to position [290, 0]
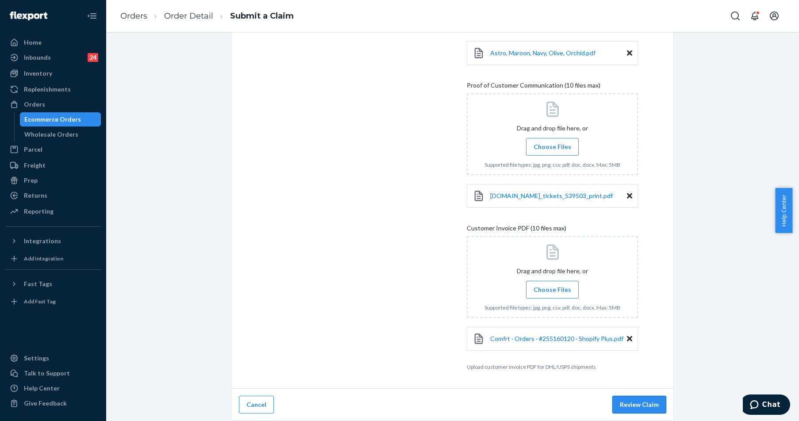
click at [652, 406] on button "Review Claim" at bounding box center [640, 405] width 54 height 18
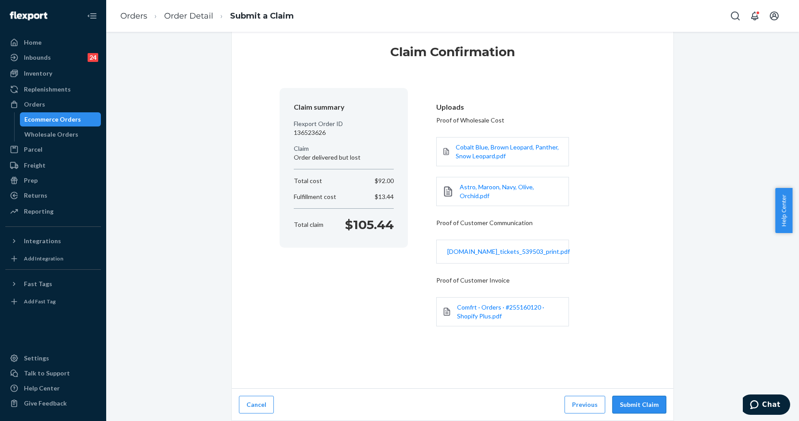
click at [645, 404] on button "Submit Claim" at bounding box center [640, 405] width 54 height 18
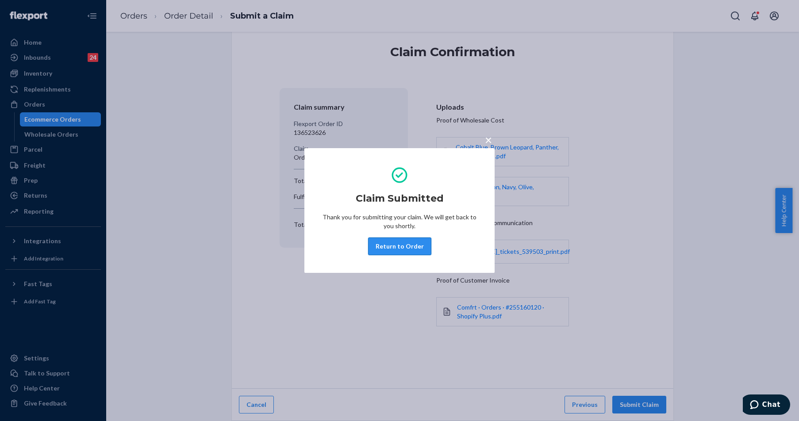
click at [386, 246] on button "Return to Order" at bounding box center [399, 247] width 63 height 18
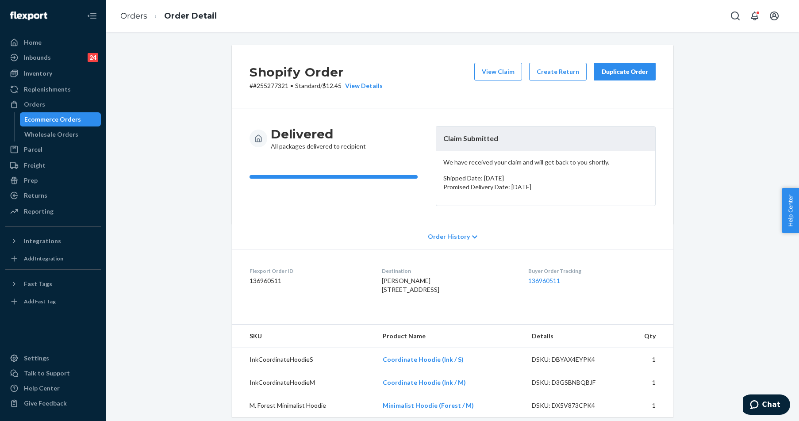
click at [614, 73] on div "Duplicate Order" at bounding box center [624, 71] width 47 height 9
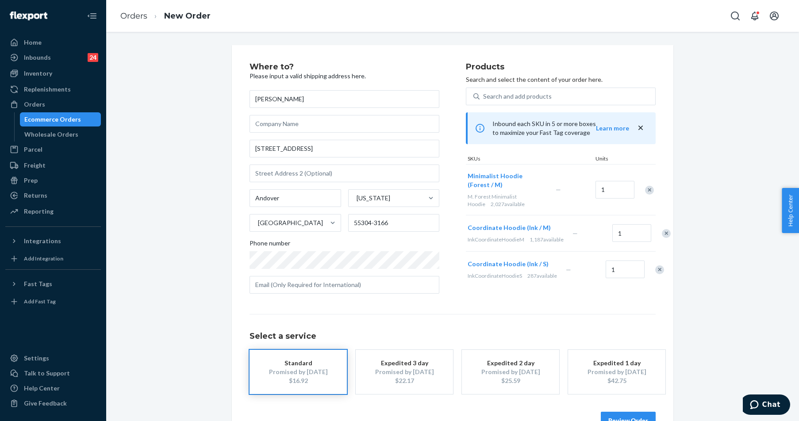
click at [647, 190] on div "Remove Item" at bounding box center [649, 190] width 9 height 9
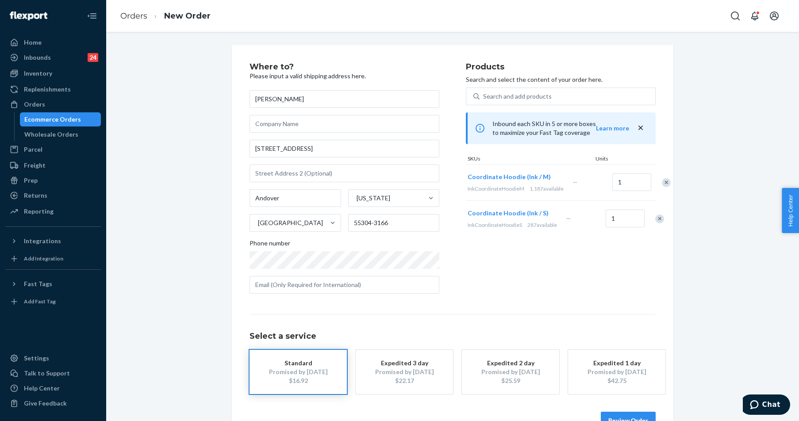
click at [655, 224] on div "Remove Item" at bounding box center [659, 219] width 9 height 9
click at [133, 18] on link "Orders" at bounding box center [133, 16] width 27 height 10
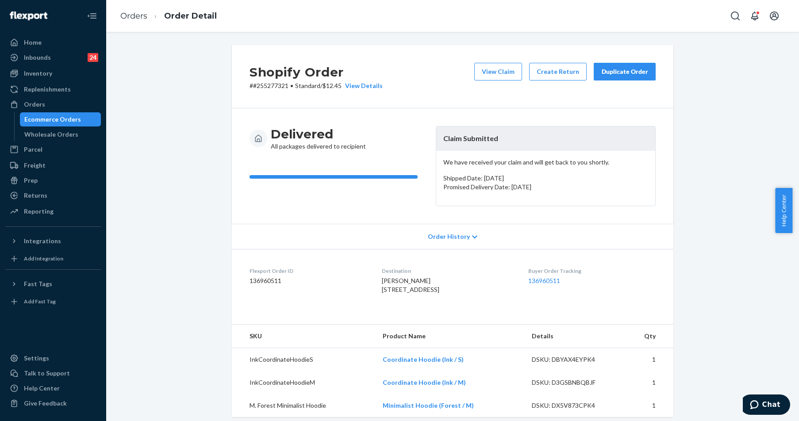
click at [617, 73] on div "Duplicate Order" at bounding box center [624, 71] width 47 height 9
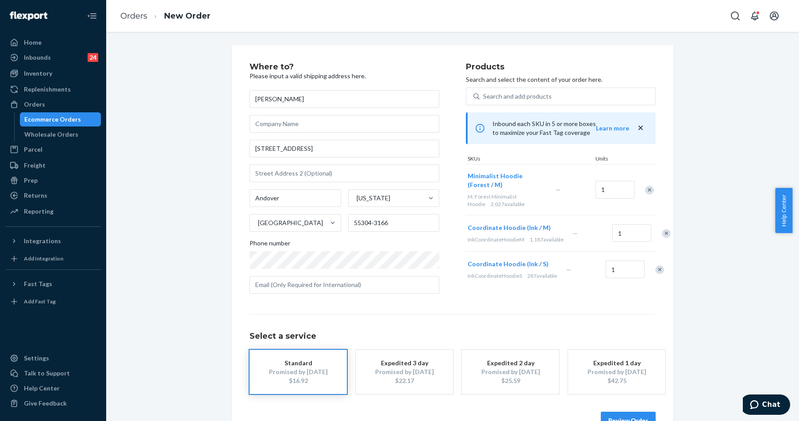
click at [647, 189] on div "Remove Item" at bounding box center [649, 190] width 9 height 9
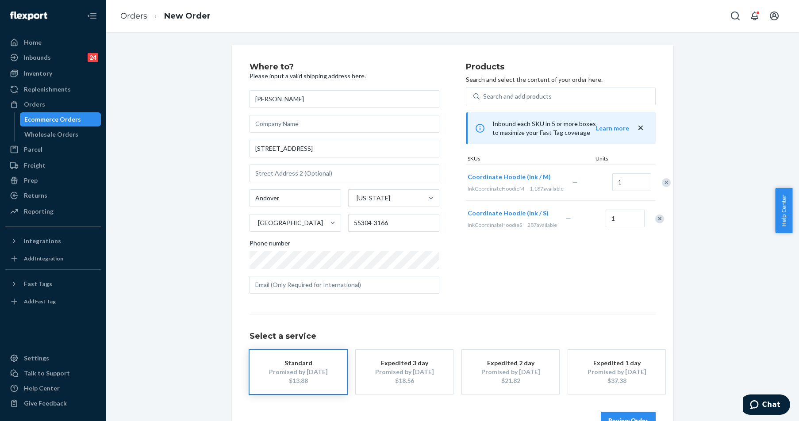
click at [662, 187] on div "Remove Item" at bounding box center [666, 182] width 9 height 9
click at [619, 416] on button "Review Order" at bounding box center [628, 421] width 55 height 18
click at [619, 416] on div "Where to? Please input a valid shipping address here. Nicole Urmann 14324 Xenia…" at bounding box center [452, 226] width 693 height 389
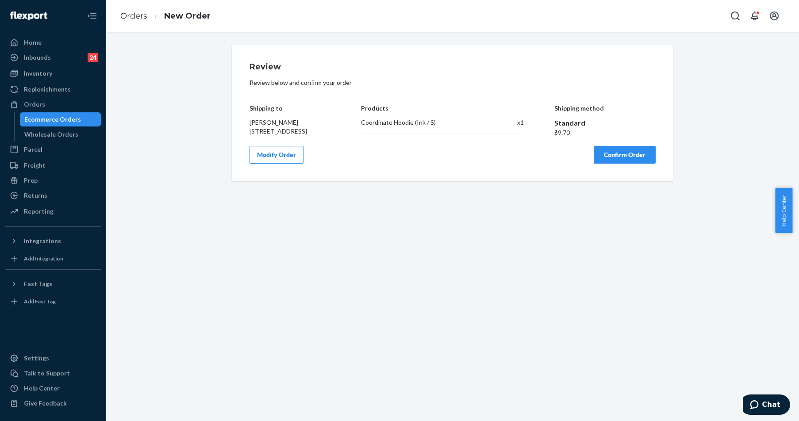
click at [630, 164] on button "Confirm Order" at bounding box center [625, 155] width 62 height 18
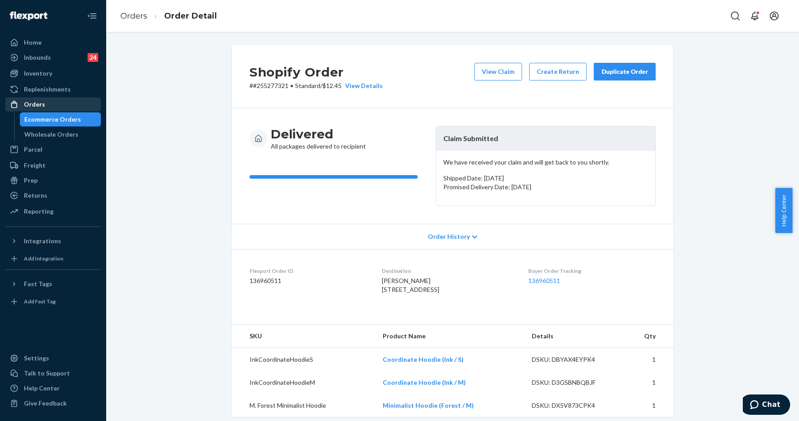
click at [42, 103] on div "Orders" at bounding box center [34, 104] width 21 height 9
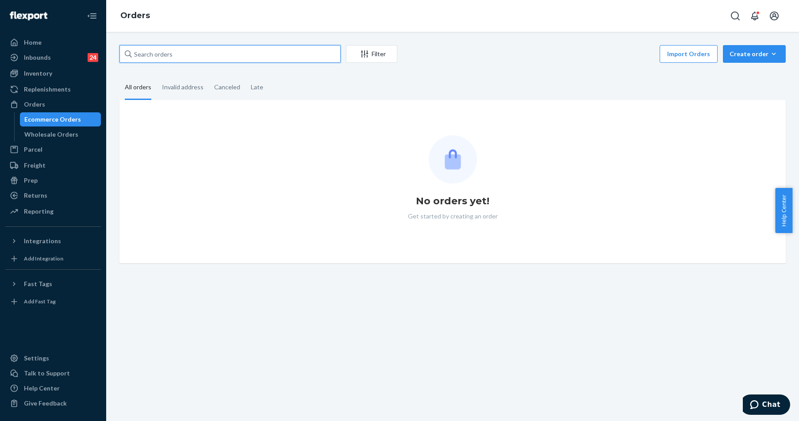
click at [194, 62] on input "text" at bounding box center [230, 54] width 221 height 18
paste input "[PERSON_NAME]"
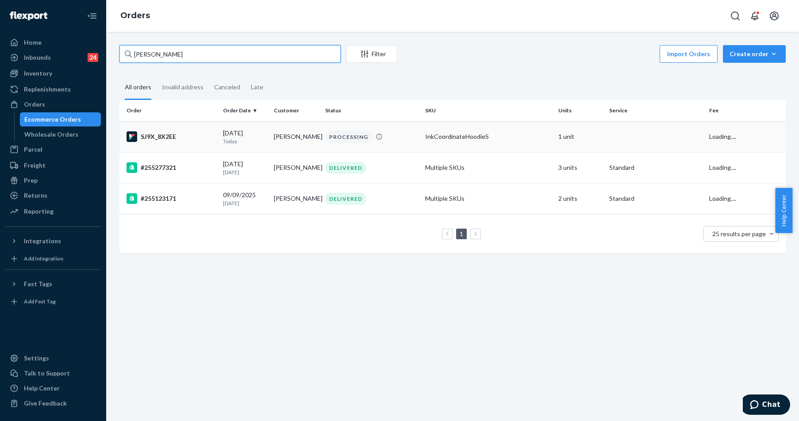
type input "[PERSON_NAME]"
click at [174, 138] on div "SJ9X_8X2EE" at bounding box center [171, 136] width 89 height 11
click at [174, 138] on div "[PERSON_NAME] Filter Import Orders Create order Ecommerce order Removal order A…" at bounding box center [452, 226] width 693 height 389
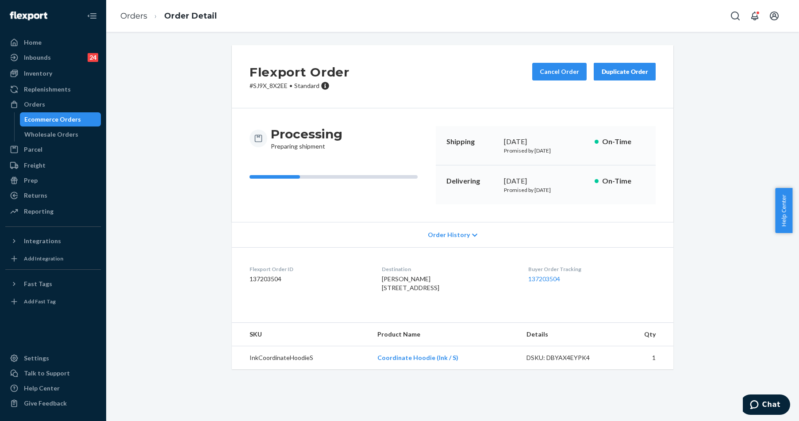
click at [270, 99] on div "Flexport Order # SJ9X_8X2EE • Standard Cancel Order Duplicate Order" at bounding box center [453, 76] width 442 height 63
drag, startPoint x: 249, startPoint y: 86, endPoint x: 285, endPoint y: 85, distance: 36.3
click at [285, 85] on p "# SJ9X_8X2EE • Standard" at bounding box center [300, 85] width 100 height 9
copy p "SJ9X_8X2EE"
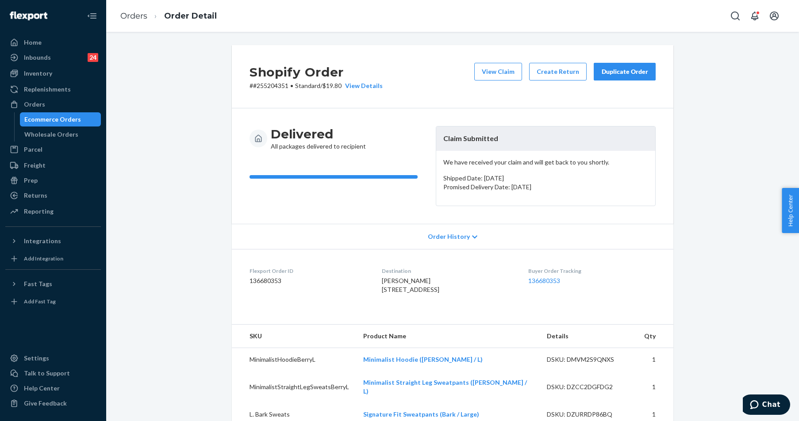
click at [618, 72] on div "Duplicate Order" at bounding box center [624, 71] width 47 height 9
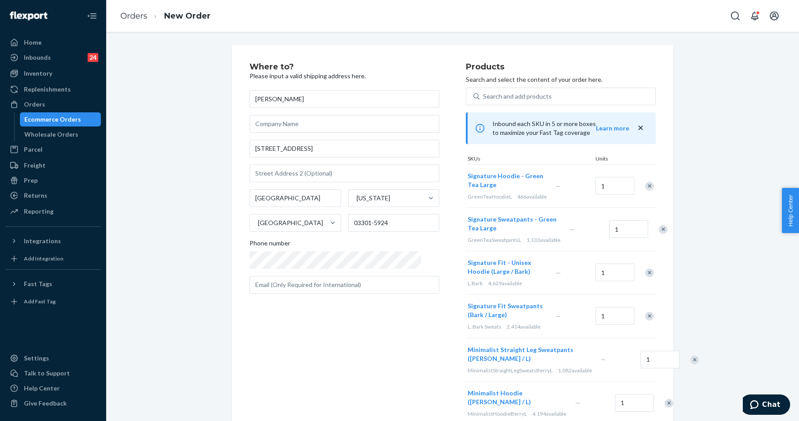
click at [648, 188] on div "Remove Item" at bounding box center [649, 186] width 9 height 9
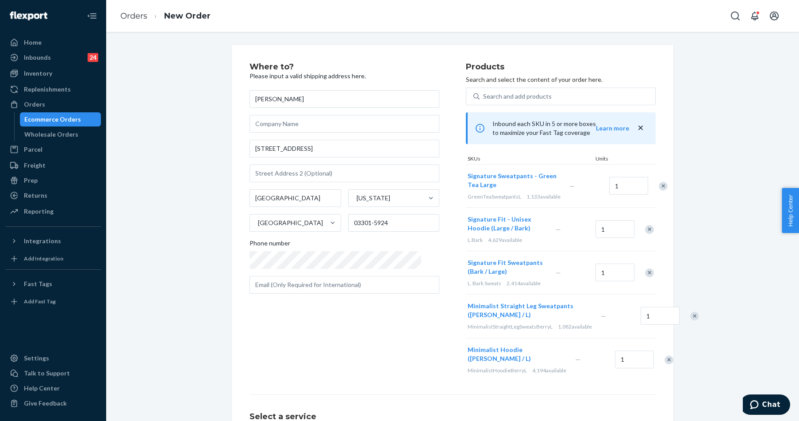
click at [648, 230] on div "Remove Item" at bounding box center [649, 229] width 9 height 9
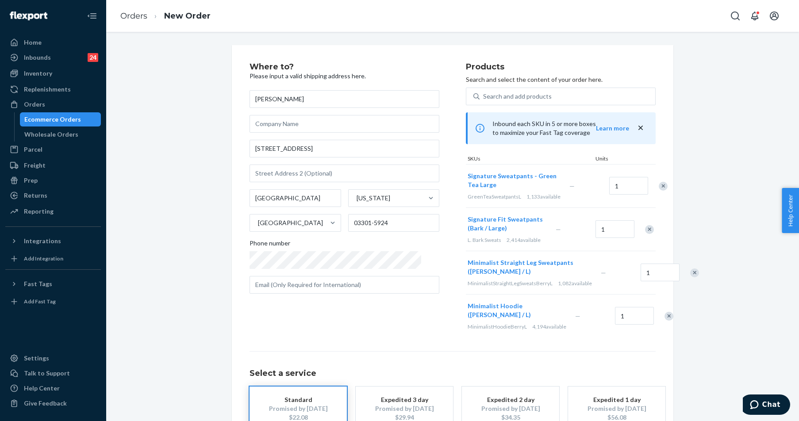
click at [647, 231] on div "Remove Item" at bounding box center [649, 229] width 9 height 9
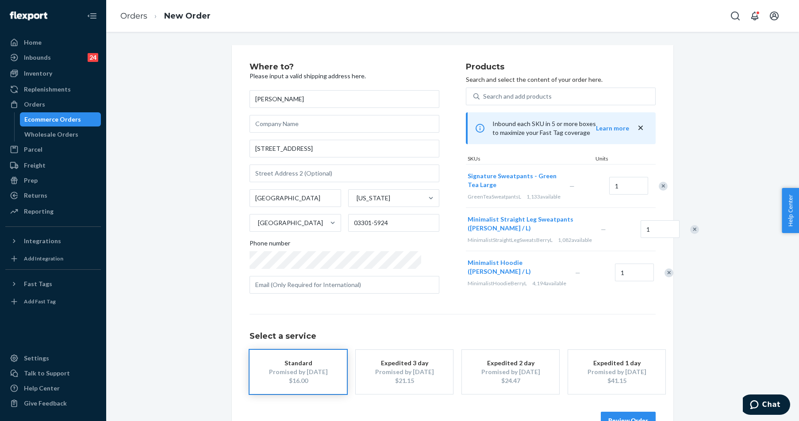
click at [665, 278] on div "Remove Item" at bounding box center [669, 273] width 9 height 9
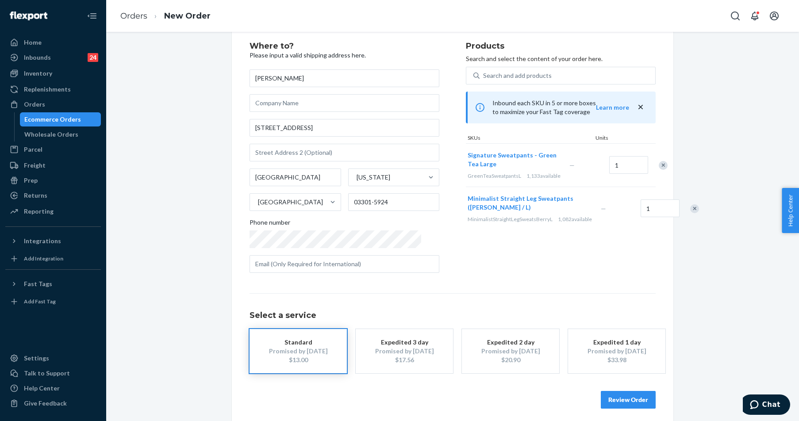
scroll to position [26, 0]
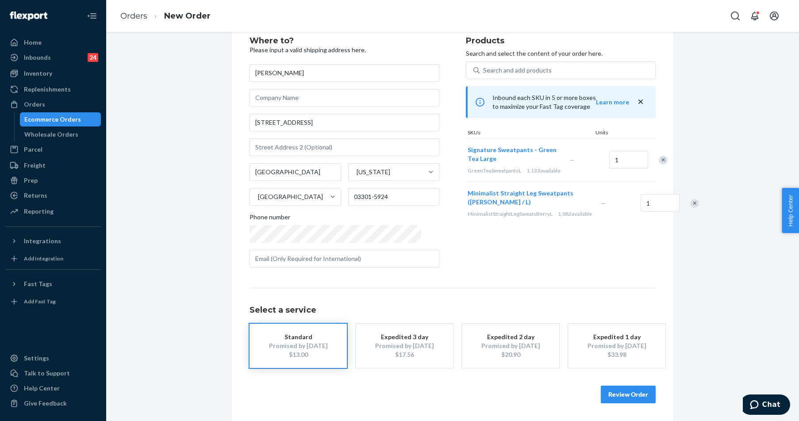
click at [615, 392] on button "Review Order" at bounding box center [628, 395] width 55 height 18
click at [615, 392] on div "Where to? Please input a valid shipping address here. [PERSON_NAME] [STREET_ADD…" at bounding box center [452, 226] width 693 height 389
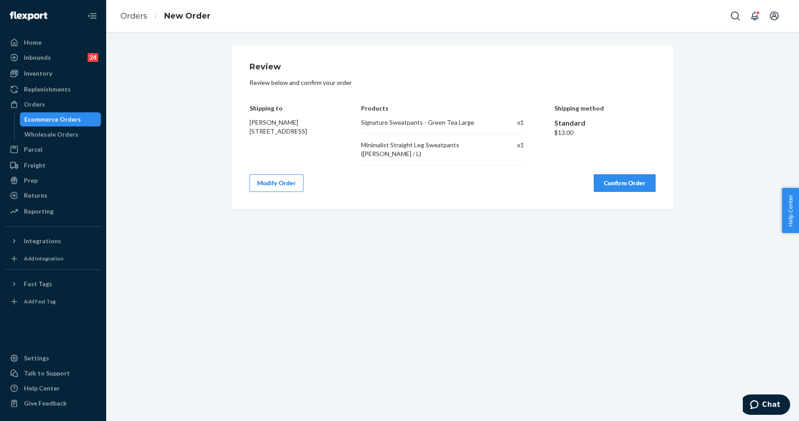
click at [617, 174] on button "Confirm Order" at bounding box center [625, 183] width 62 height 18
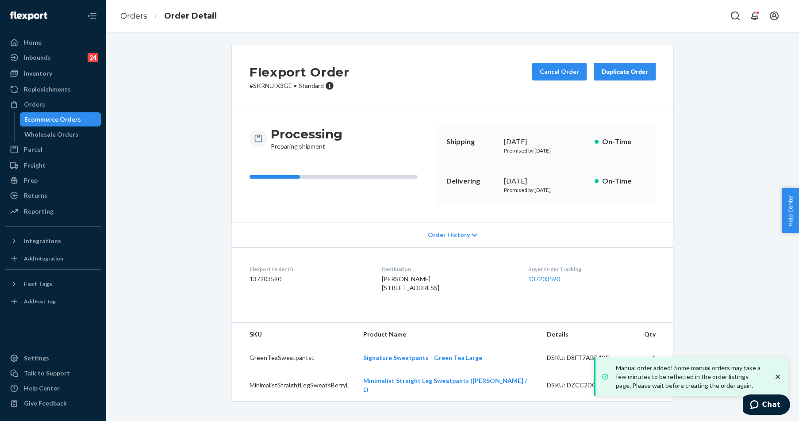
click at [275, 88] on p "# SKRNUIX3GE • Standard" at bounding box center [300, 85] width 100 height 9
copy p "SKRNUIX3GE"
